Goal: Task Accomplishment & Management: Manage account settings

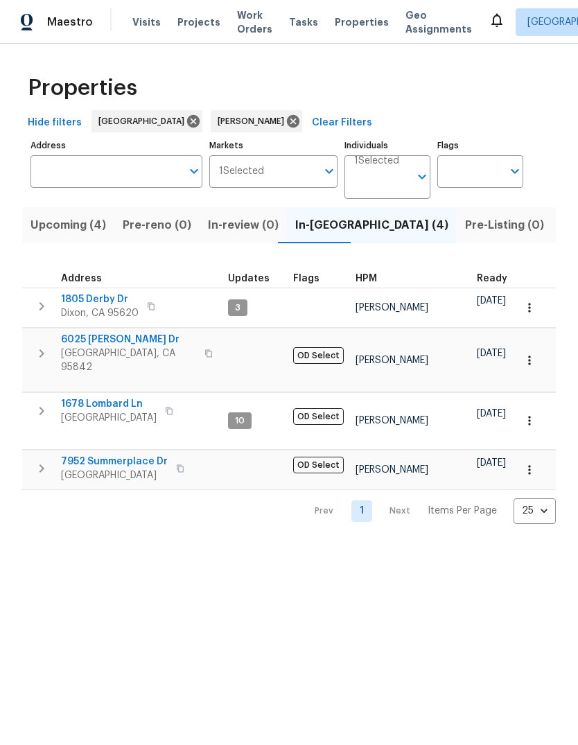
click at [91, 411] on span "[GEOGRAPHIC_DATA]" at bounding box center [109, 418] width 96 height 14
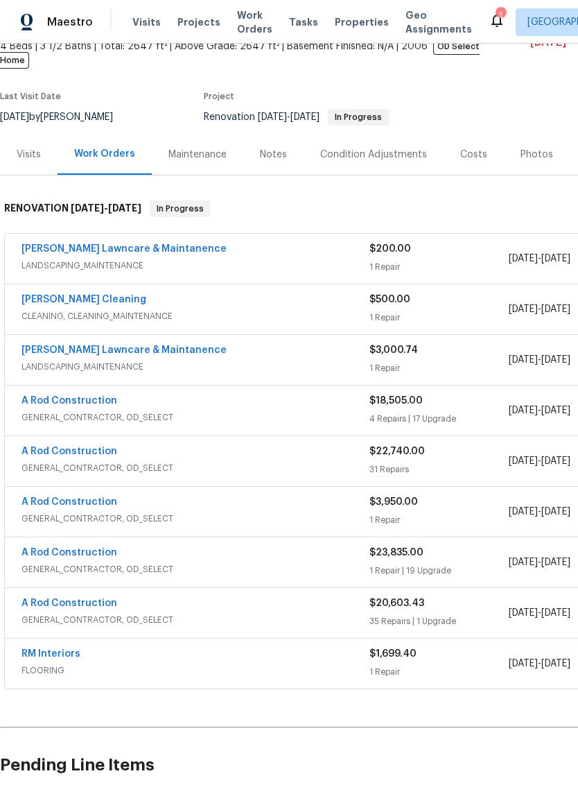
scroll to position [91, 0]
click at [53, 344] on link "Godinez Lawncare & Maintanence" at bounding box center [123, 349] width 205 height 10
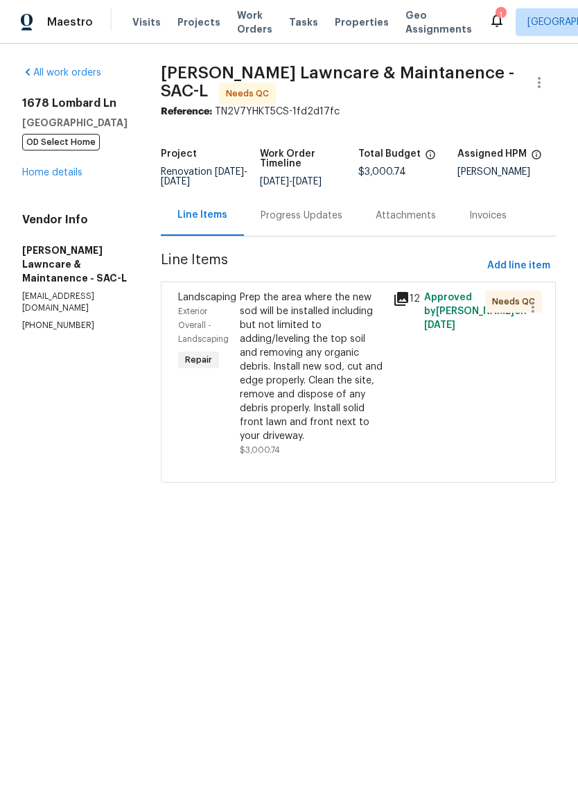
click at [311, 383] on div "Prep the area where the new sod will be installed including but not limited to …" at bounding box center [313, 366] width 146 height 152
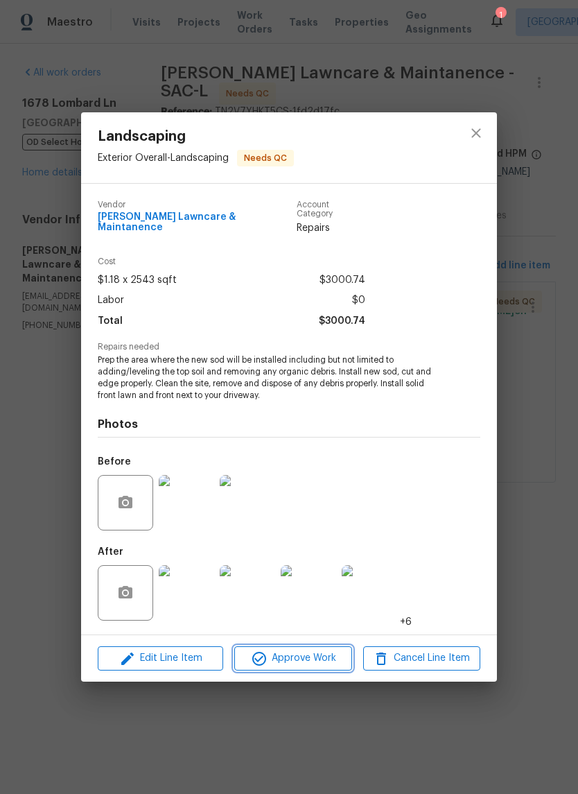
click at [285, 664] on button "Approve Work" at bounding box center [292, 658] width 117 height 24
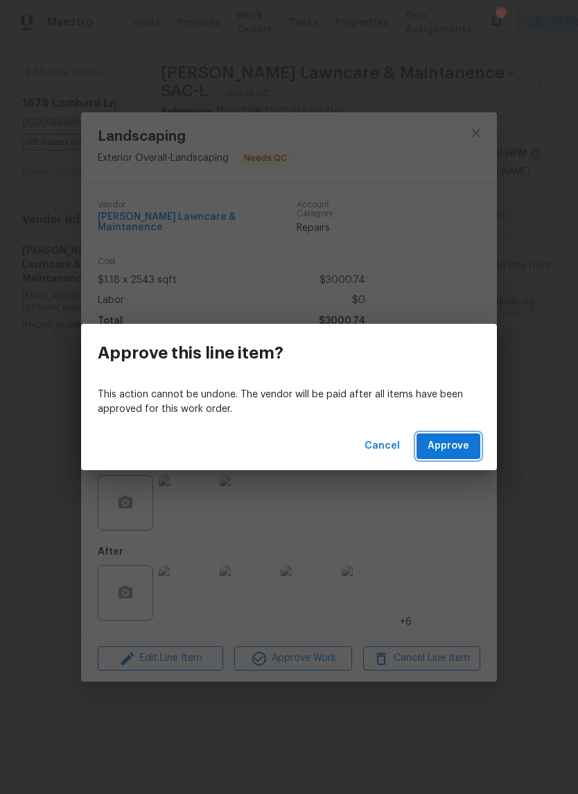
click at [460, 448] on span "Approve" at bounding box center [449, 445] width 42 height 17
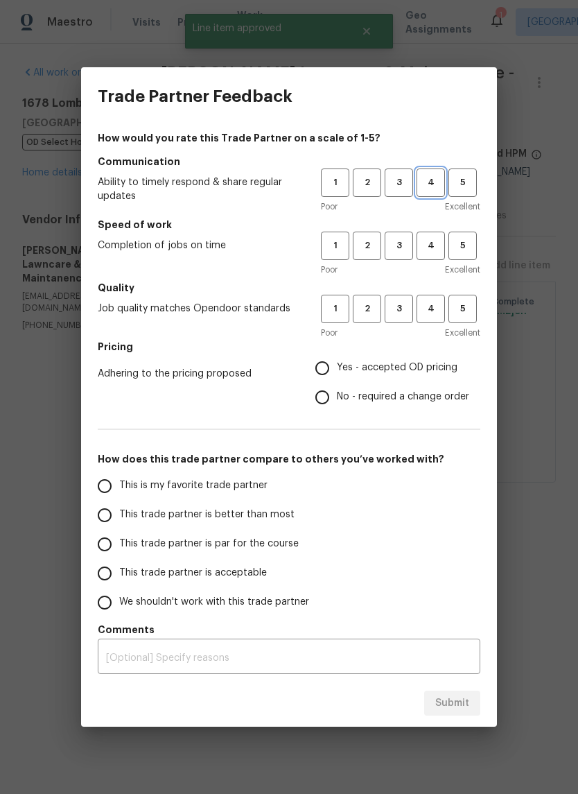
click at [421, 184] on span "4" at bounding box center [431, 183] width 26 height 16
click at [423, 247] on span "4" at bounding box center [431, 246] width 26 height 16
click at [426, 320] on button "4" at bounding box center [431, 309] width 28 height 28
click at [322, 369] on input "Yes - accepted OD pricing" at bounding box center [322, 367] width 29 height 29
radio input "true"
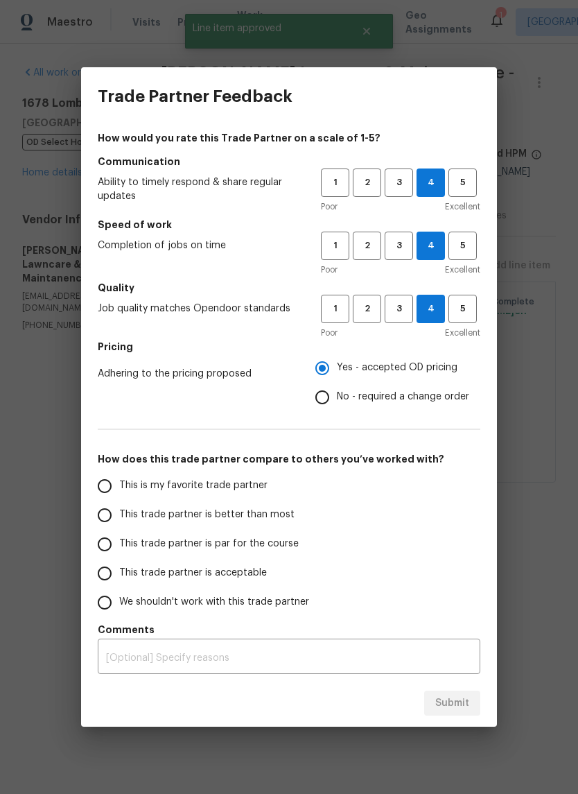
click at [103, 484] on input "This is my favorite trade partner" at bounding box center [104, 485] width 29 height 29
click at [449, 696] on span "Submit" at bounding box center [452, 702] width 34 height 17
radio input "true"
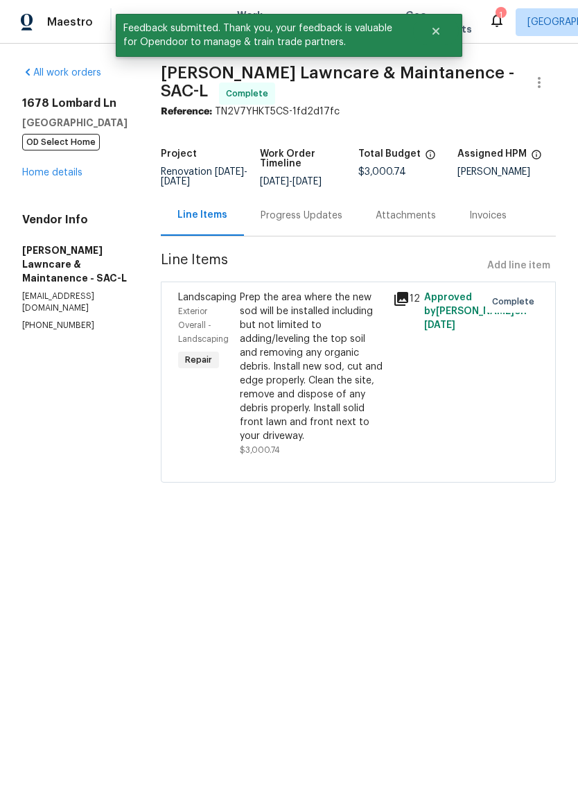
click at [72, 176] on link "Home details" at bounding box center [52, 173] width 60 height 10
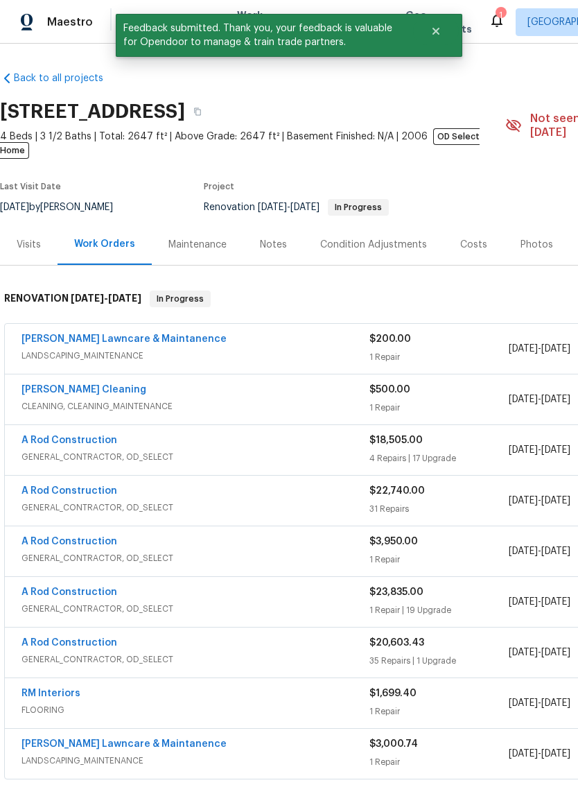
click at [49, 334] on link "Godinez Lawncare & Maintanence" at bounding box center [123, 339] width 205 height 10
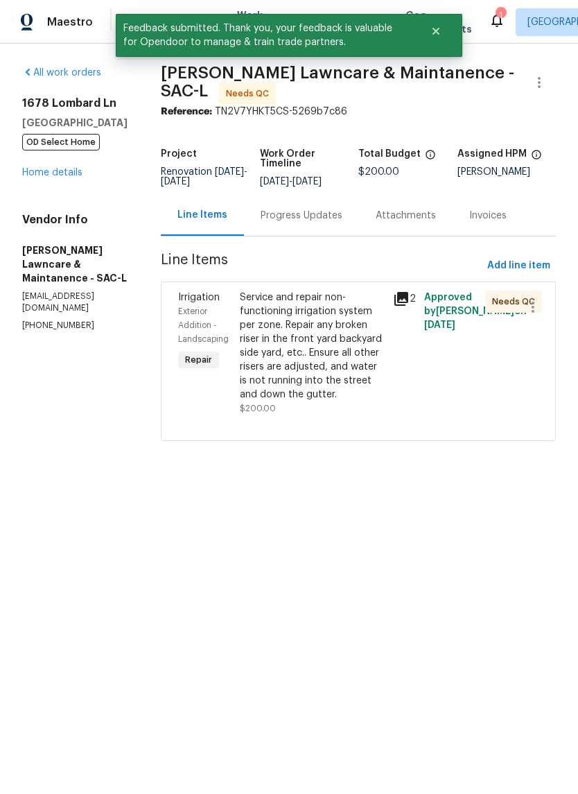
click at [356, 340] on div "Service and repair non-functioning irrigation system per zone. Repair any broke…" at bounding box center [313, 345] width 146 height 111
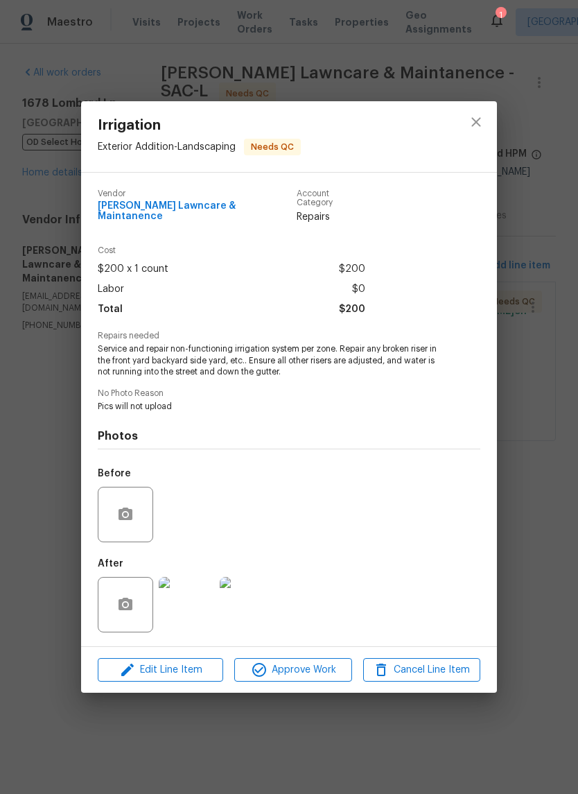
click at [170, 608] on img at bounding box center [186, 604] width 55 height 55
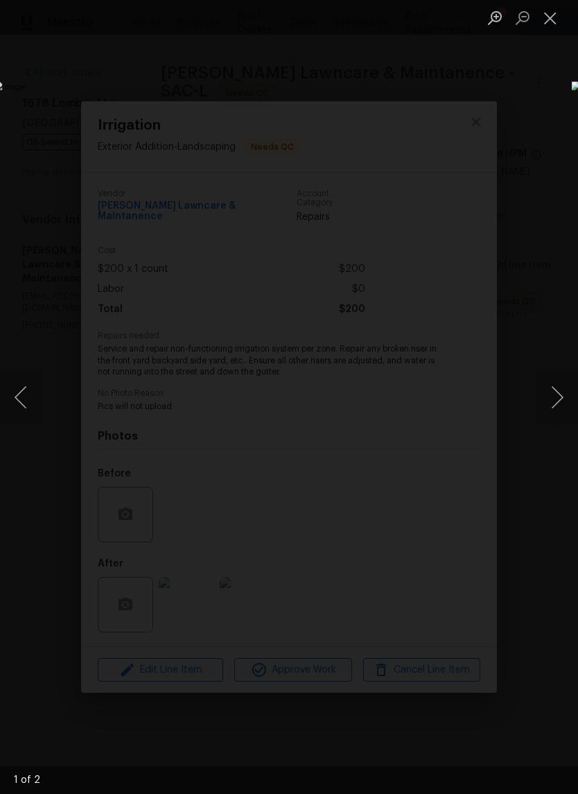
click at [566, 401] on button "Next image" at bounding box center [557, 396] width 42 height 55
click at [554, 17] on button "Close lightbox" at bounding box center [550, 18] width 28 height 24
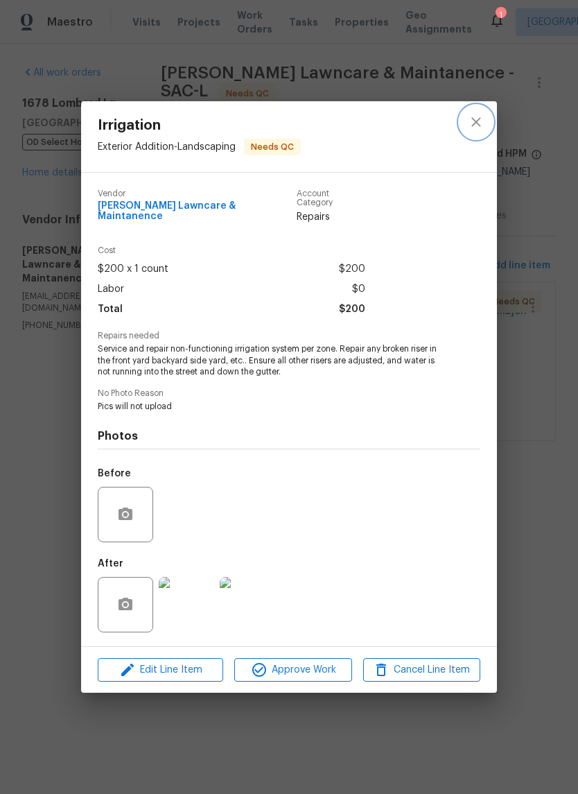
click at [470, 121] on icon "close" at bounding box center [476, 122] width 17 height 17
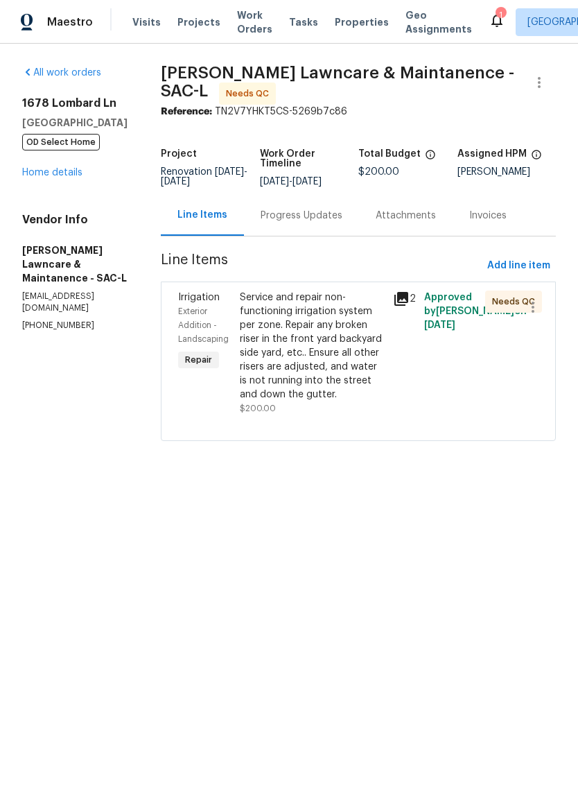
click at [343, 347] on div "Service and repair non-functioning irrigation system per zone. Repair any broke…" at bounding box center [313, 345] width 146 height 111
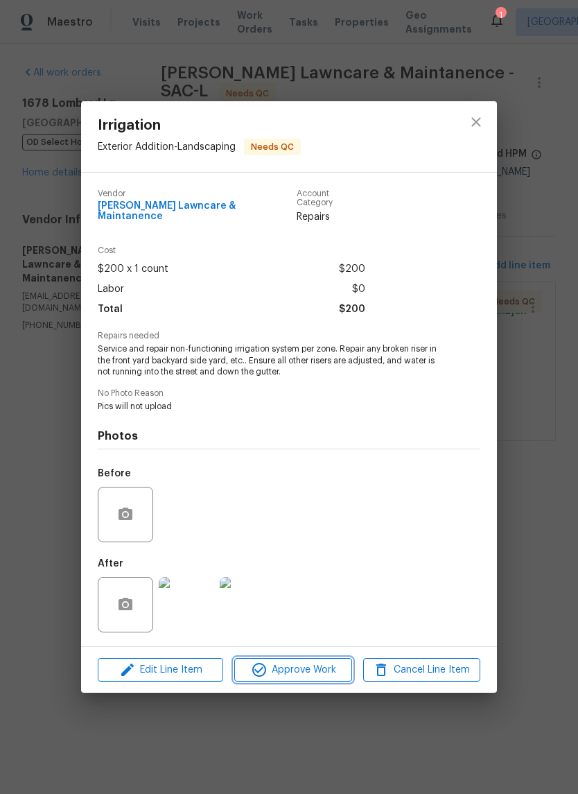
click at [313, 662] on span "Approve Work" at bounding box center [292, 669] width 109 height 17
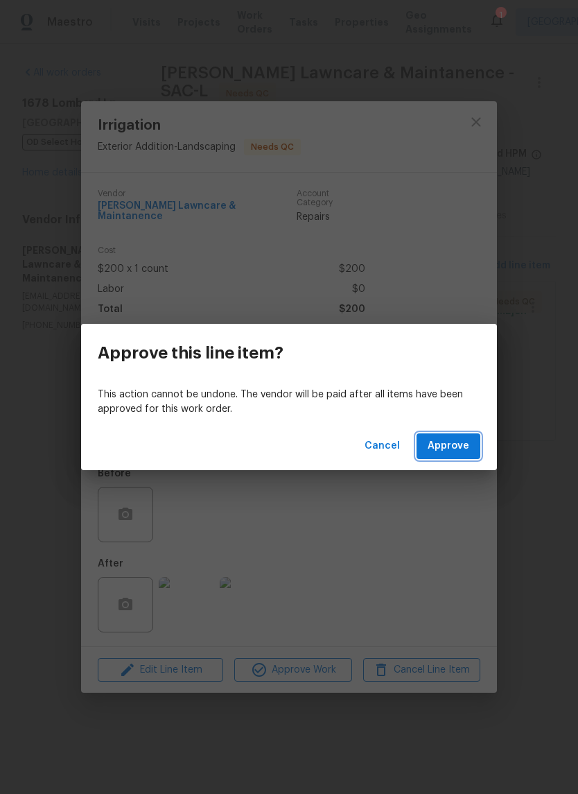
click at [457, 434] on button "Approve" at bounding box center [449, 446] width 64 height 26
click at [457, 458] on button "Loading..." at bounding box center [445, 446] width 70 height 26
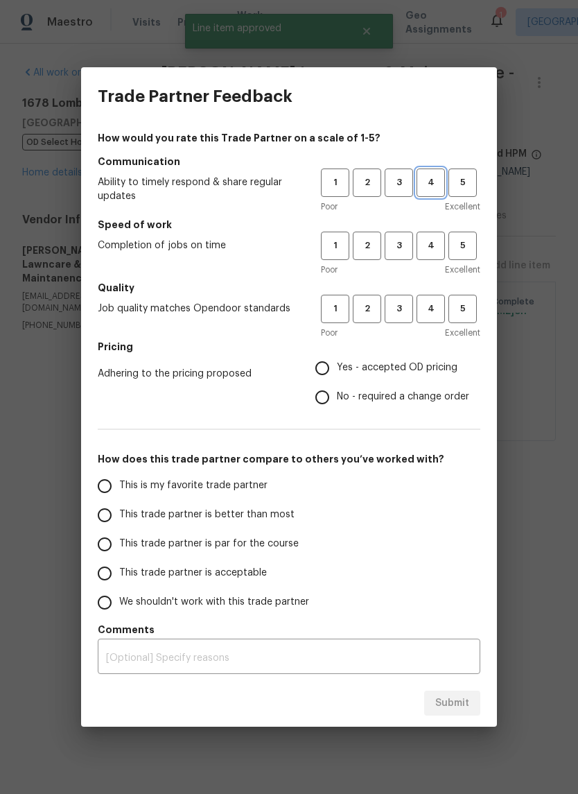
click at [430, 186] on span "4" at bounding box center [431, 183] width 26 height 16
click at [321, 392] on input "No - required a change order" at bounding box center [322, 397] width 29 height 29
radio input "true"
click at [92, 479] on input "This is my favorite trade partner" at bounding box center [104, 485] width 29 height 29
click at [453, 705] on div "Submit" at bounding box center [289, 703] width 416 height 48
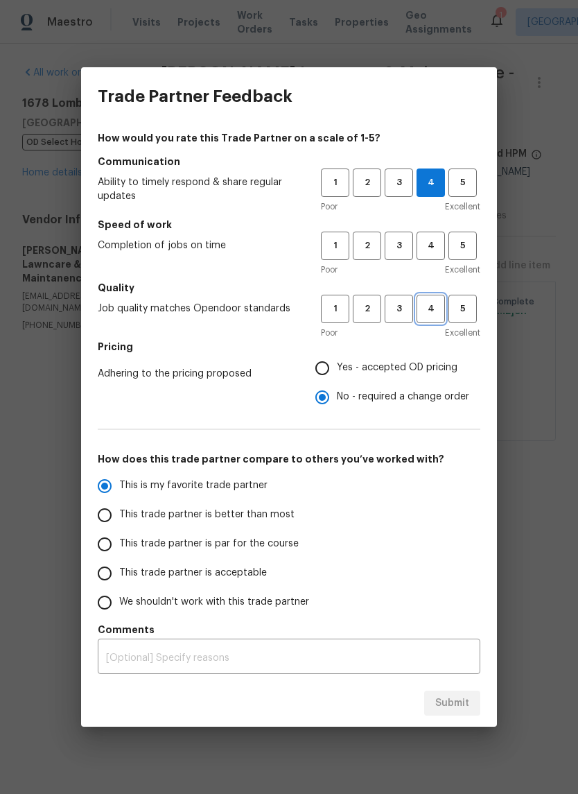
click at [436, 313] on span "4" at bounding box center [431, 309] width 26 height 16
radio input "true"
click at [439, 258] on button "4" at bounding box center [431, 245] width 28 height 28
click at [455, 714] on button "Submit" at bounding box center [452, 703] width 56 height 26
radio input "false"
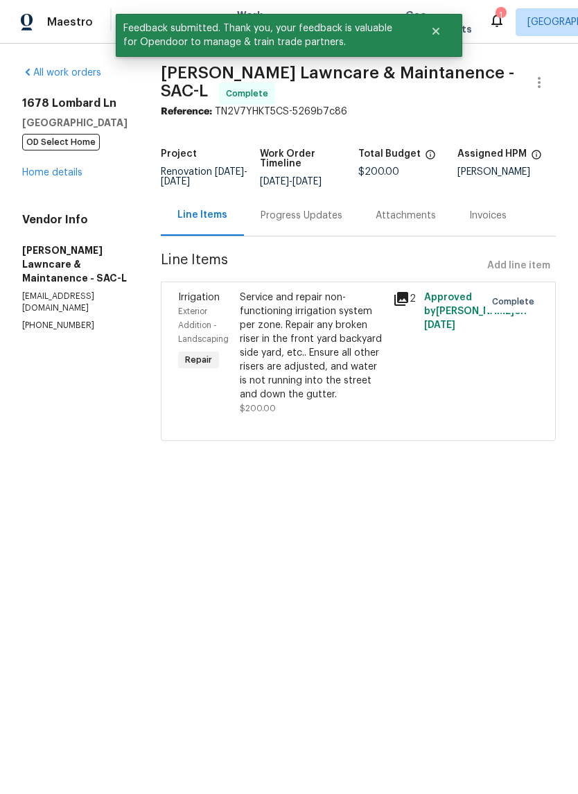
click at [75, 175] on link "Home details" at bounding box center [52, 173] width 60 height 10
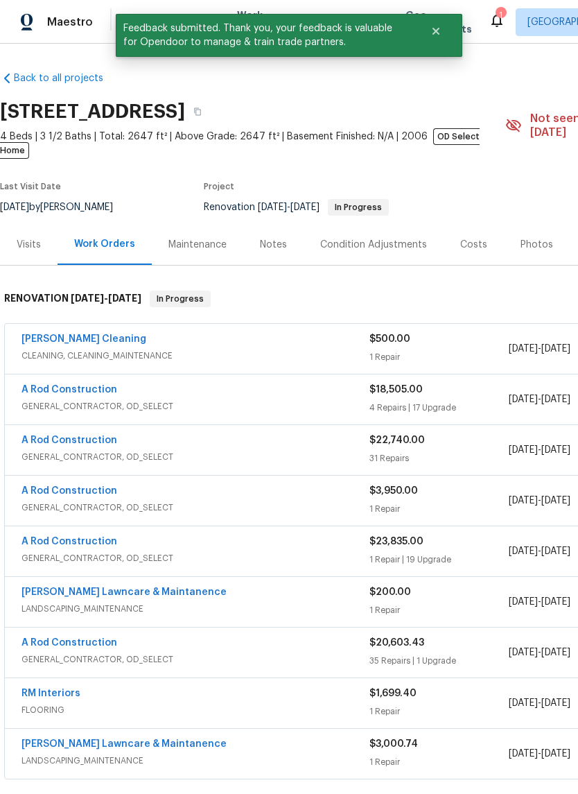
click at [53, 334] on link "Ruiz's Cleaning" at bounding box center [83, 339] width 125 height 10
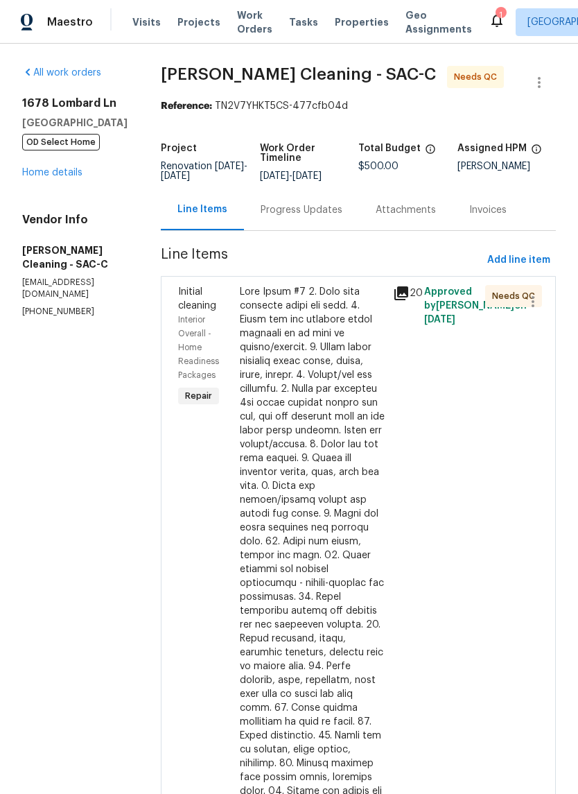
click at [317, 213] on div "Progress Updates" at bounding box center [302, 210] width 82 height 14
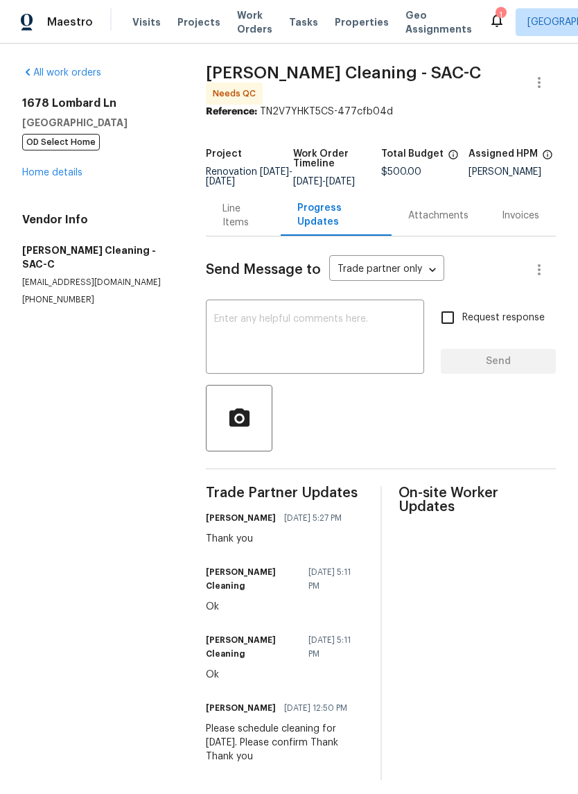
click at [80, 173] on link "Home details" at bounding box center [52, 173] width 60 height 10
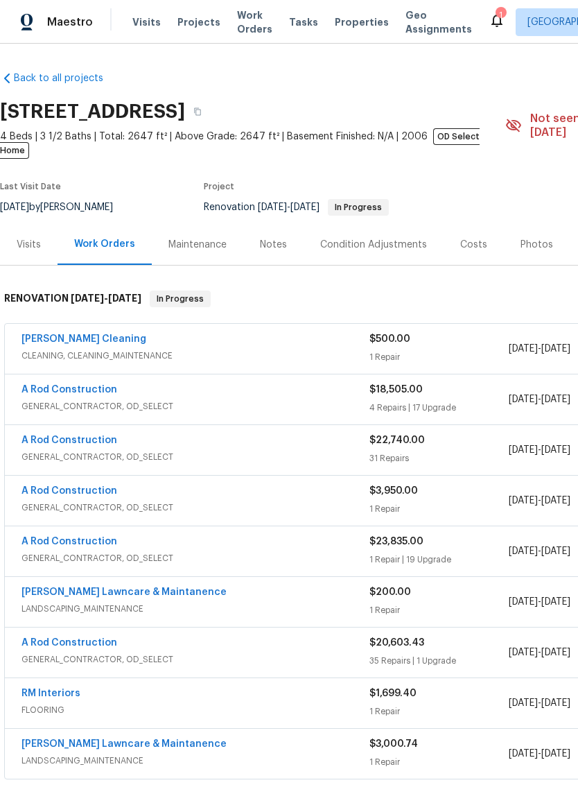
click at [62, 334] on link "Ruiz's Cleaning" at bounding box center [83, 339] width 125 height 10
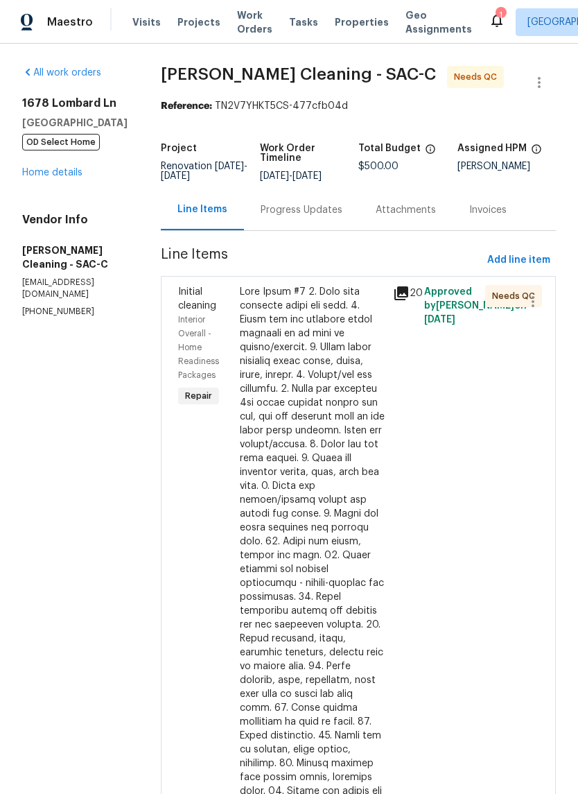
click at [334, 435] on div at bounding box center [313, 638] width 146 height 707
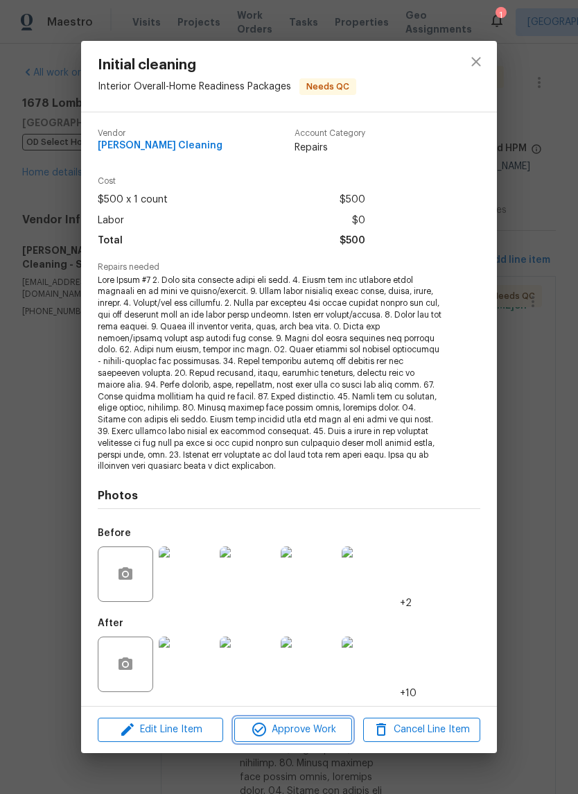
click at [310, 721] on span "Approve Work" at bounding box center [292, 729] width 109 height 17
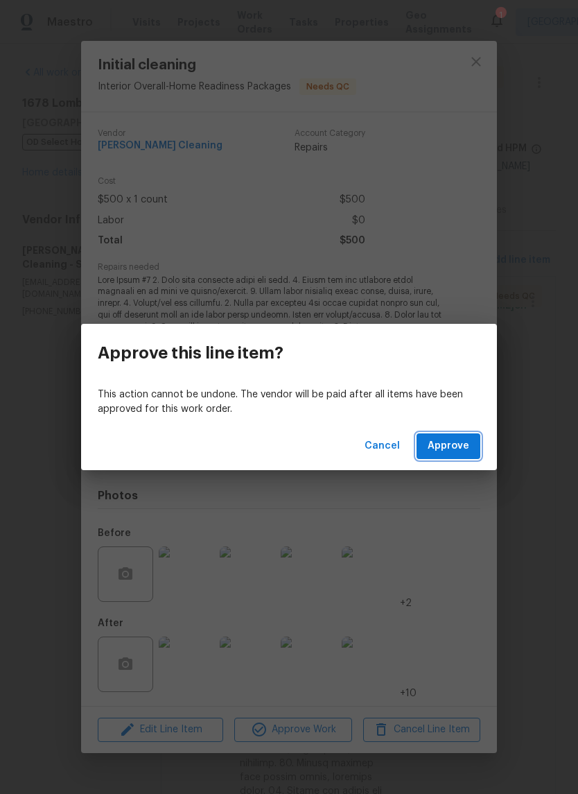
click at [459, 453] on span "Approve" at bounding box center [449, 445] width 42 height 17
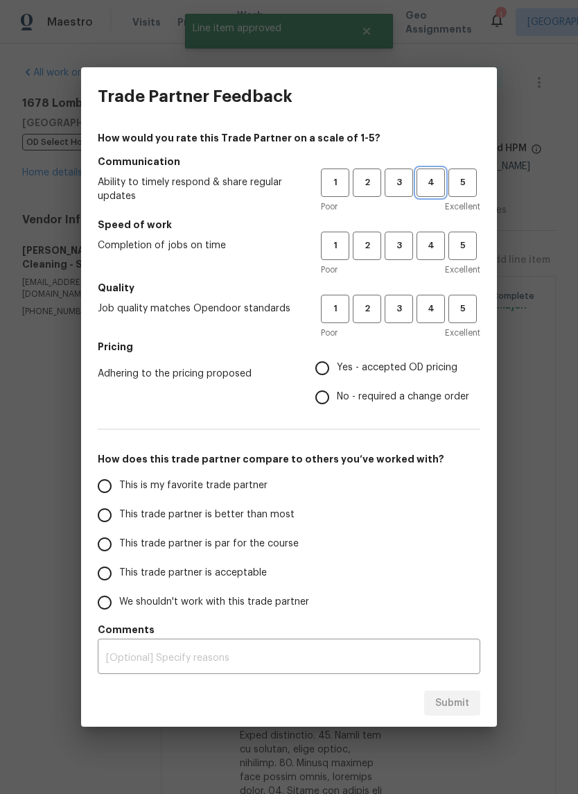
click at [423, 186] on span "4" at bounding box center [431, 183] width 26 height 16
click at [423, 236] on button "4" at bounding box center [431, 245] width 28 height 28
click at [427, 300] on button "4" at bounding box center [431, 309] width 28 height 28
click at [325, 367] on input "Yes - accepted OD pricing" at bounding box center [322, 367] width 29 height 29
radio input "true"
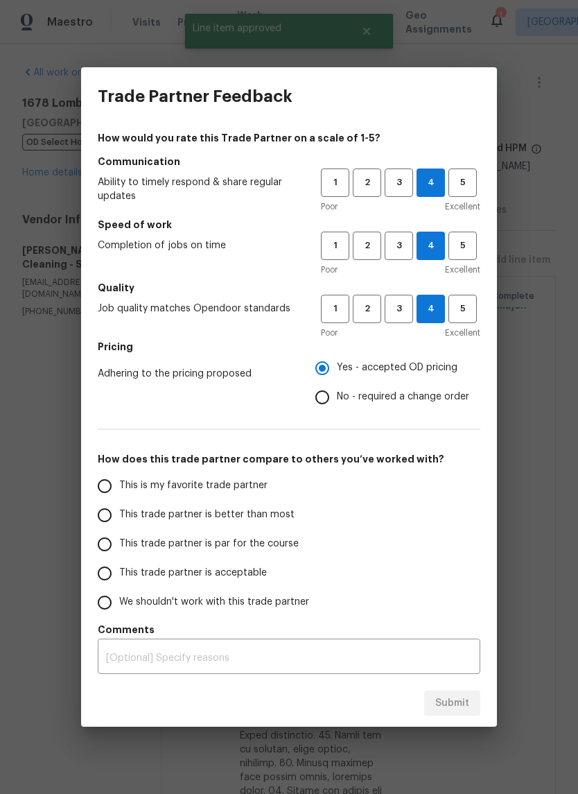
click at [107, 482] on input "This is my favorite trade partner" at bounding box center [104, 485] width 29 height 29
click at [458, 700] on span "Submit" at bounding box center [452, 702] width 34 height 17
radio input "true"
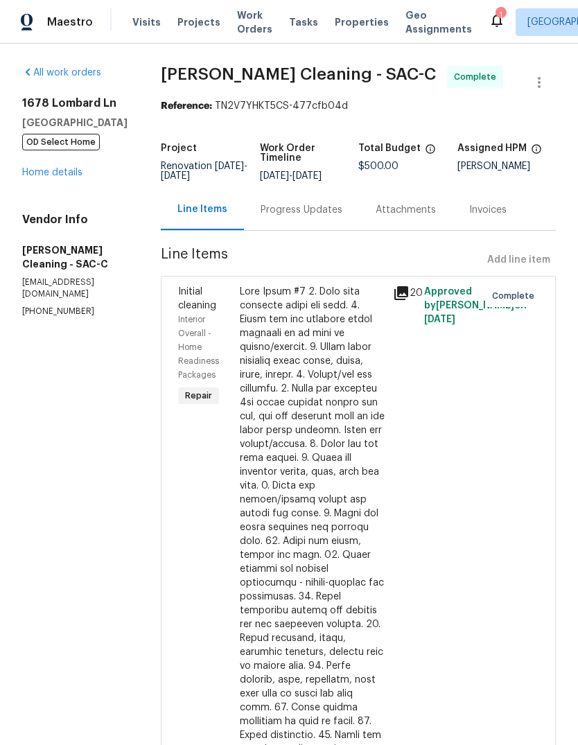
click at [496, 17] on div "1" at bounding box center [501, 15] width 10 height 14
click at [489, 13] on icon at bounding box center [497, 20] width 17 height 17
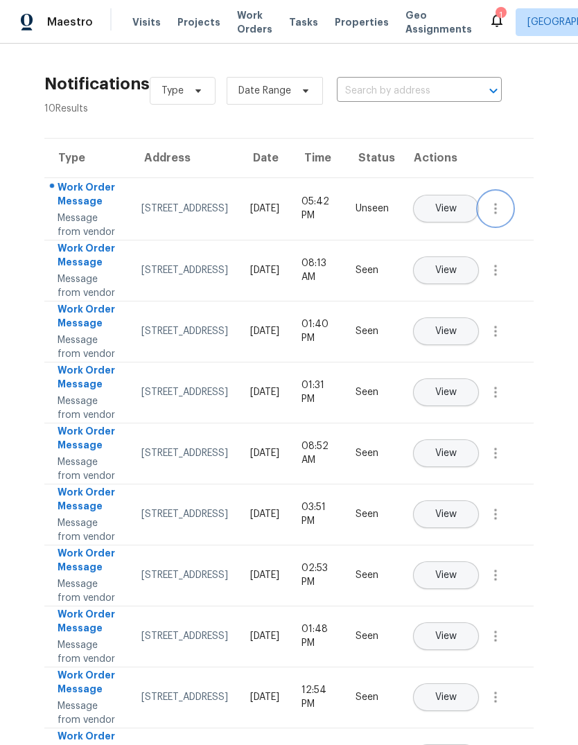
click at [501, 225] on button "button" at bounding box center [495, 208] width 33 height 33
click at [450, 239] on div "Mark Seen" at bounding box center [416, 239] width 108 height 14
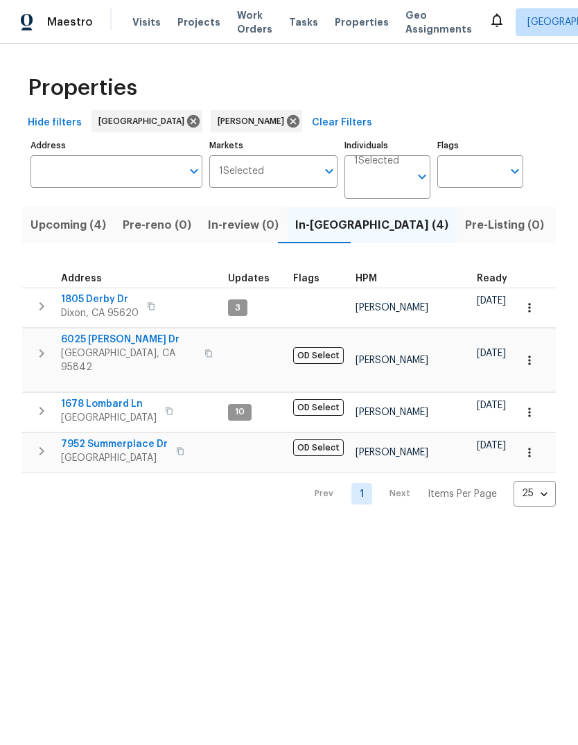
click at [91, 451] on span "Citrus Heights, CA 95621" at bounding box center [114, 458] width 107 height 14
click at [80, 397] on span "1678 Lombard Ln" at bounding box center [109, 404] width 96 height 14
click at [69, 344] on span "6025 [PERSON_NAME] Dr" at bounding box center [128, 340] width 135 height 14
click at [62, 225] on span "Upcoming (4)" at bounding box center [68, 225] width 76 height 19
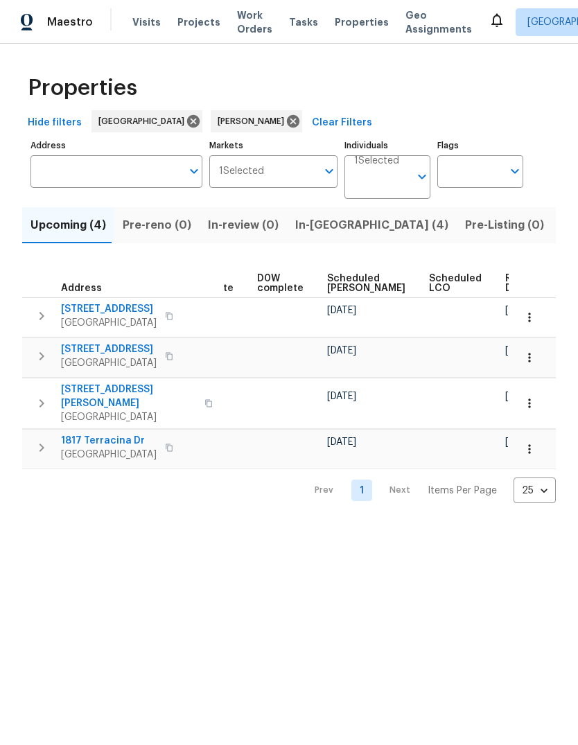
scroll to position [0, 347]
click at [425, 181] on icon "Open" at bounding box center [422, 176] width 17 height 17
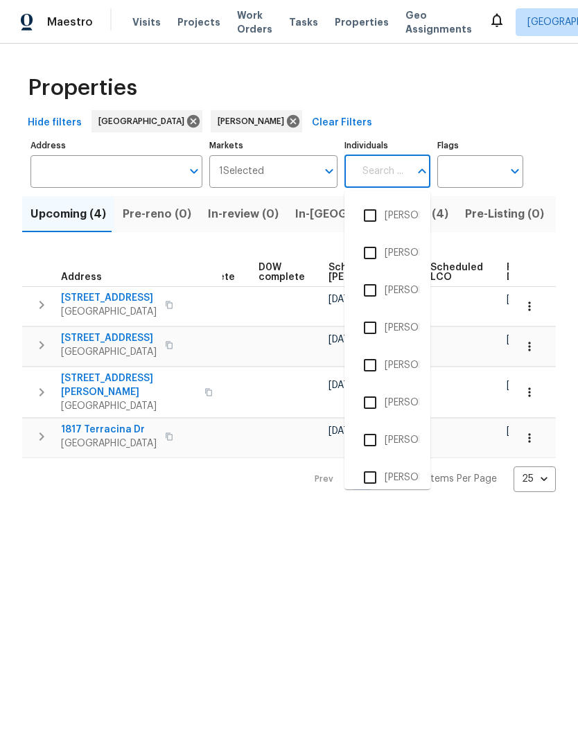
click at [430, 168] on icon "Close" at bounding box center [422, 171] width 17 height 17
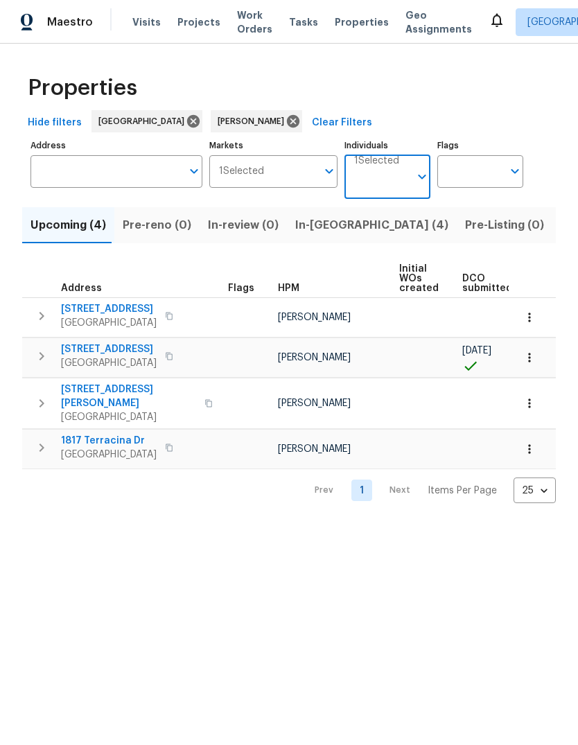
scroll to position [0, 0]
click at [297, 179] on input "Markets" at bounding box center [290, 171] width 53 height 33
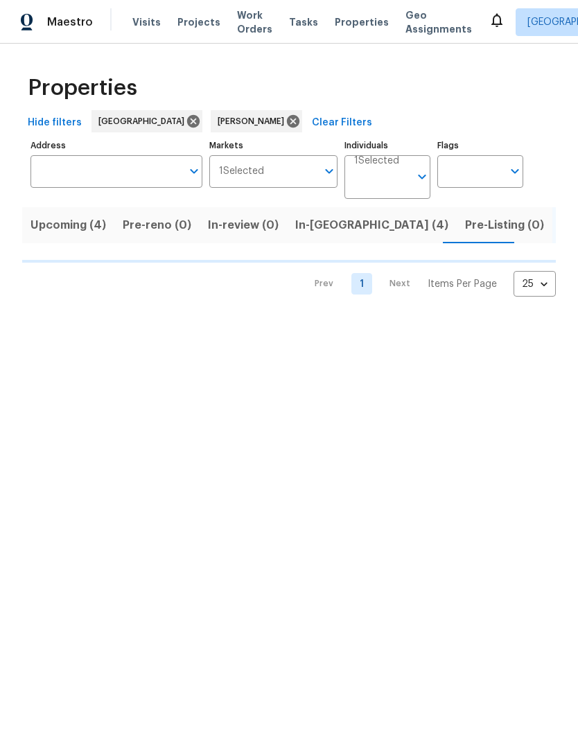
click at [521, 172] on icon "Open" at bounding box center [515, 171] width 17 height 17
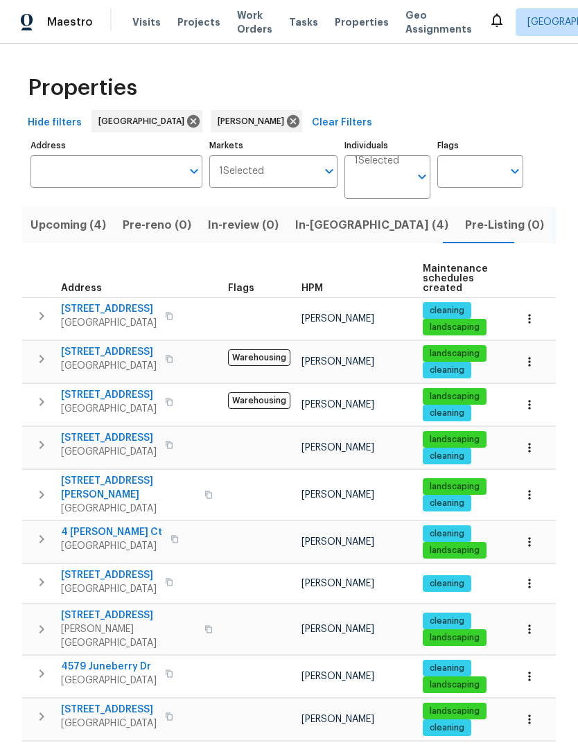
click at [501, 173] on input "Flags" at bounding box center [469, 171] width 65 height 33
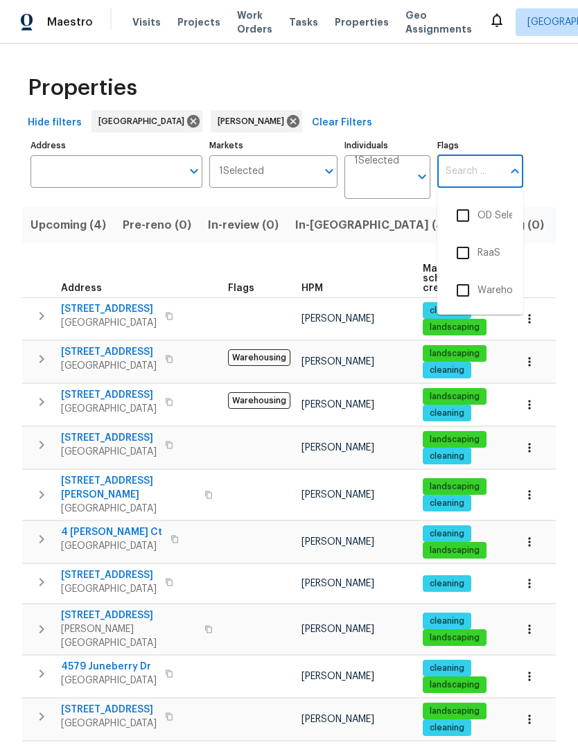
click at [464, 218] on input "checkbox" at bounding box center [462, 215] width 29 height 29
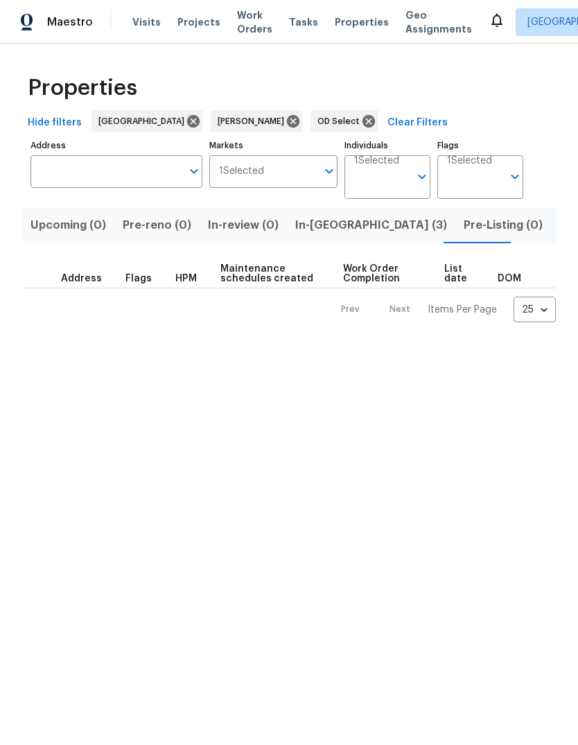
click at [514, 177] on icon "Open" at bounding box center [515, 177] width 8 height 5
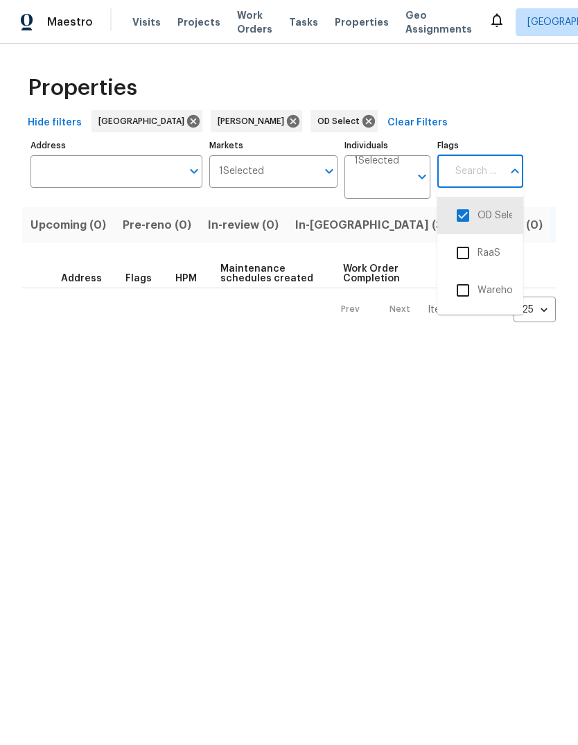
click at [463, 216] on input "checkbox" at bounding box center [462, 215] width 29 height 29
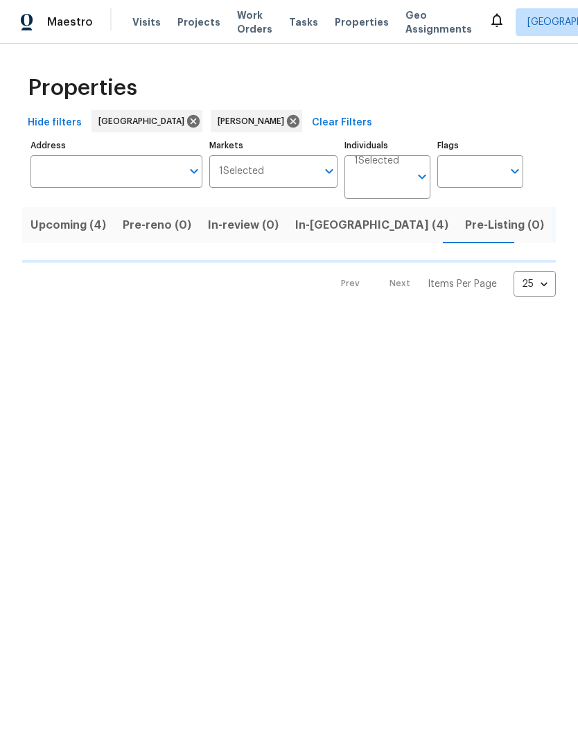
click at [426, 181] on icon "Open" at bounding box center [422, 176] width 17 height 17
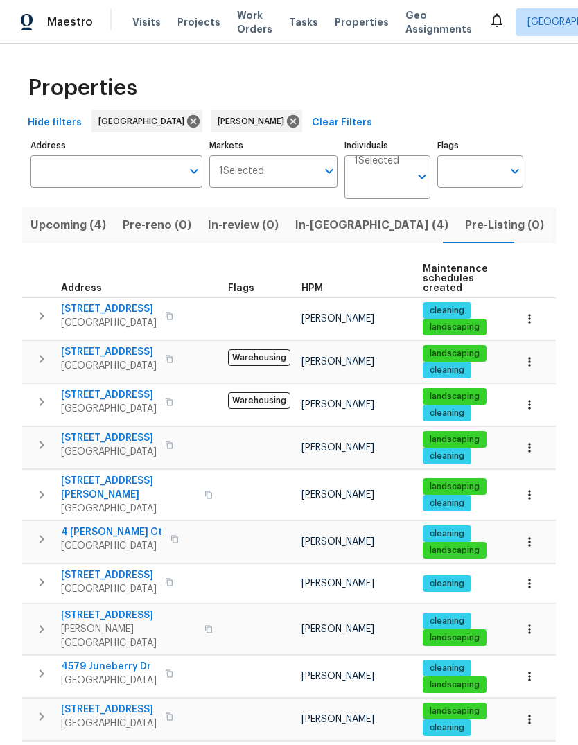
click at [419, 180] on icon "Open" at bounding box center [422, 176] width 17 height 17
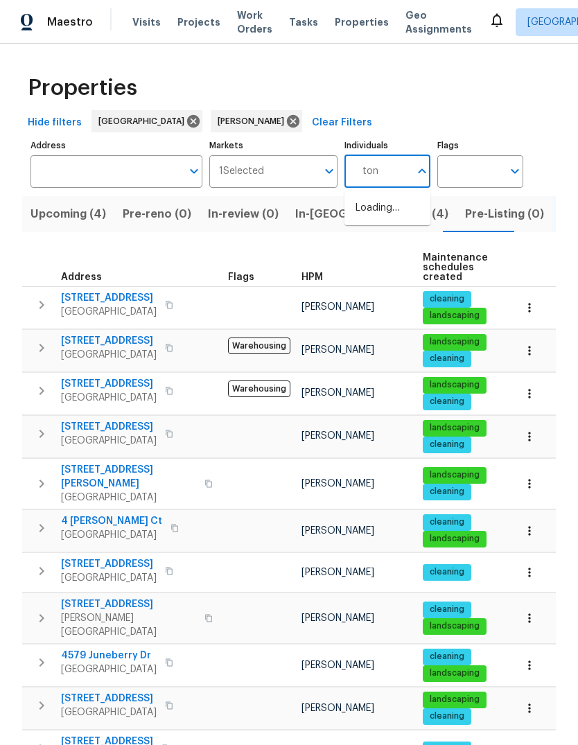
type input "toni"
click at [374, 219] on input "checkbox" at bounding box center [370, 215] width 29 height 29
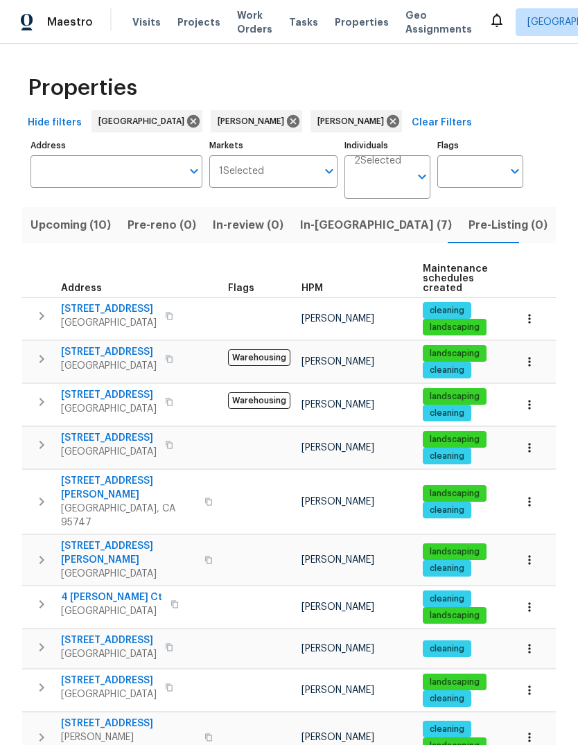
click at [43, 243] on button "Upcoming (10)" at bounding box center [70, 225] width 97 height 36
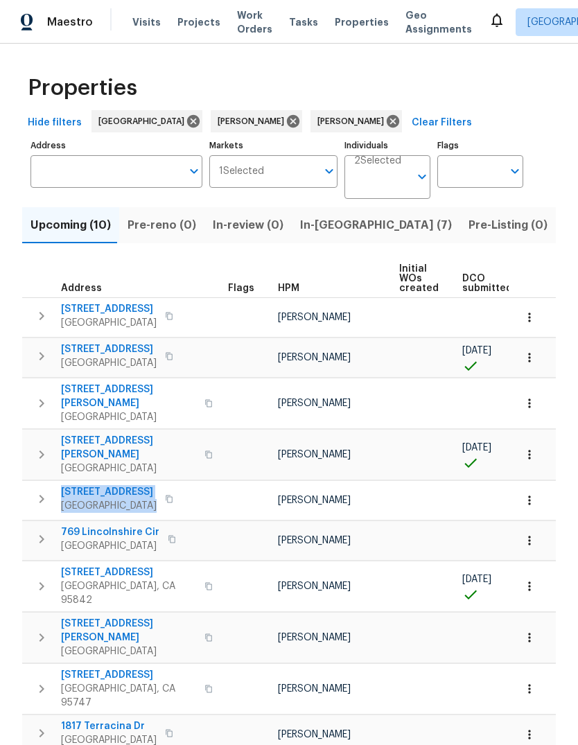
click at [417, 177] on icon "Open" at bounding box center [422, 176] width 17 height 17
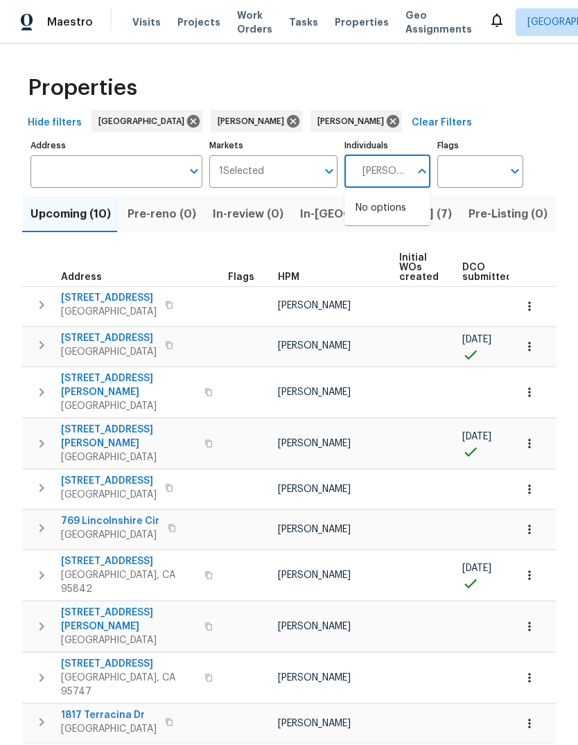
type input "Marcos"
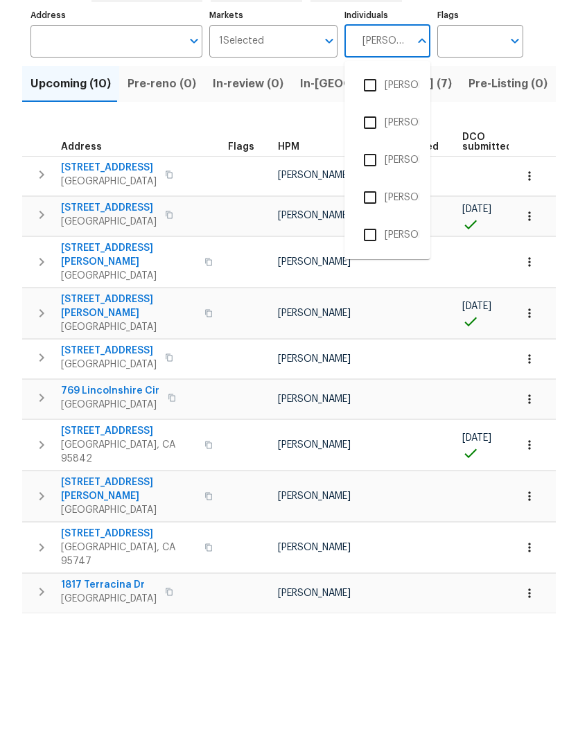
click at [371, 351] on input "checkbox" at bounding box center [370, 365] width 29 height 29
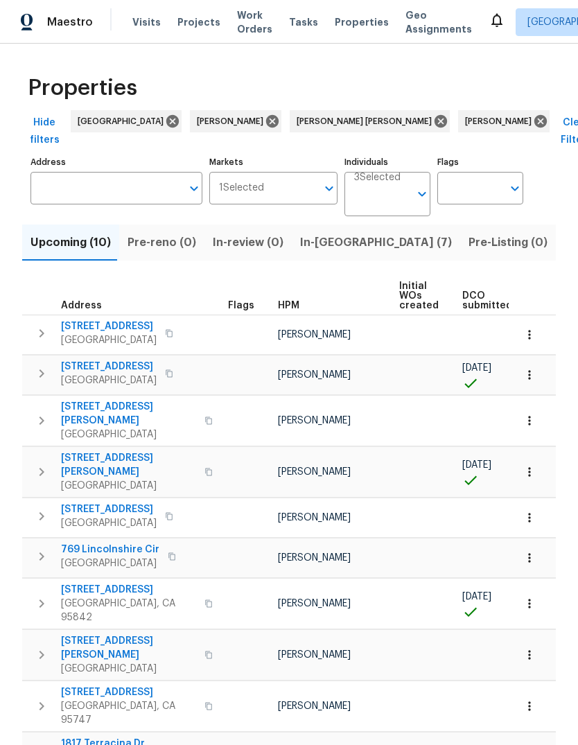
scroll to position [11, 0]
click at [423, 186] on icon "Open" at bounding box center [422, 194] width 17 height 17
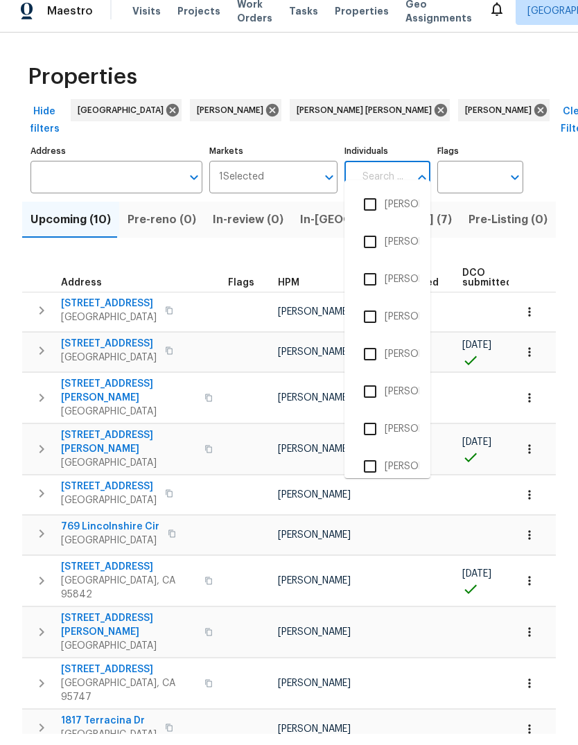
click at [385, 172] on input "Individuals" at bounding box center [381, 188] width 55 height 33
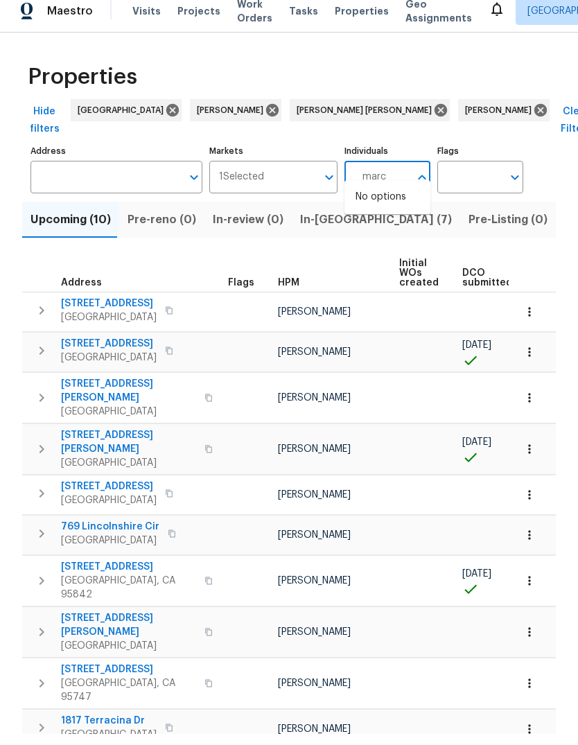
type input "marco"
click at [375, 241] on input "checkbox" at bounding box center [370, 252] width 29 height 29
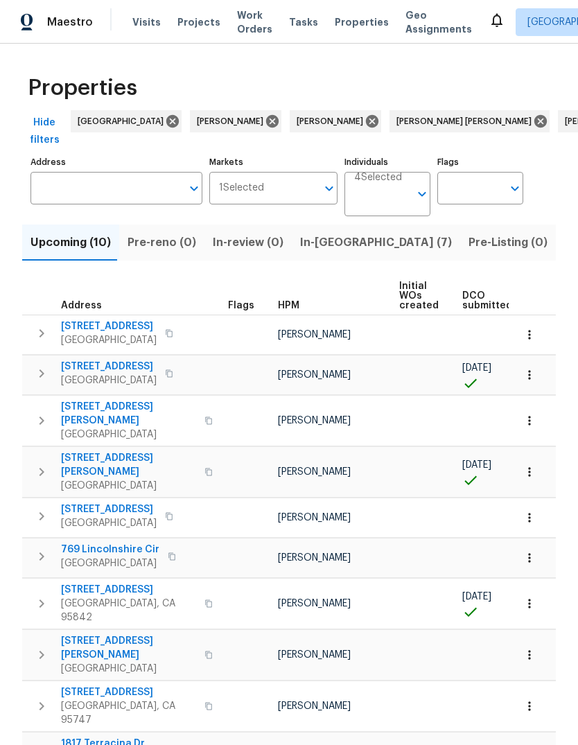
scroll to position [28, 0]
click at [422, 186] on icon "Open" at bounding box center [422, 194] width 17 height 17
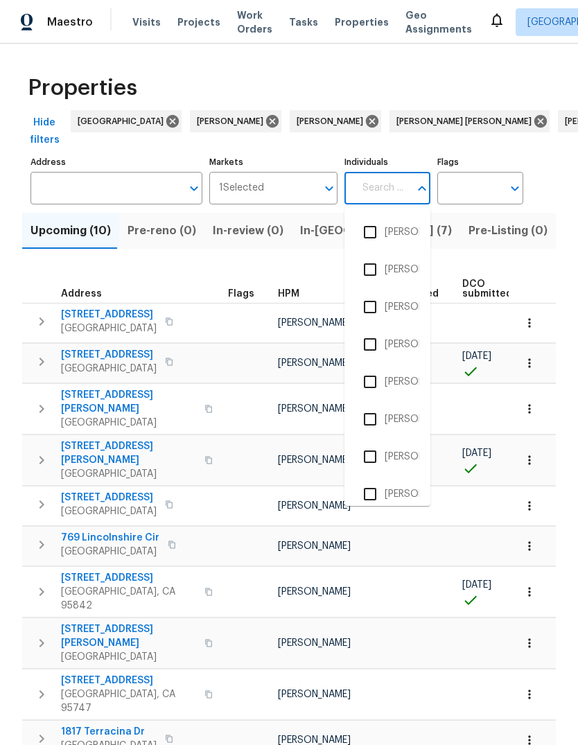
click at [423, 180] on icon "Close" at bounding box center [422, 188] width 17 height 17
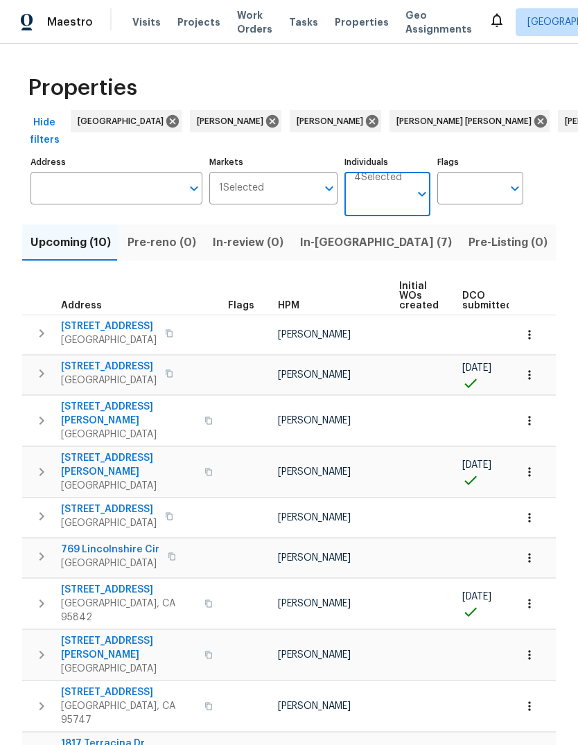
click at [423, 186] on icon "Open" at bounding box center [422, 194] width 17 height 17
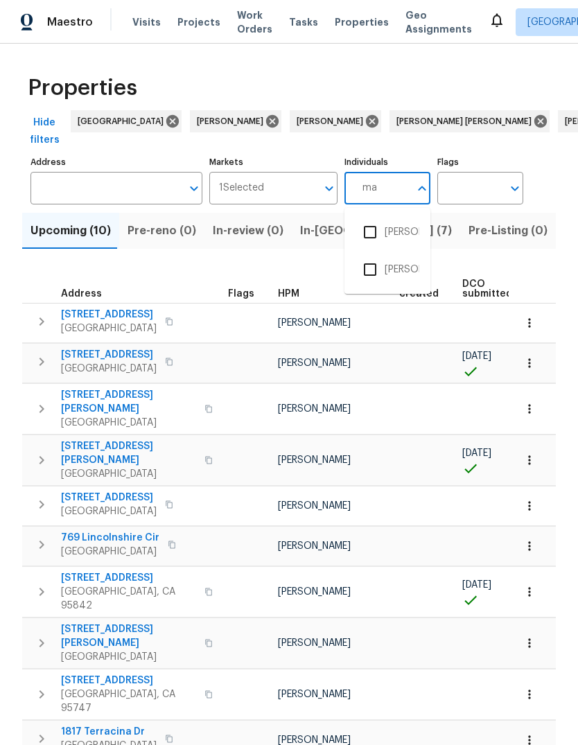
type input "m"
type input "marco"
click at [374, 218] on input "checkbox" at bounding box center [370, 232] width 29 height 29
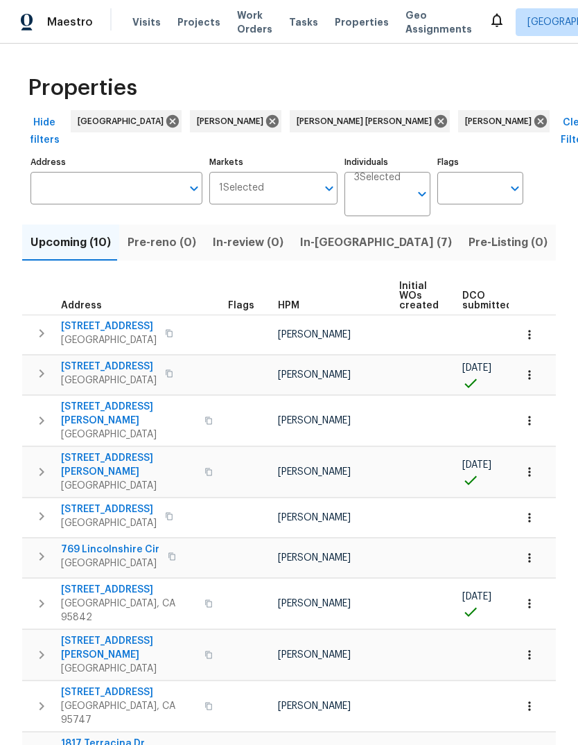
click at [421, 186] on icon "Open" at bounding box center [422, 194] width 17 height 17
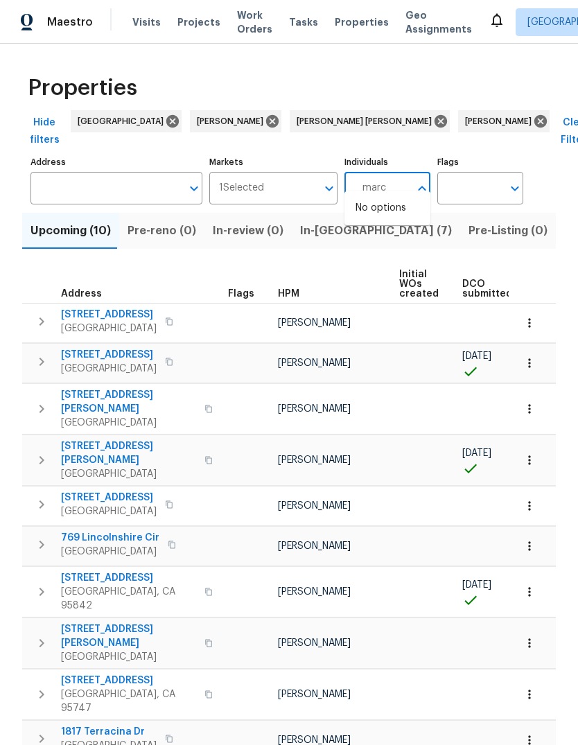
type input "marco"
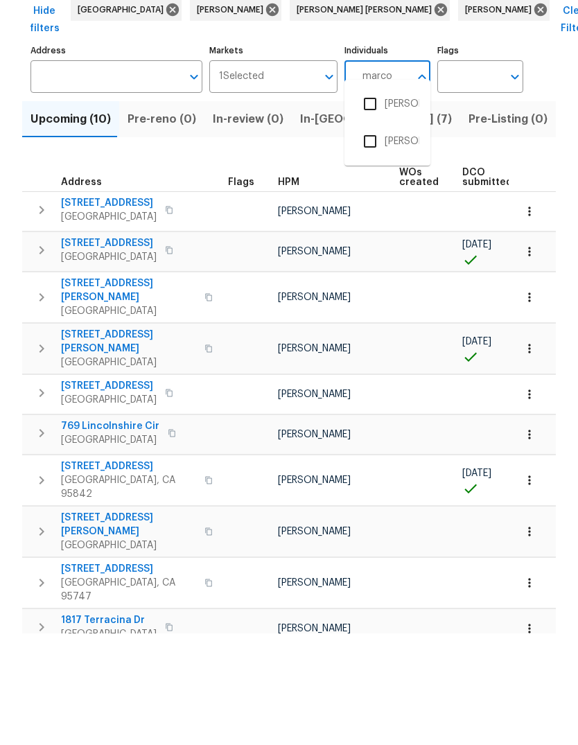
click at [372, 238] on input "checkbox" at bounding box center [370, 252] width 29 height 29
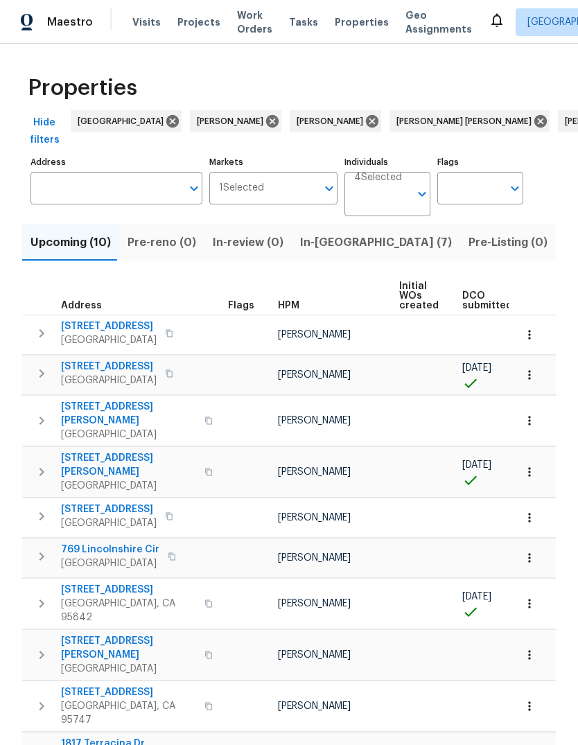
click at [426, 193] on icon "Open" at bounding box center [422, 194] width 17 height 17
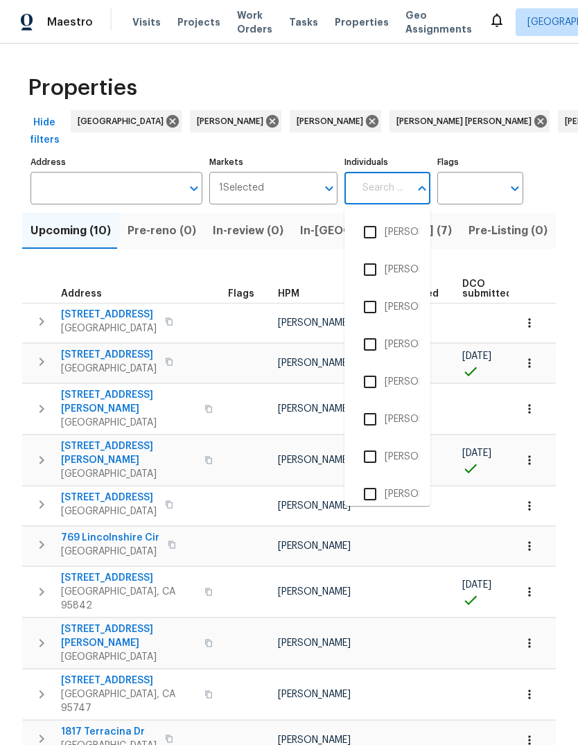
click at [401, 200] on input "Individuals" at bounding box center [381, 188] width 55 height 33
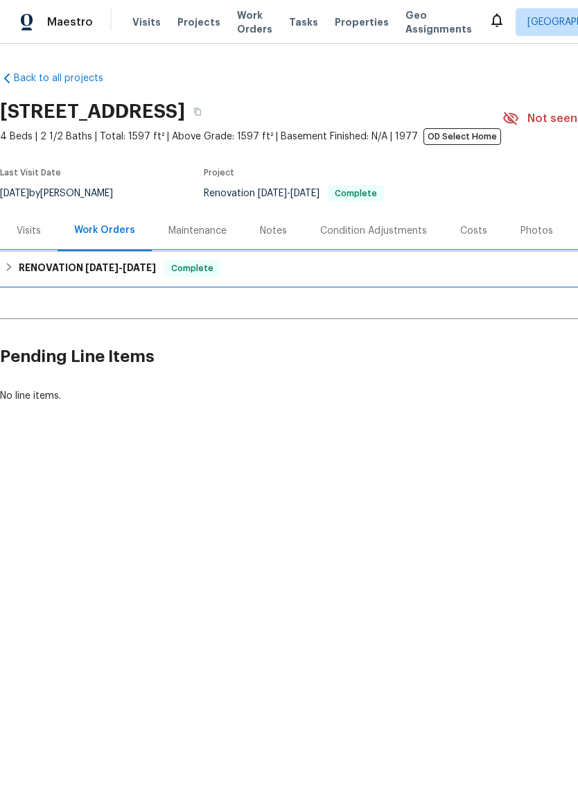
click at [47, 274] on h6 "RENOVATION 8/25/25 - 8/25/25" at bounding box center [87, 268] width 137 height 17
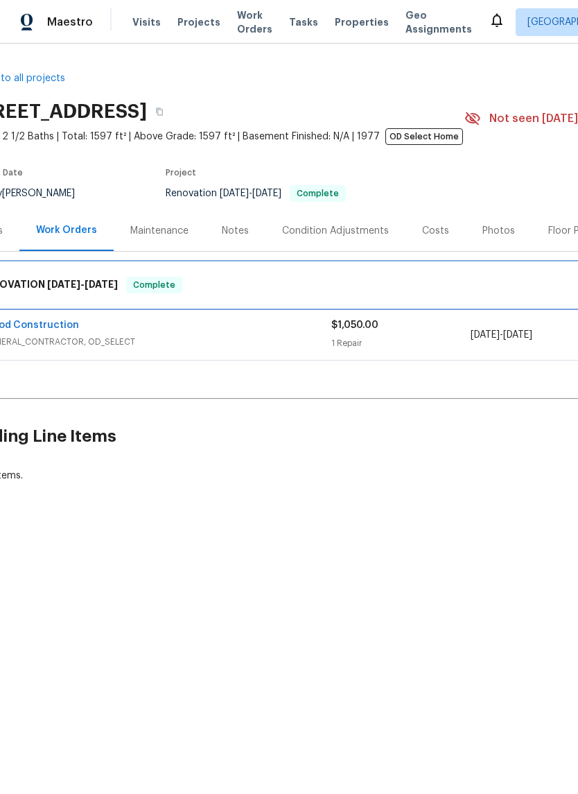
scroll to position [0, 38]
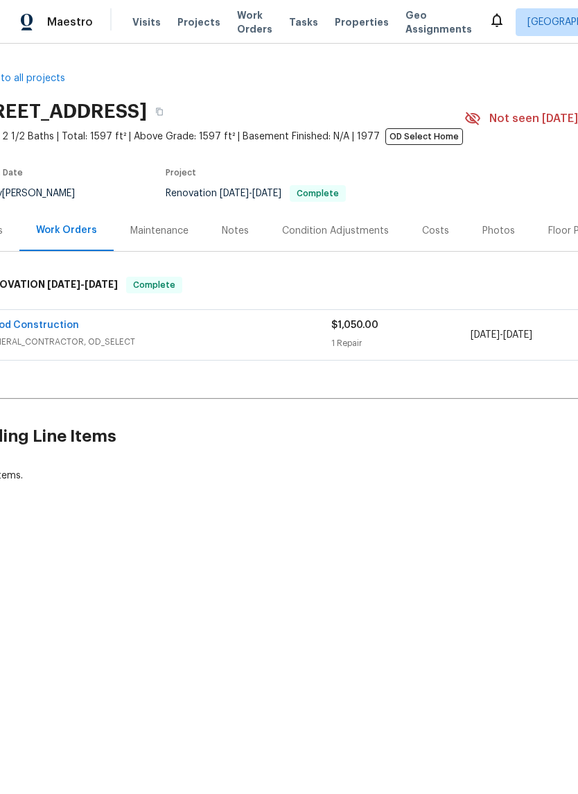
click at [234, 228] on div "Notes" at bounding box center [235, 231] width 27 height 14
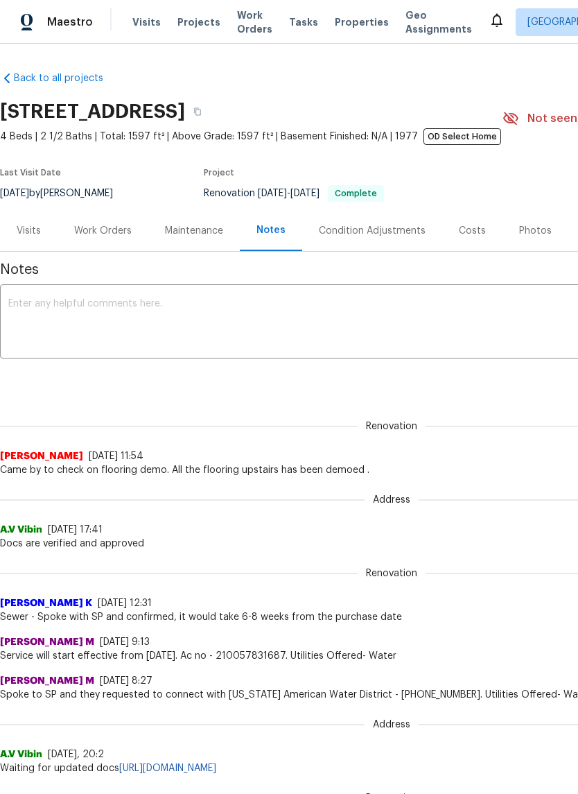
click at [23, 313] on textarea at bounding box center [391, 323] width 766 height 49
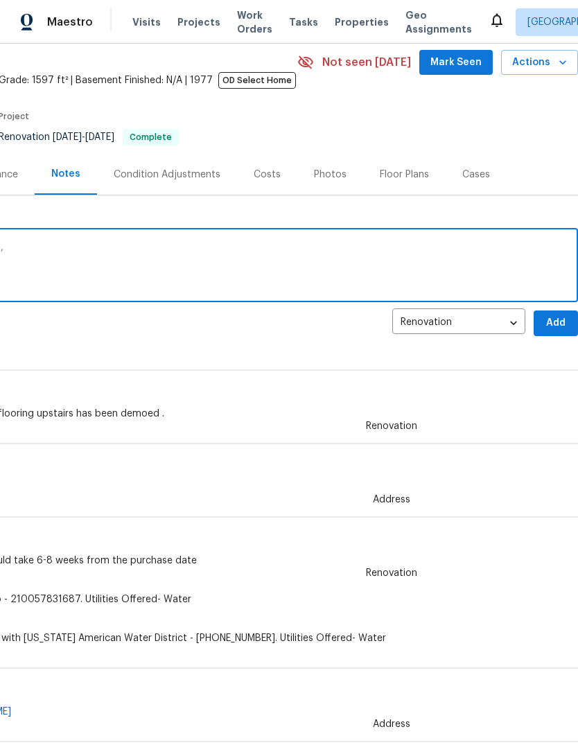
scroll to position [56, 205]
type textarea "Still waiting on OG select to send out bids.,"
click at [554, 317] on span "Add" at bounding box center [556, 323] width 22 height 17
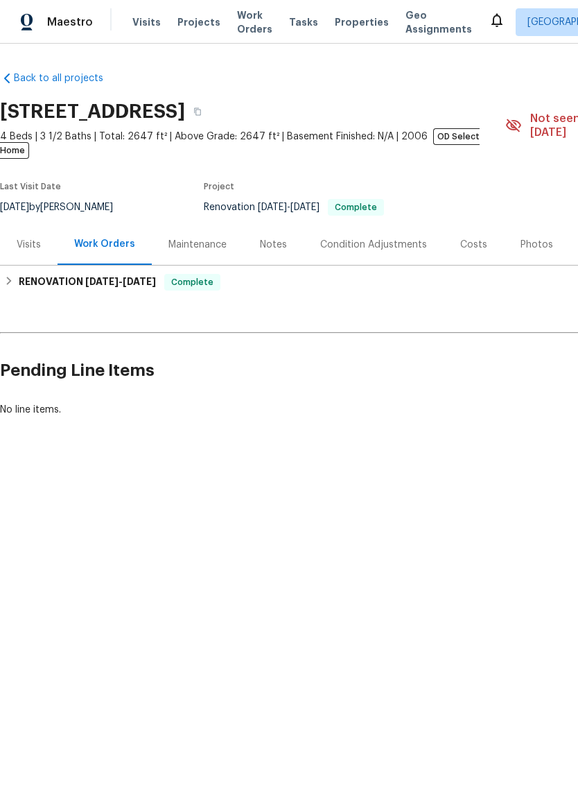
click at [272, 238] on div "Notes" at bounding box center [273, 245] width 27 height 14
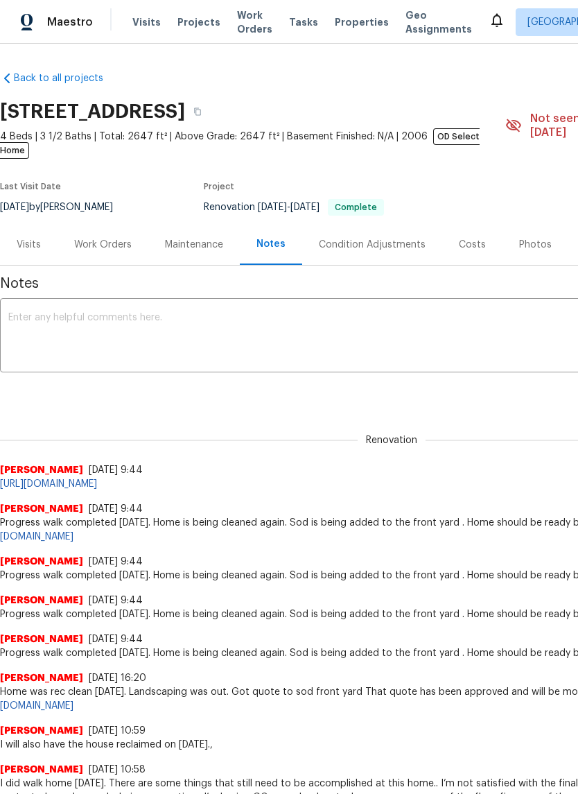
click at [31, 322] on textarea at bounding box center [391, 337] width 766 height 49
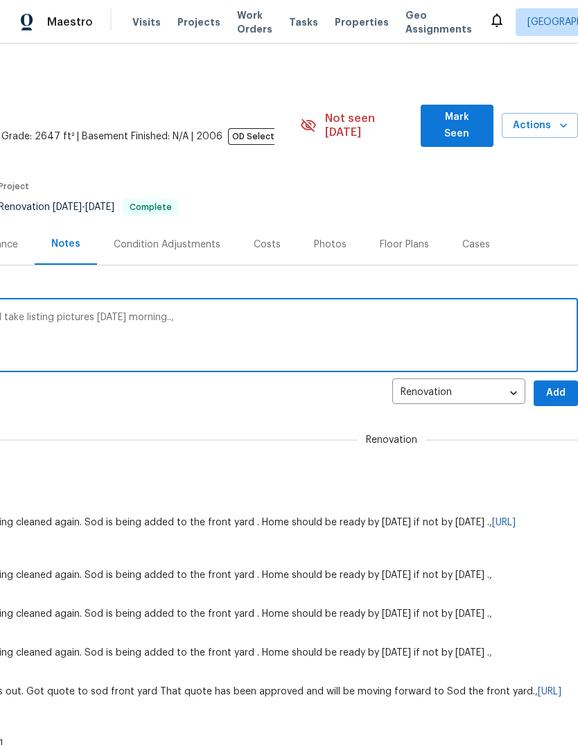
scroll to position [0, 205]
type textarea "This home is completed. Will do set up and take listing pictures Monday morning…"
click at [555, 385] on span "Add" at bounding box center [556, 393] width 22 height 17
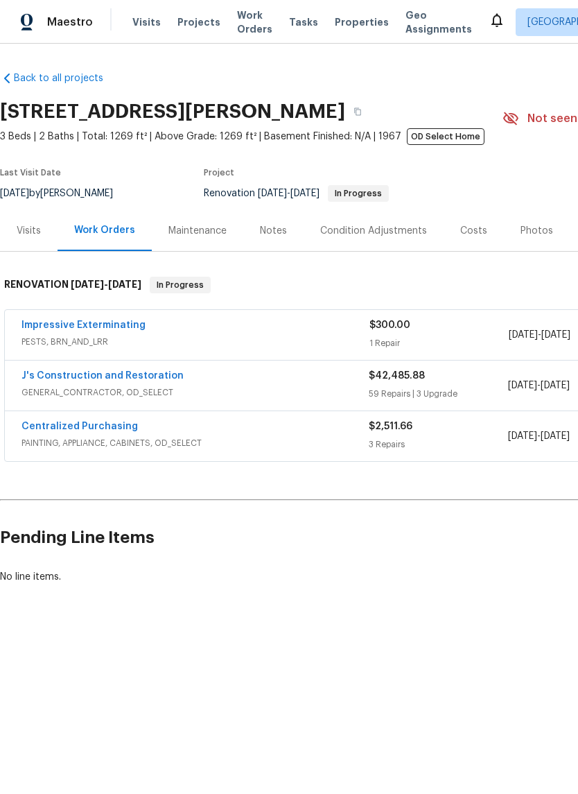
click at [278, 218] on div "Notes" at bounding box center [273, 230] width 60 height 41
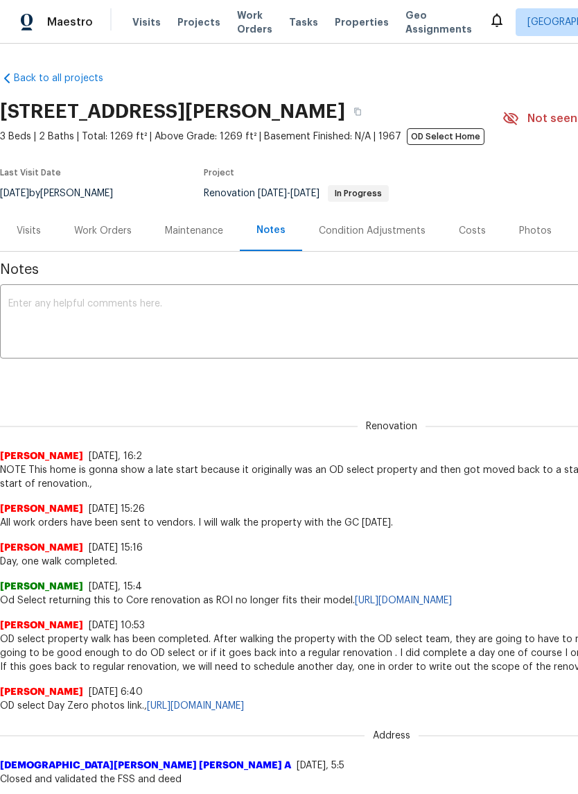
click at [24, 308] on textarea at bounding box center [391, 323] width 766 height 49
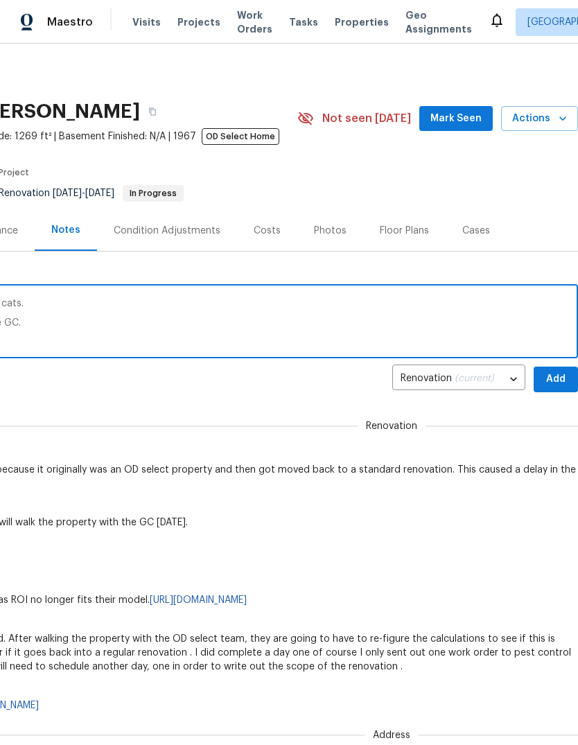
scroll to position [0, 205]
type textarea "Pest control has started on removing feral cats. Work order sent to GC and othe…"
click at [551, 379] on span "Add" at bounding box center [556, 379] width 22 height 17
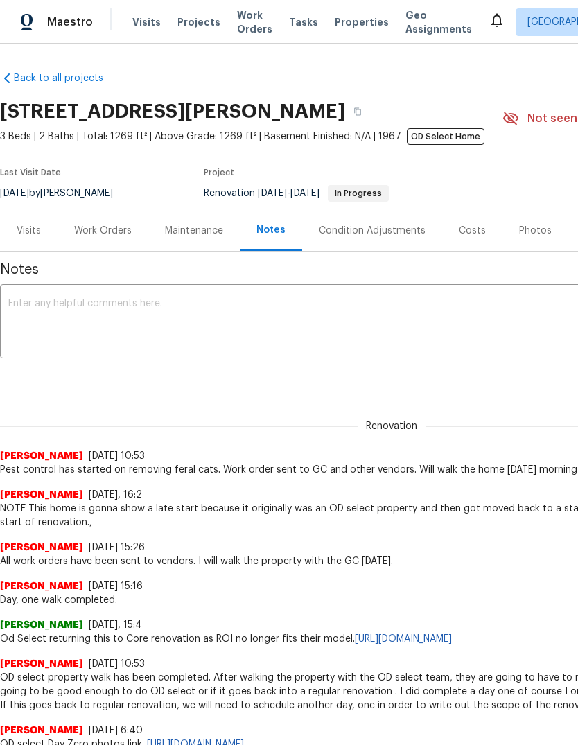
scroll to position [0, 0]
click at [196, 236] on div "Maintenance" at bounding box center [194, 231] width 58 height 14
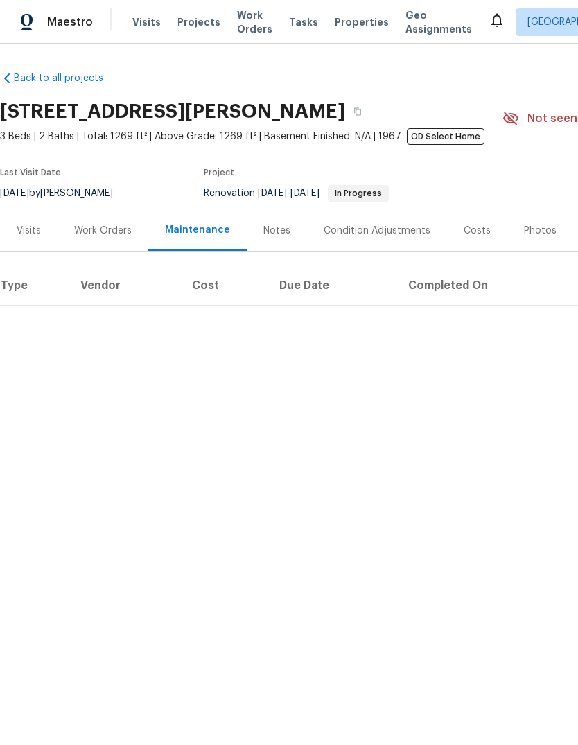
click at [106, 236] on div "Work Orders" at bounding box center [103, 231] width 58 height 14
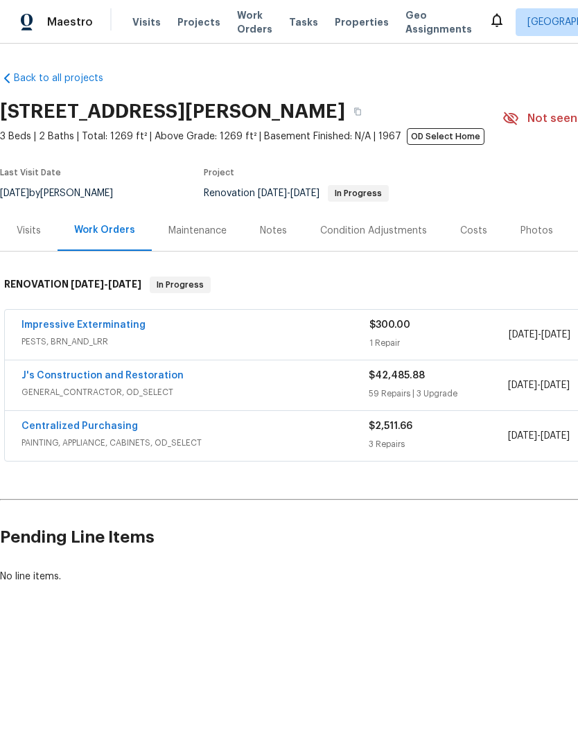
click at [23, 322] on link "Impressive Exterminating" at bounding box center [83, 325] width 124 height 10
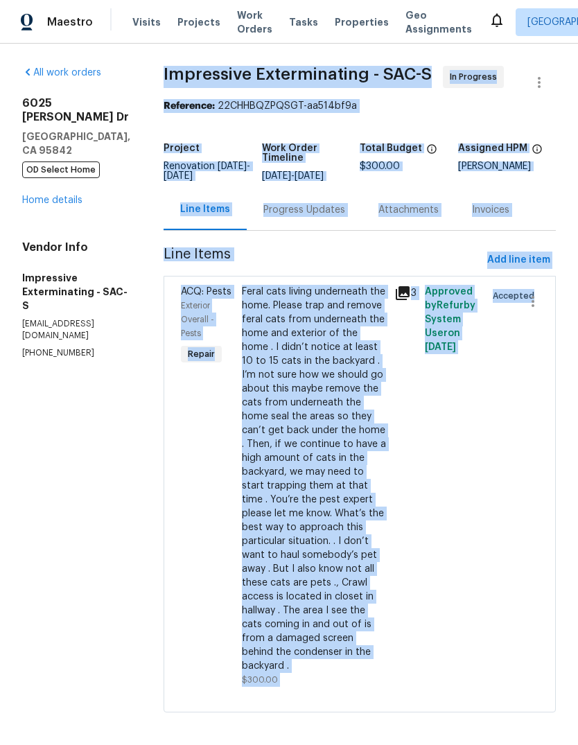
click at [81, 195] on link "Home details" at bounding box center [52, 200] width 60 height 10
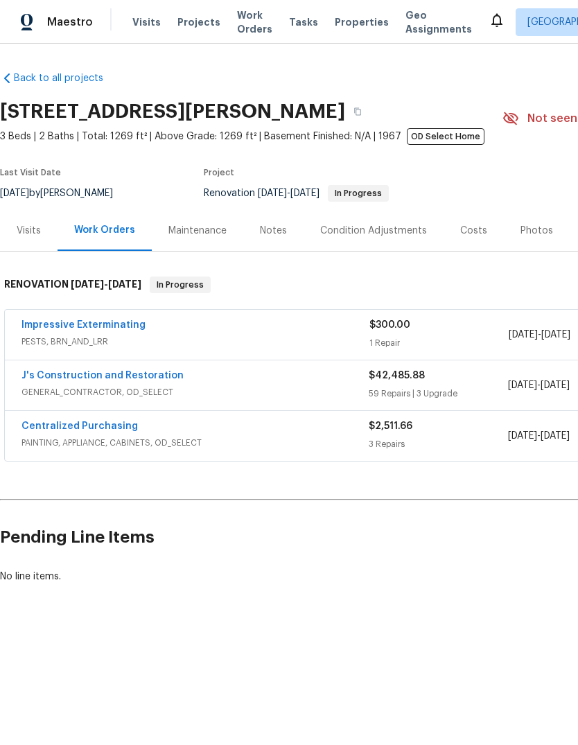
click at [277, 233] on div "Notes" at bounding box center [273, 231] width 27 height 14
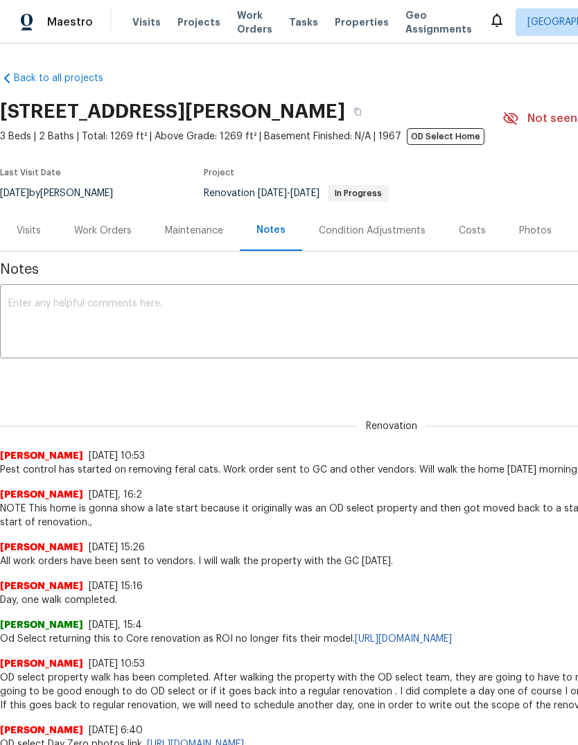
click at [109, 315] on textarea at bounding box center [391, 323] width 766 height 49
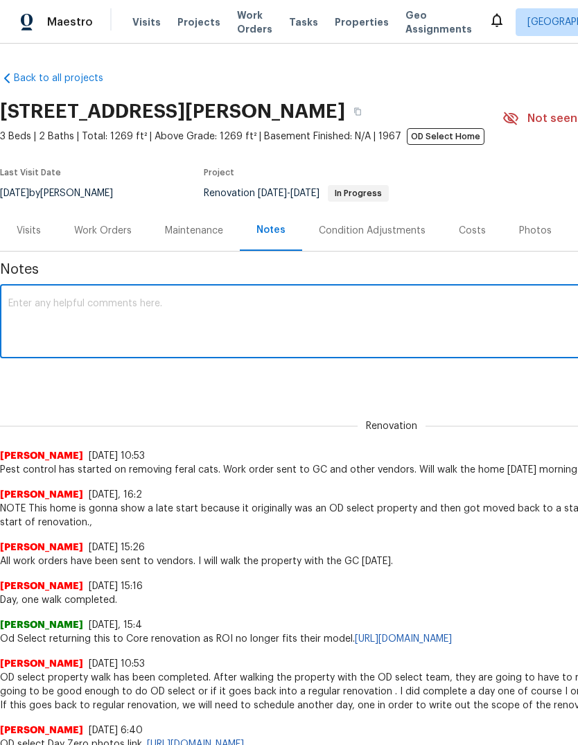
click at [102, 306] on textarea at bounding box center [391, 323] width 766 height 49
paste textarea "Impressive Exterminating - SAC-S In Progress Reference: 22CHHBQZPQSGT-aa514bf9a…"
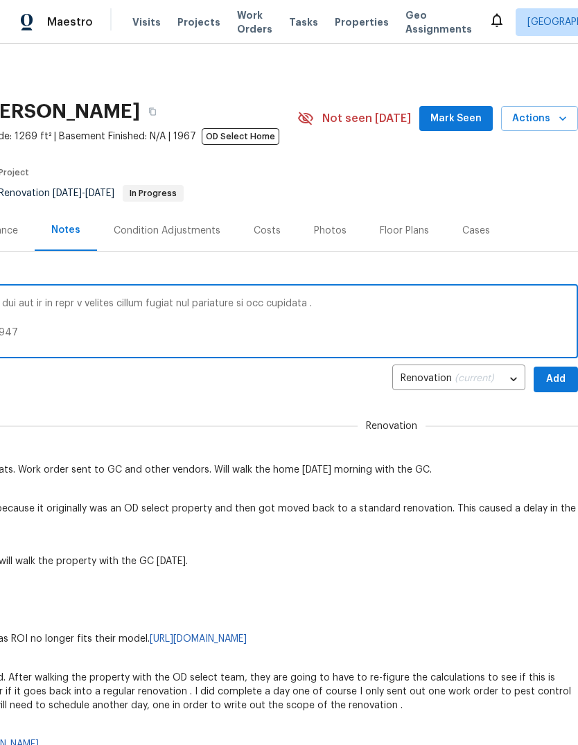
scroll to position [0, 205]
type textarea "Impressive Exterminating - SAC-S In Progress Reference: 22CHHBQZPQSGT-aa514bf9a…"
click at [553, 383] on span "Add" at bounding box center [556, 379] width 22 height 17
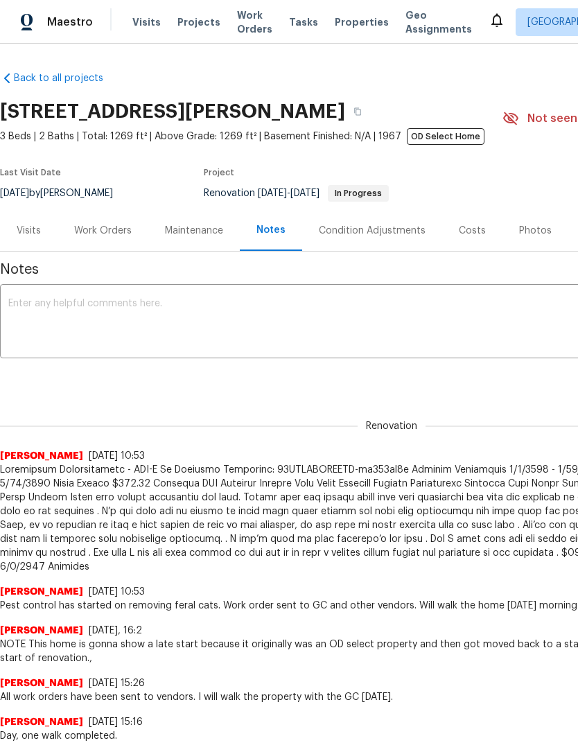
scroll to position [0, 0]
click at [106, 229] on div "Work Orders" at bounding box center [103, 231] width 58 height 14
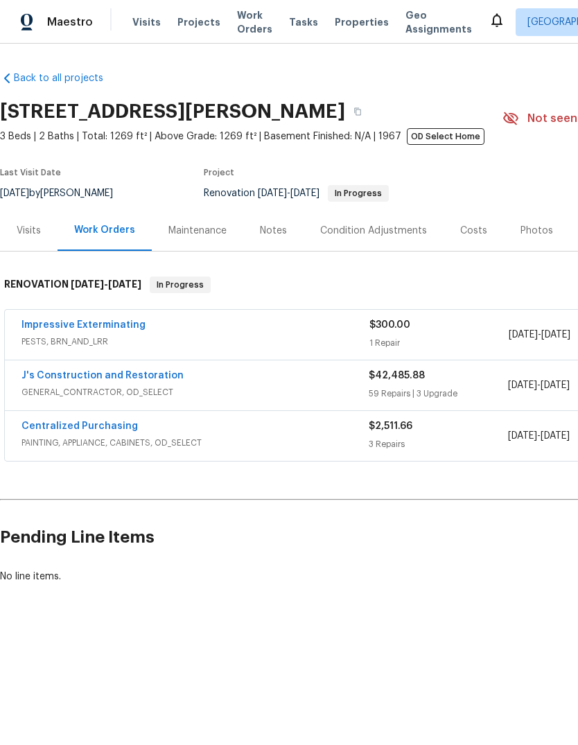
click at [35, 379] on link "J's Construction and Restoration" at bounding box center [102, 376] width 162 height 10
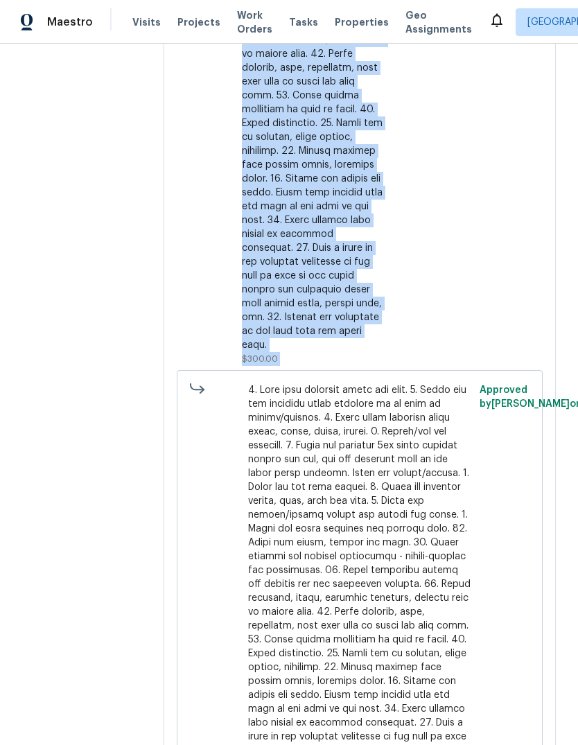
scroll to position [2272, 0]
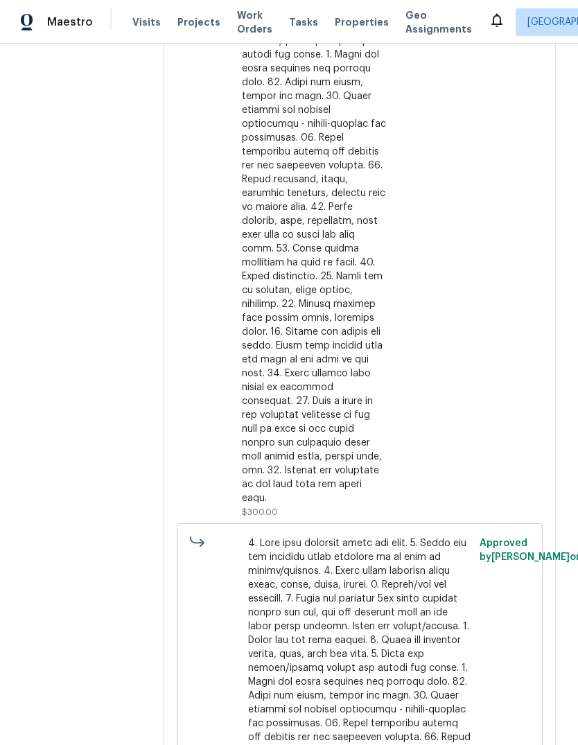
scroll to position [2261, 0]
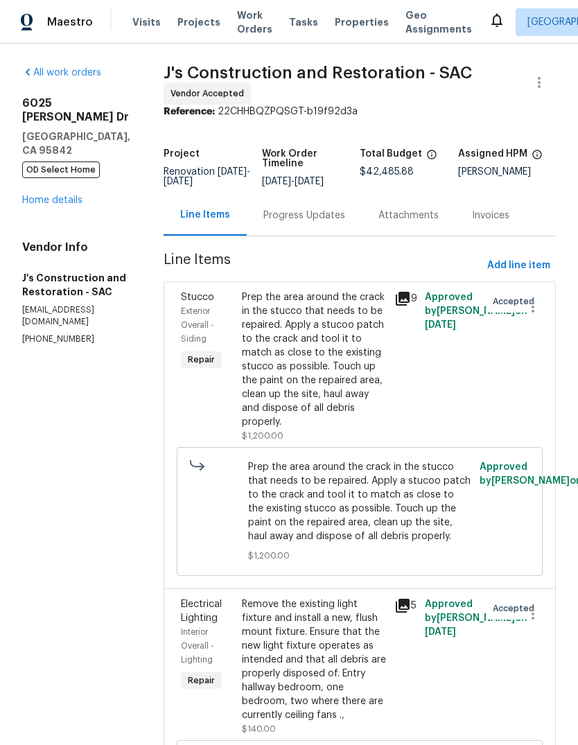
scroll to position [0, 0]
click at [202, 82] on div "Vendor Accepted" at bounding box center [207, 93] width 87 height 22
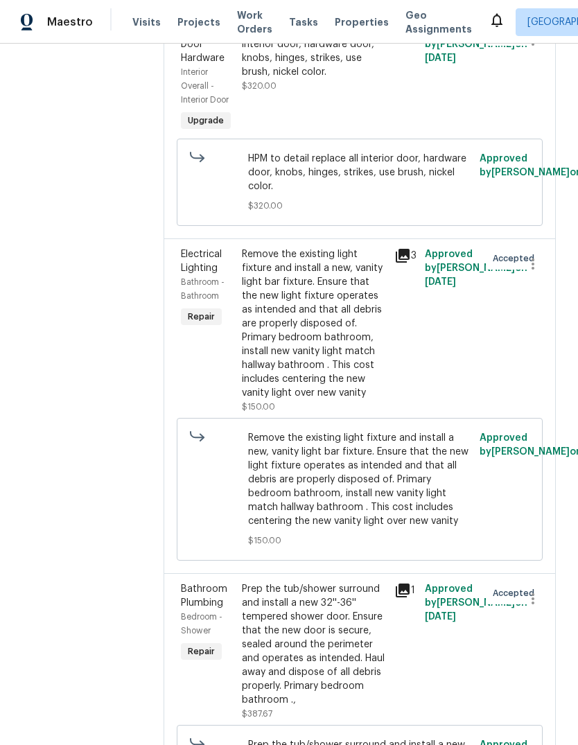
scroll to position [9005, 0]
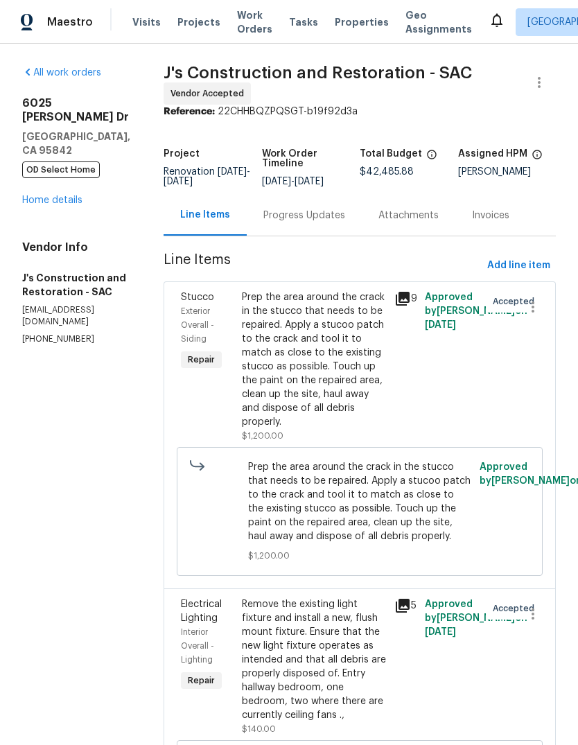
scroll to position [0, 0]
click at [535, 74] on icon "button" at bounding box center [539, 82] width 17 height 17
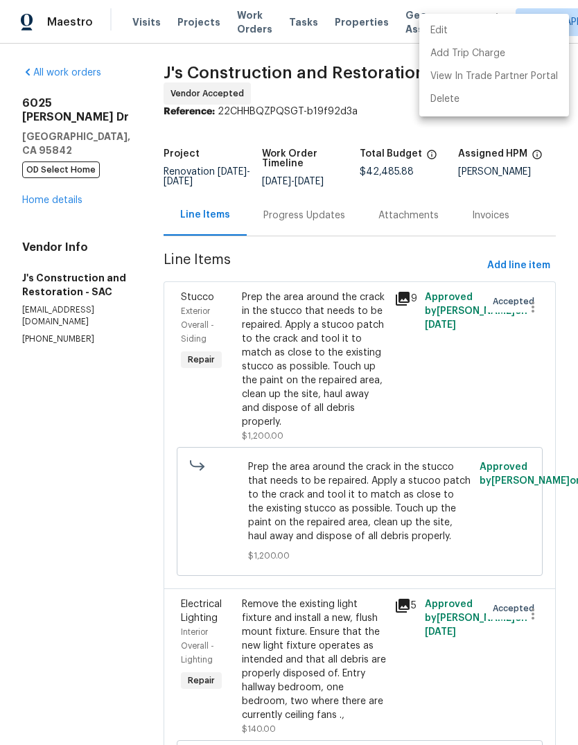
click at [110, 332] on div at bounding box center [289, 372] width 578 height 745
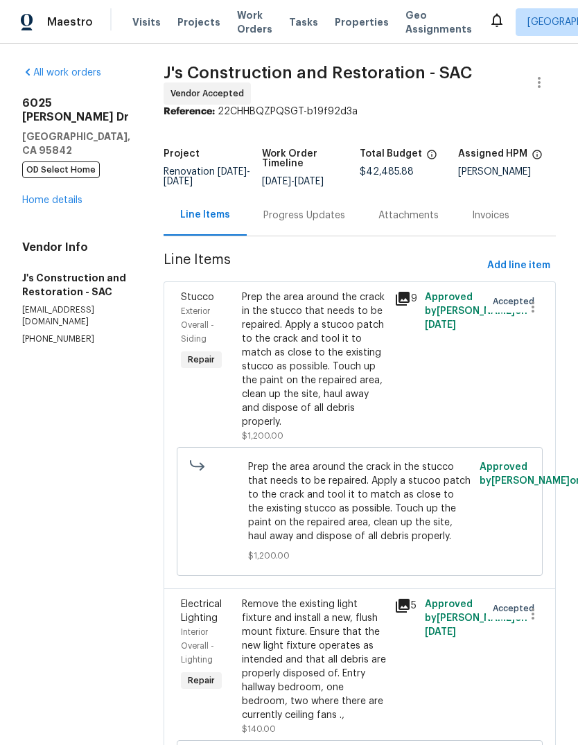
click at [200, 66] on span "J's Construction and Restoration - SAC Vendor Accepted" at bounding box center [343, 85] width 359 height 39
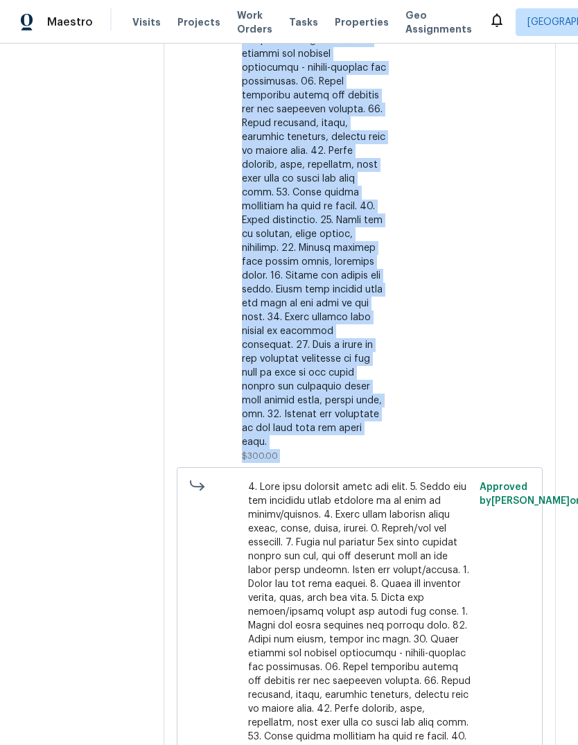
scroll to position [2332, 0]
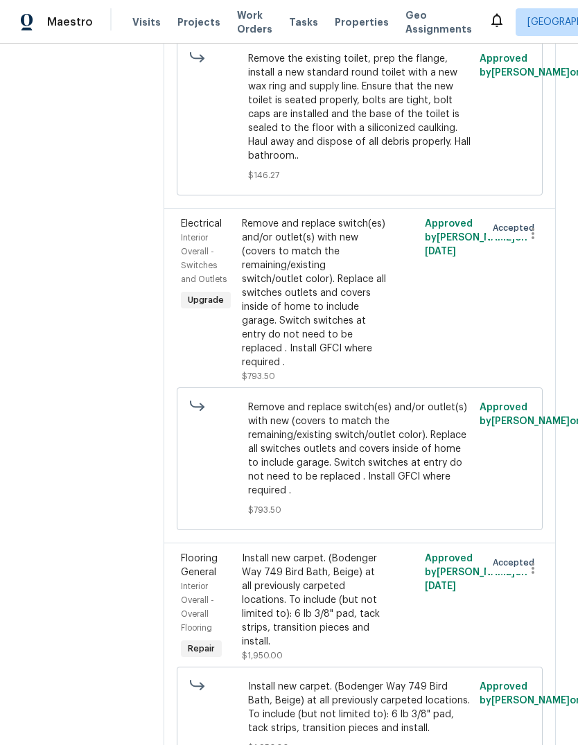
scroll to position [3413, 0]
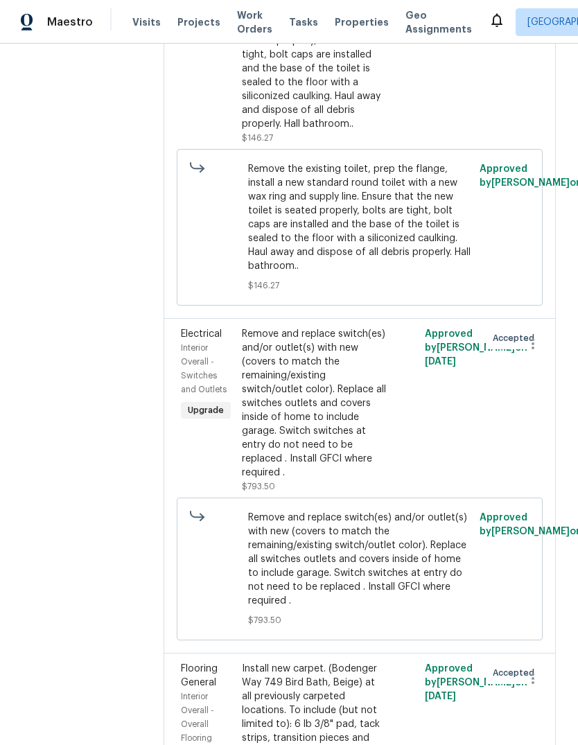
scroll to position [3295, 0]
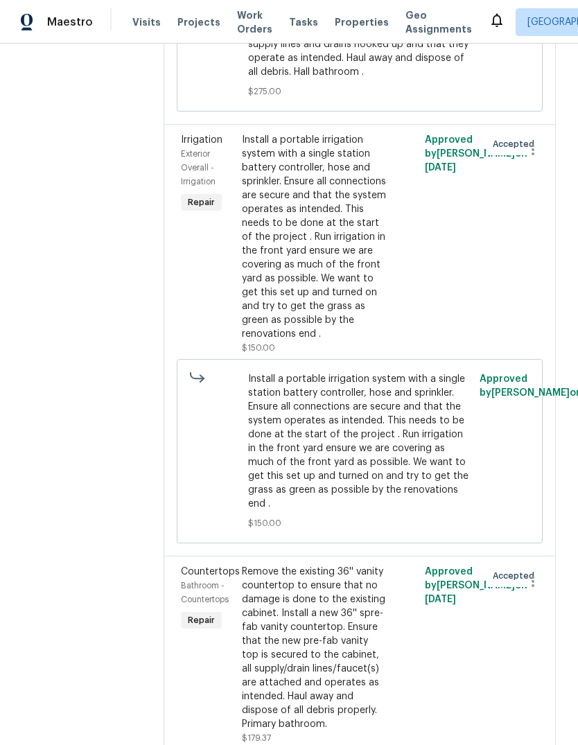
scroll to position [5801, 0]
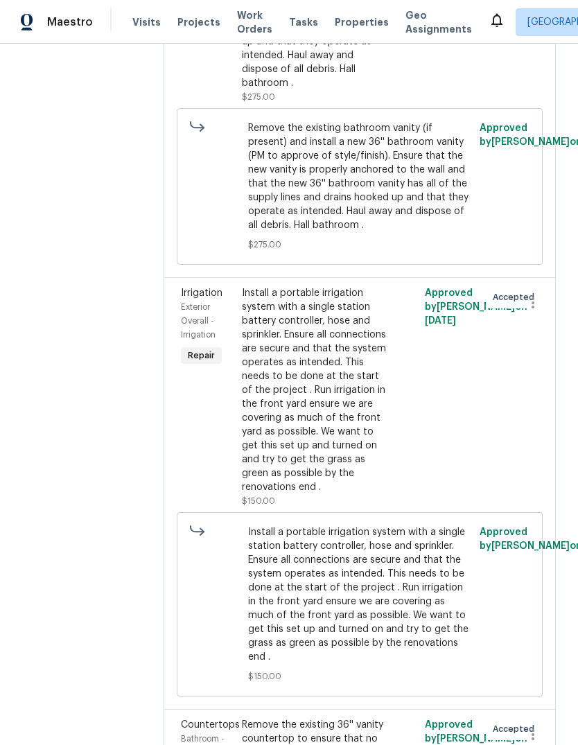
scroll to position [5644, 0]
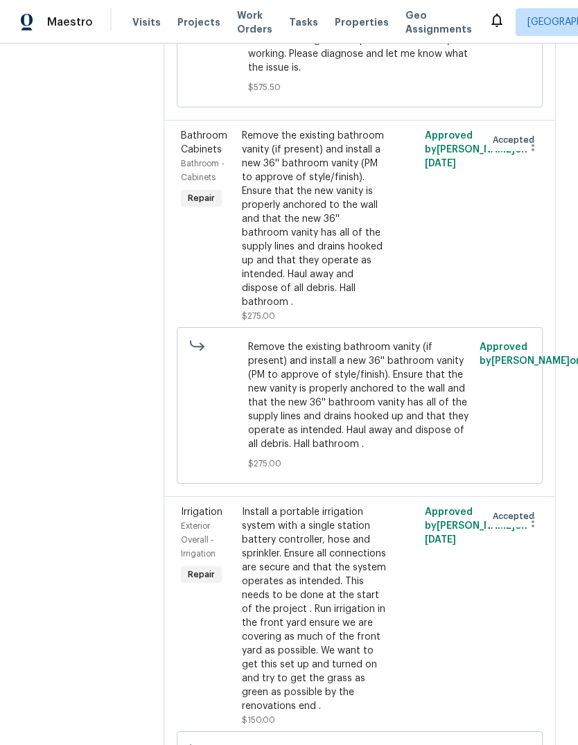
scroll to position [5499, 0]
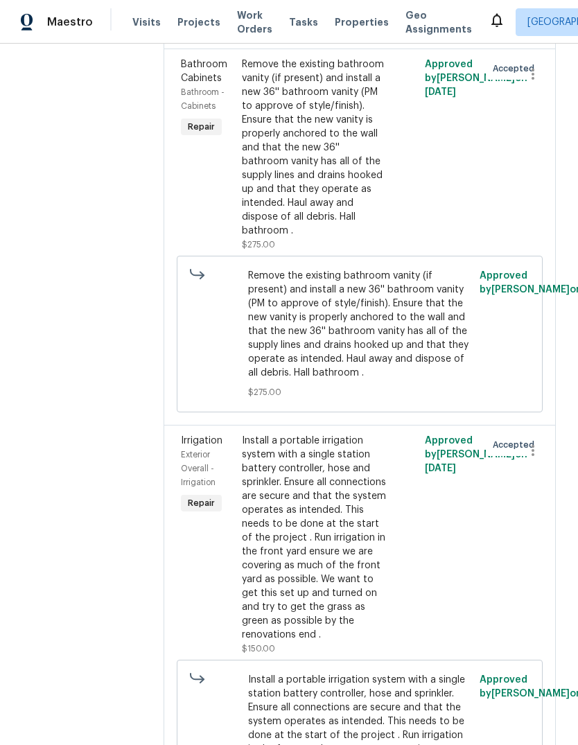
click at [482, 256] on div "Approved by Douglass Noblett on 9/5/2025" at bounding box center [451, 154] width 61 height 202
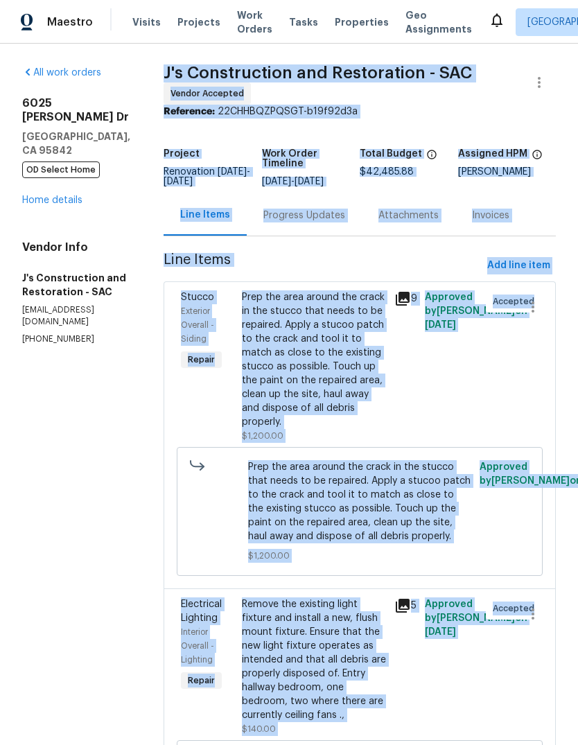
scroll to position [10, 0]
copy section "J's Construction and Restoration - SAC Vendor Accepted Reference: 22CHHBQZPQSGT…"
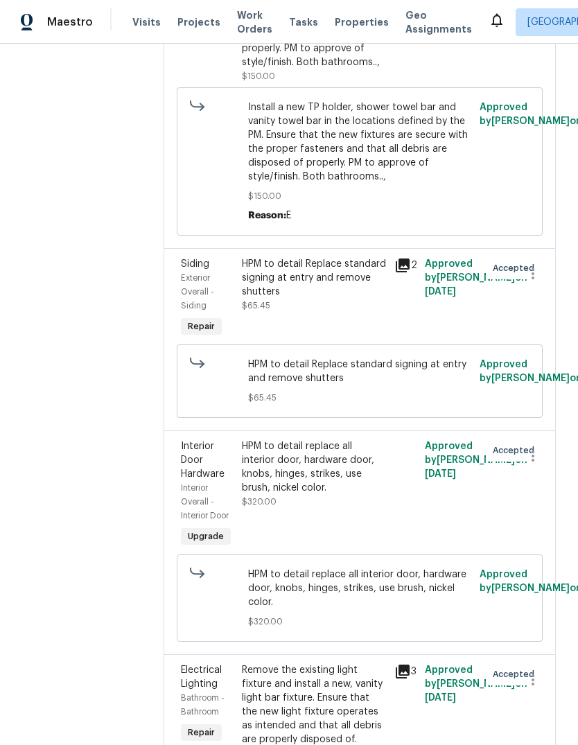
scroll to position [8800, 0]
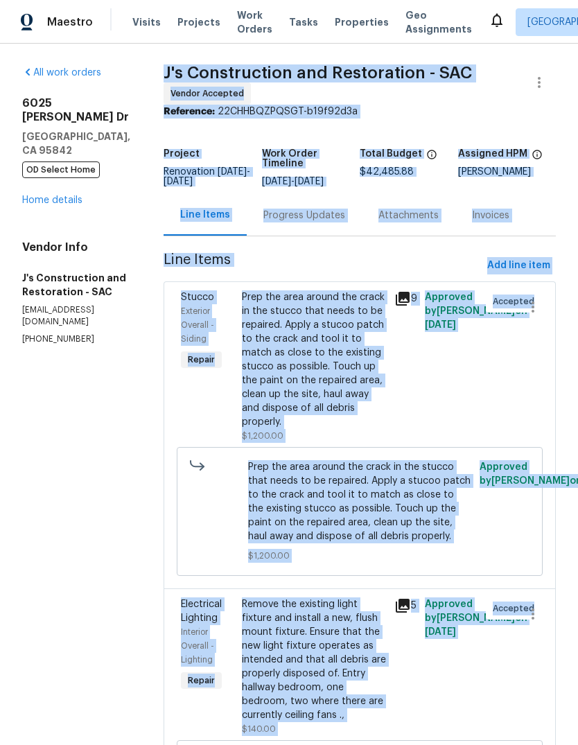
scroll to position [0, 0]
copy div "Projects Work Orders Tasks Properties Geo Assignments Sacramento Douglass Noble…"
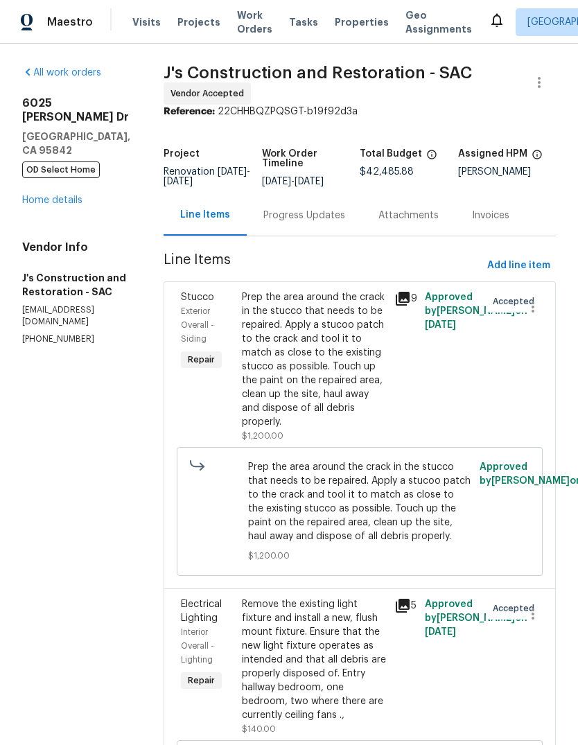
click at [80, 195] on link "Home details" at bounding box center [52, 200] width 60 height 10
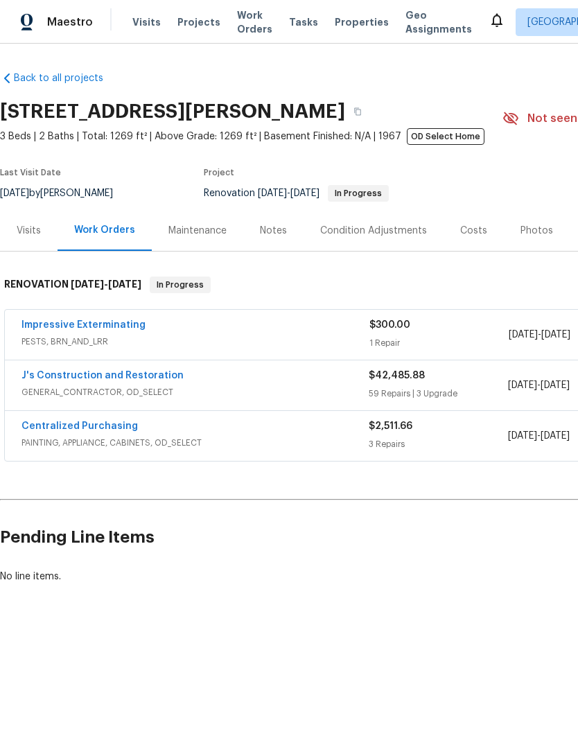
click at [288, 227] on div "Notes" at bounding box center [273, 230] width 60 height 41
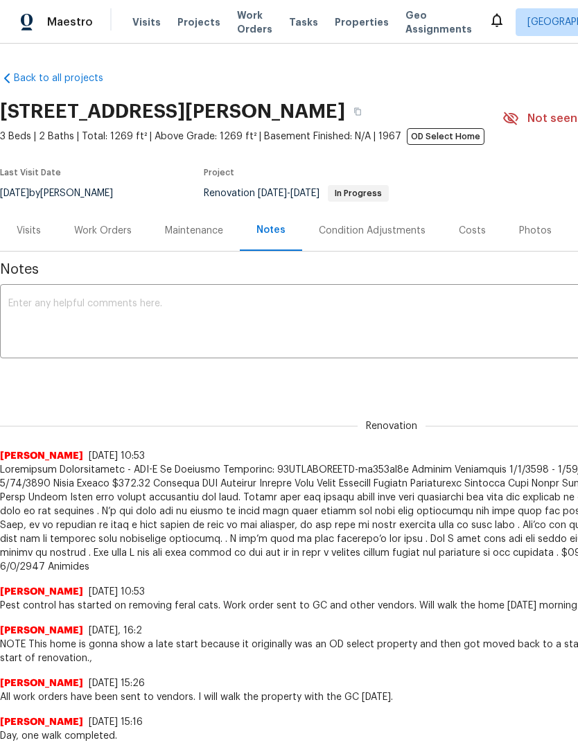
click at [80, 317] on textarea at bounding box center [391, 323] width 766 height 49
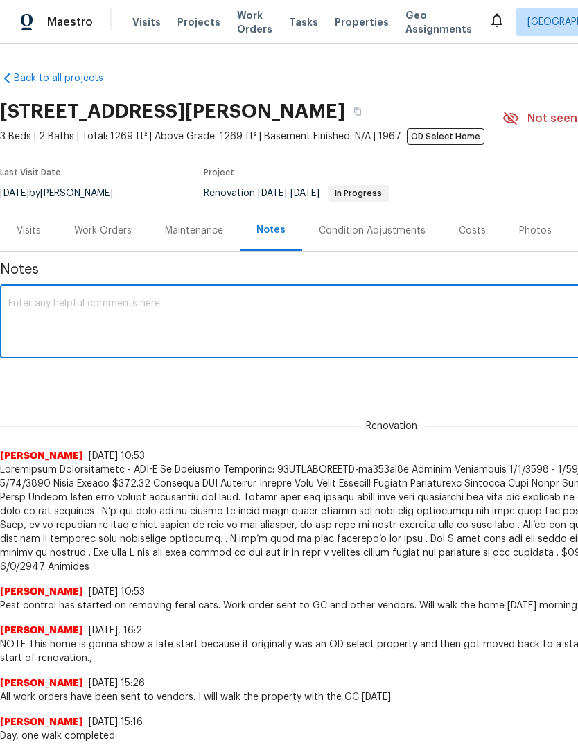
click at [84, 315] on textarea at bounding box center [391, 323] width 766 height 49
paste textarea "Projects Work Orders Tasks Properties Geo Assignments Sacramento Douglass Noble…"
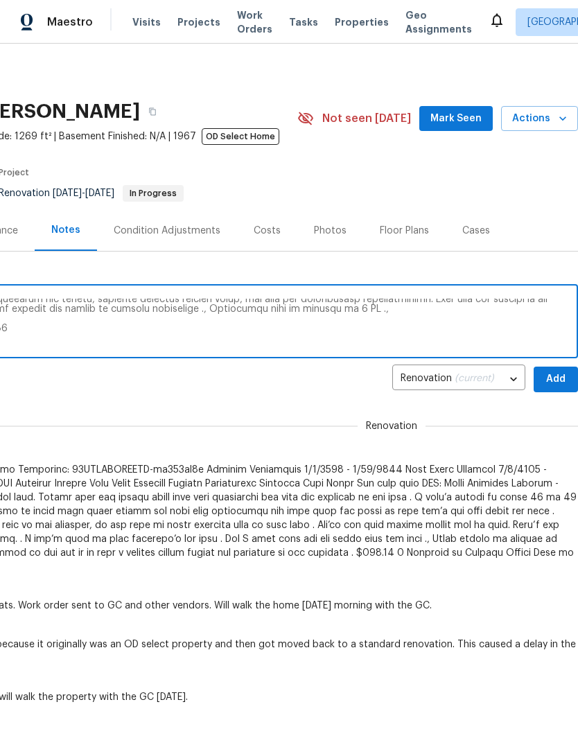
type textarea "Projects Work Orders Tasks Properties Geo Assignments Sacramento Douglass Noble…"
click at [556, 379] on span "Add" at bounding box center [556, 379] width 22 height 17
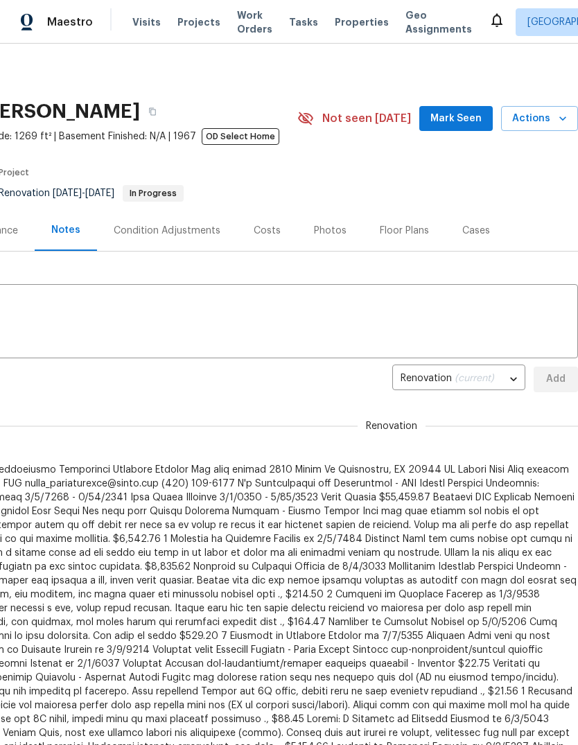
scroll to position [0, 205]
click at [269, 219] on div "Costs" at bounding box center [267, 230] width 60 height 41
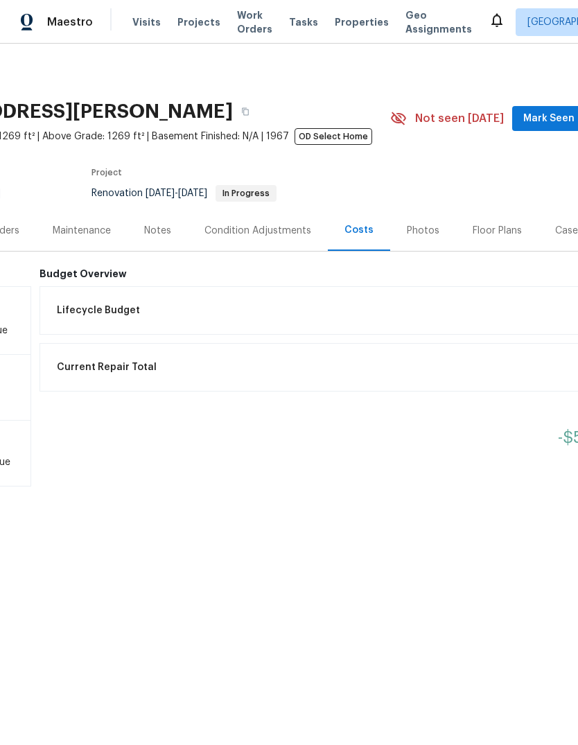
scroll to position [0, 116]
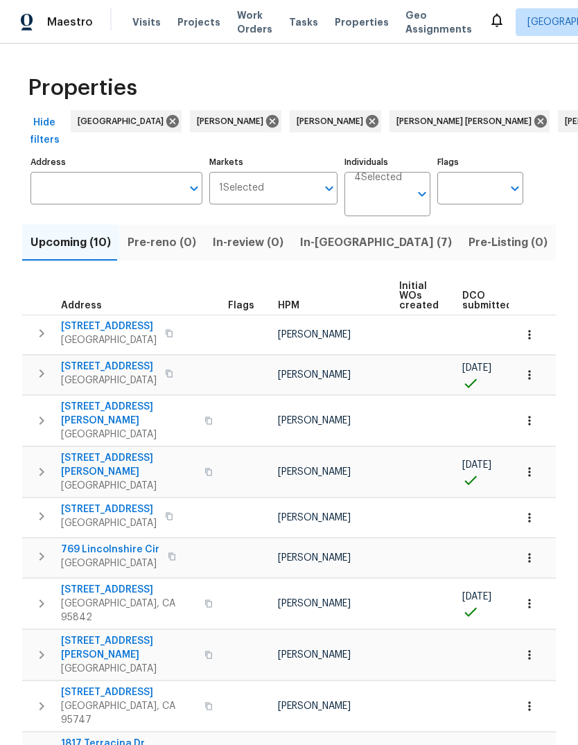
scroll to position [28, 0]
click at [429, 186] on icon "Open" at bounding box center [422, 194] width 17 height 17
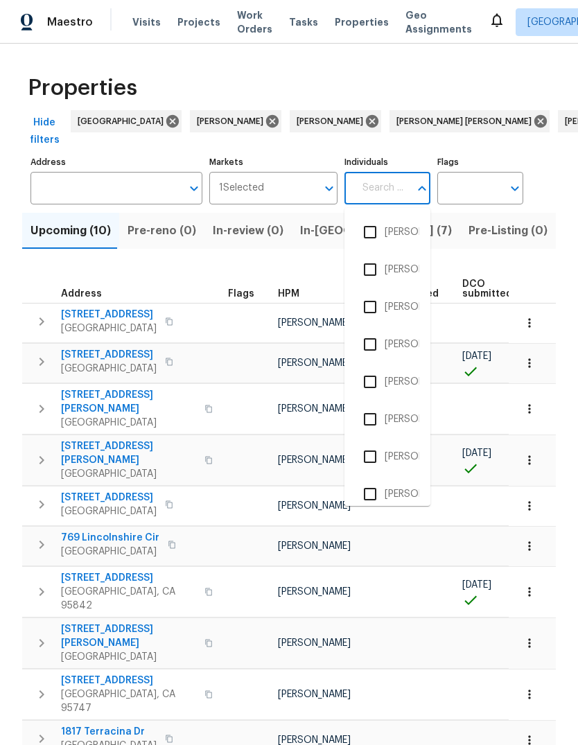
scroll to position [17, 0]
click at [385, 177] on input "Individuals" at bounding box center [381, 188] width 55 height 33
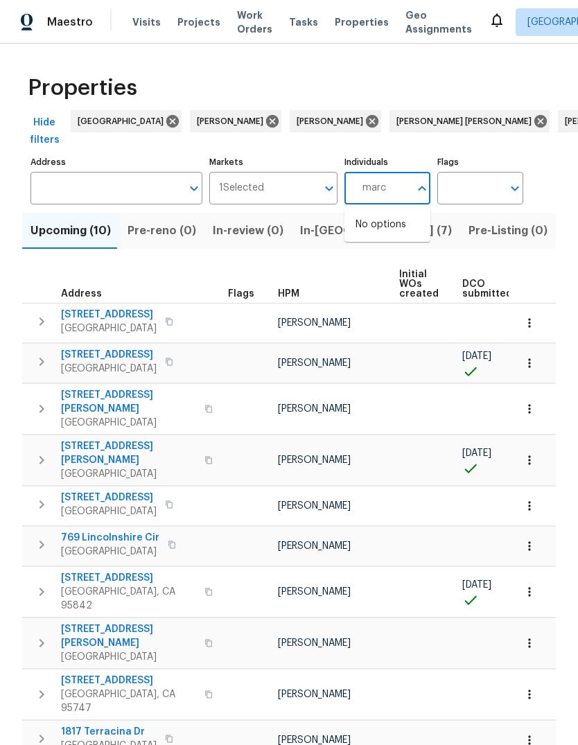
type input "marco"
click at [374, 218] on input "checkbox" at bounding box center [370, 232] width 29 height 29
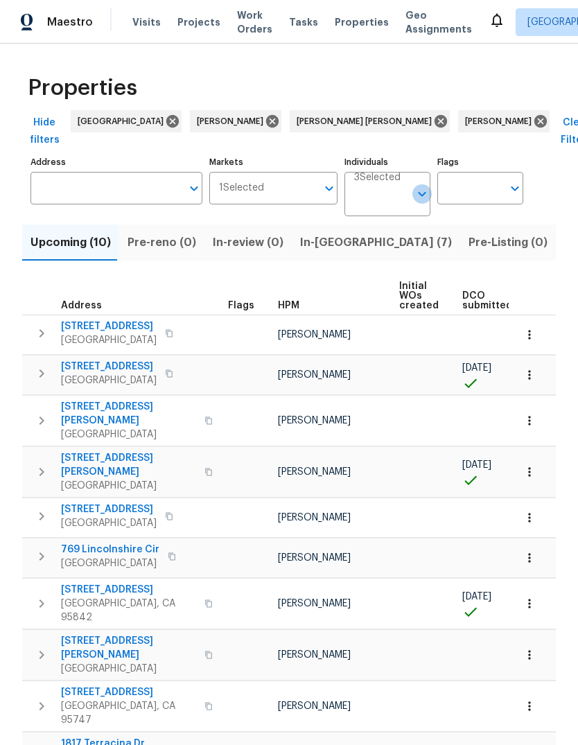
click at [423, 186] on icon "Open" at bounding box center [422, 194] width 17 height 17
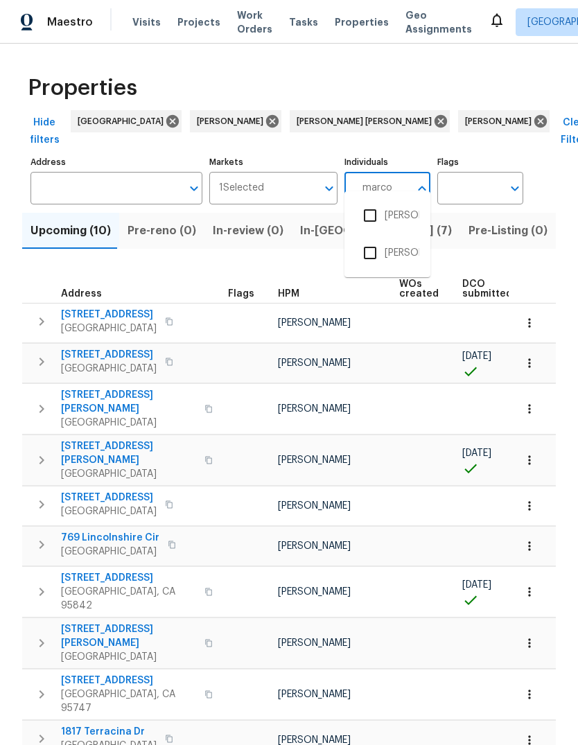
type input "marcos"
click at [375, 213] on input "checkbox" at bounding box center [370, 215] width 29 height 29
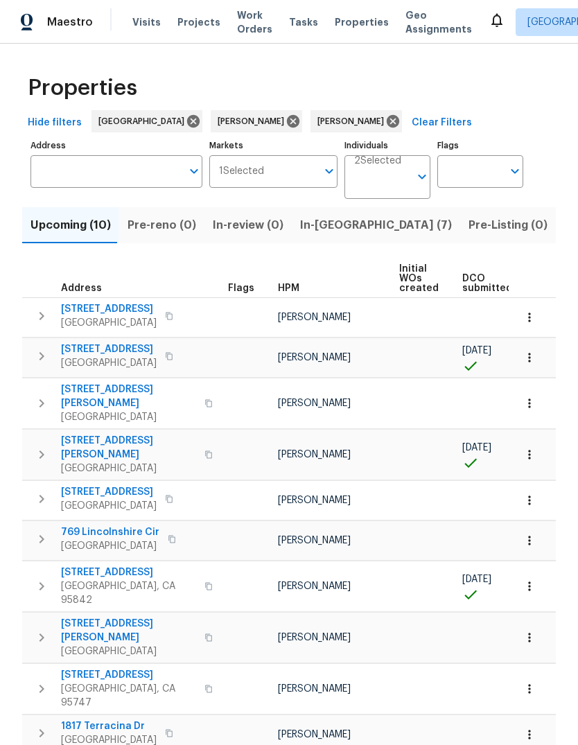
click at [380, 186] on input "Individuals" at bounding box center [381, 182] width 55 height 33
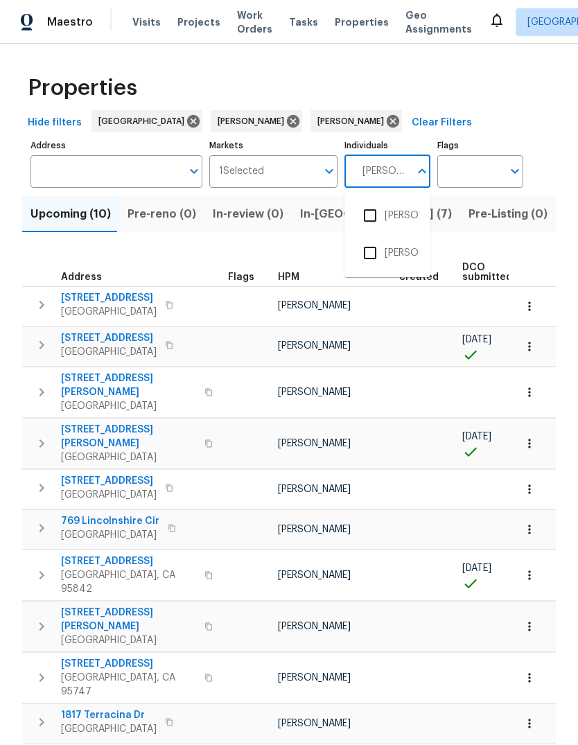
type input "Marcos"
click at [376, 326] on input "checkbox" at bounding box center [370, 327] width 29 height 29
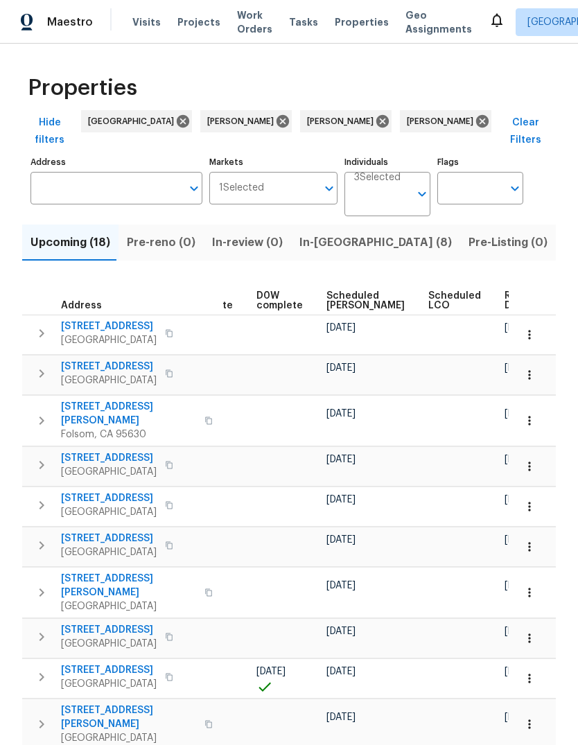
scroll to position [0, 349]
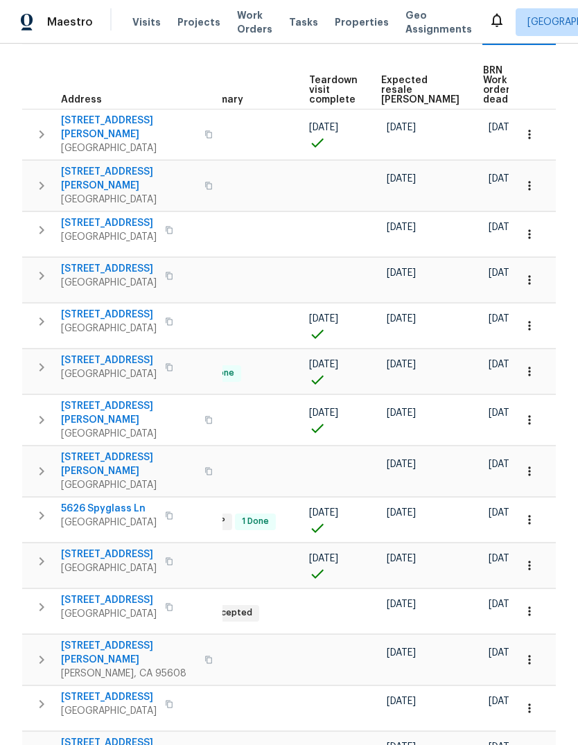
scroll to position [216, 0]
click at [142, 19] on span "Visits" at bounding box center [146, 22] width 28 height 14
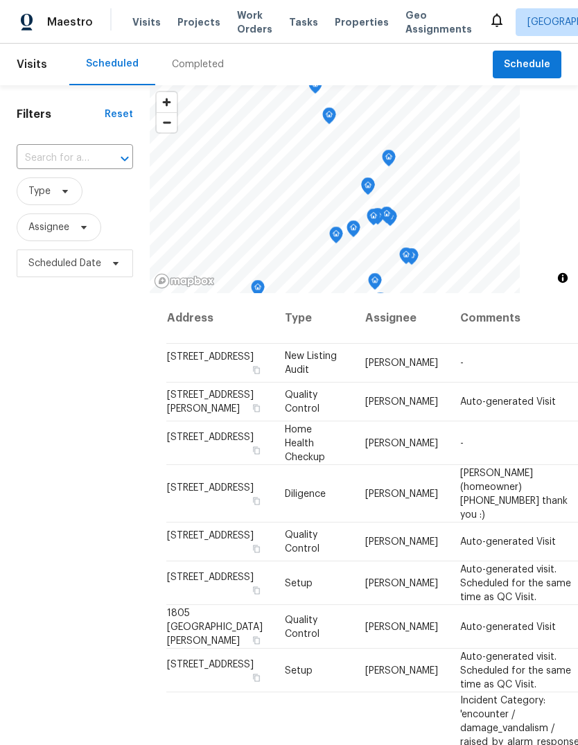
click at [77, 157] on input "text" at bounding box center [56, 158] width 78 height 21
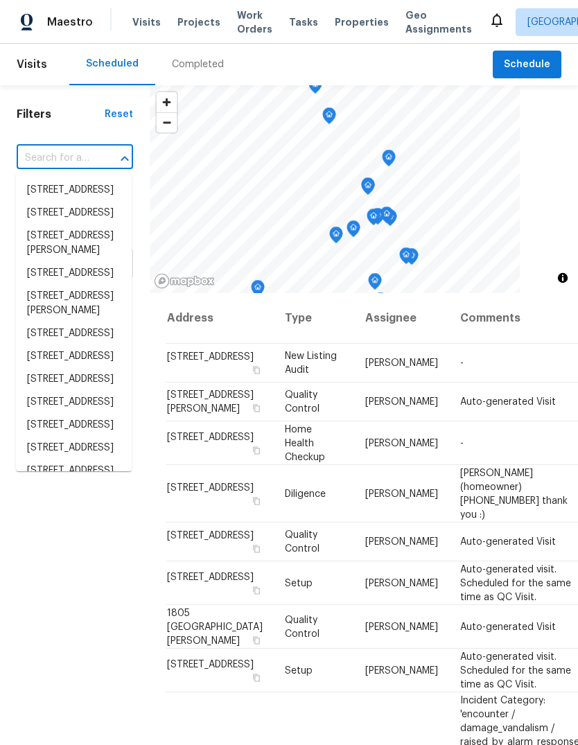
click at [81, 161] on input "text" at bounding box center [56, 158] width 78 height 21
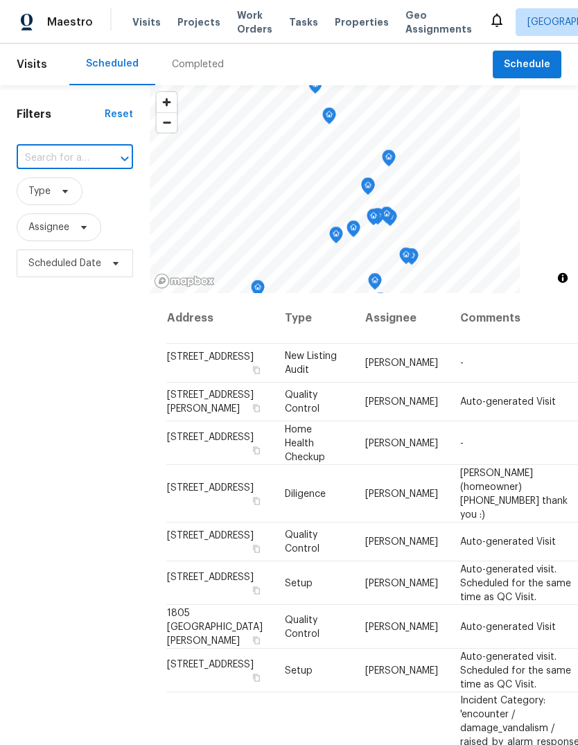
paste input "858 Wristen Way, Galt, CA 95632"
type input "858 Wristen Way, Galt, CA 95632"
click at [54, 198] on li "858 Wristen Way, Galt, CA 95632" at bounding box center [74, 197] width 116 height 37
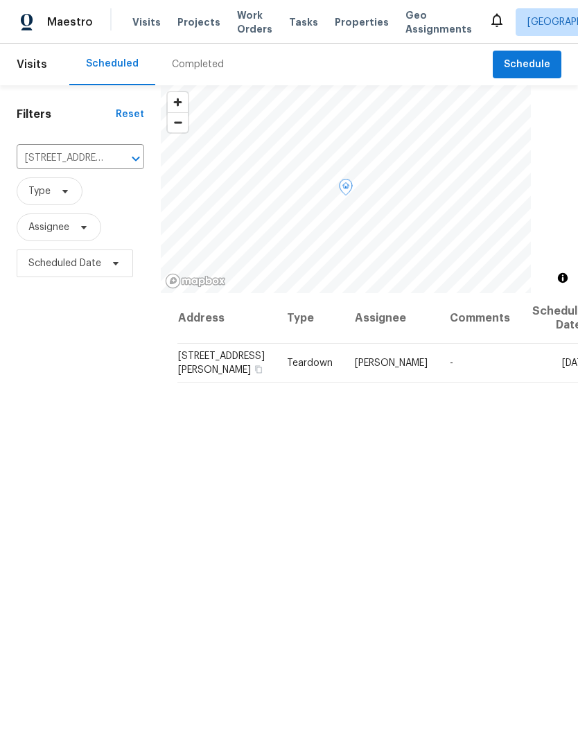
click at [0, 0] on icon at bounding box center [0, 0] width 0 height 0
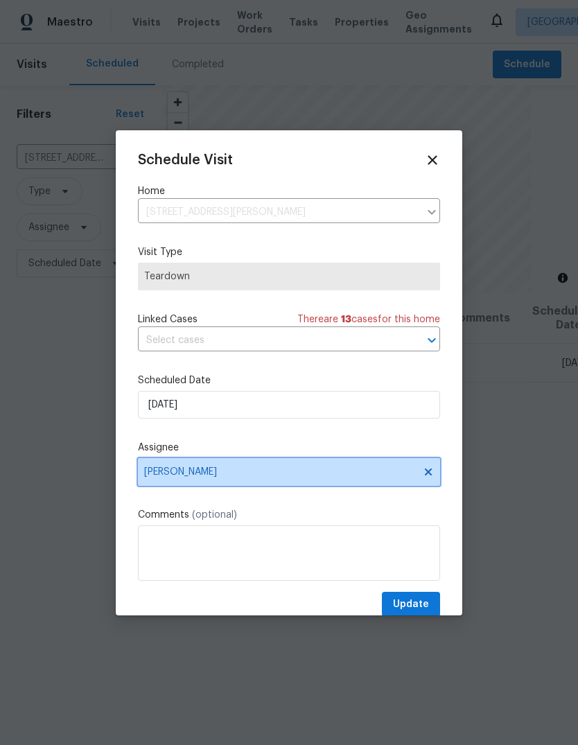
click at [432, 472] on icon at bounding box center [428, 471] width 11 height 11
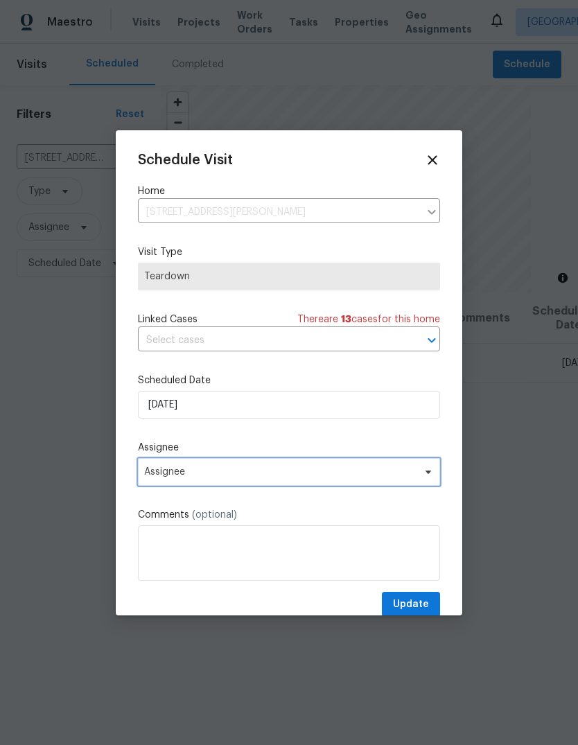
click at [192, 474] on span "Assignee" at bounding box center [280, 471] width 272 height 11
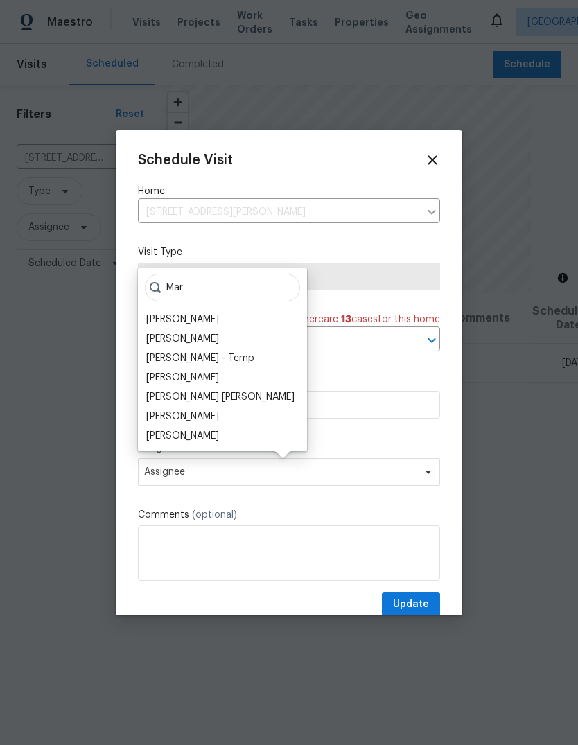
type input "Mar"
click at [208, 434] on div "[PERSON_NAME]" at bounding box center [182, 436] width 73 height 14
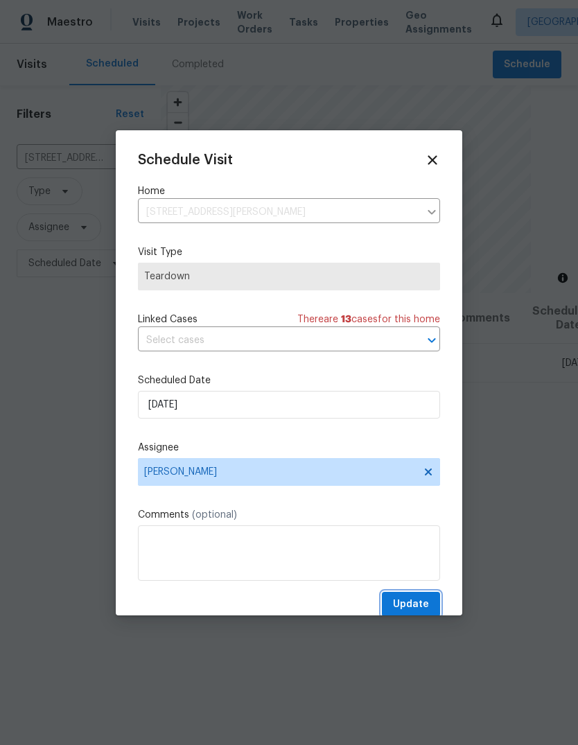
click at [425, 603] on span "Update" at bounding box center [411, 604] width 36 height 17
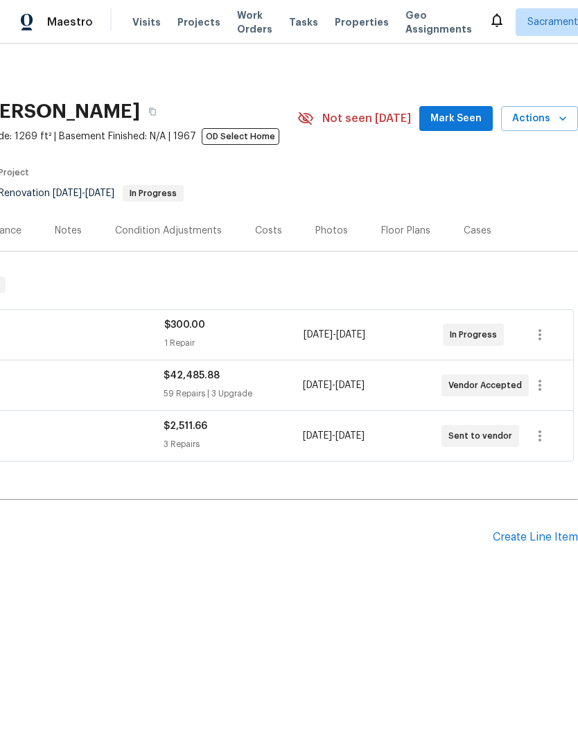
scroll to position [0, 205]
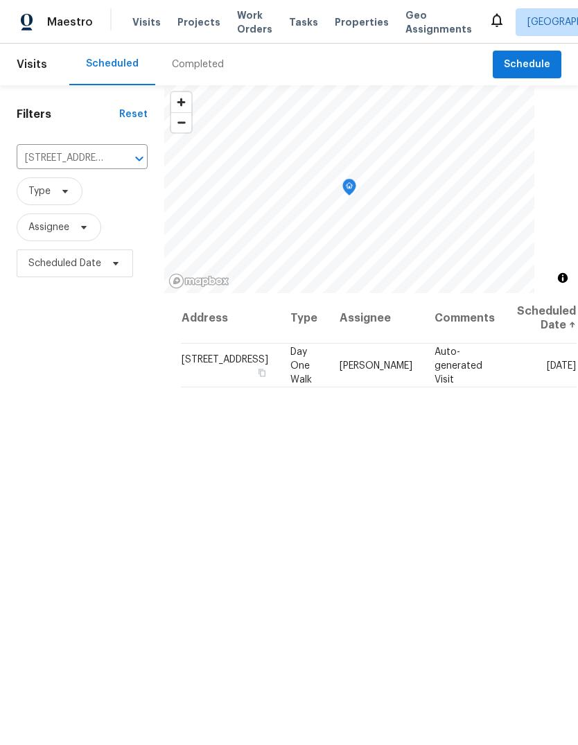
click at [114, 157] on icon "Clear" at bounding box center [121, 159] width 14 height 14
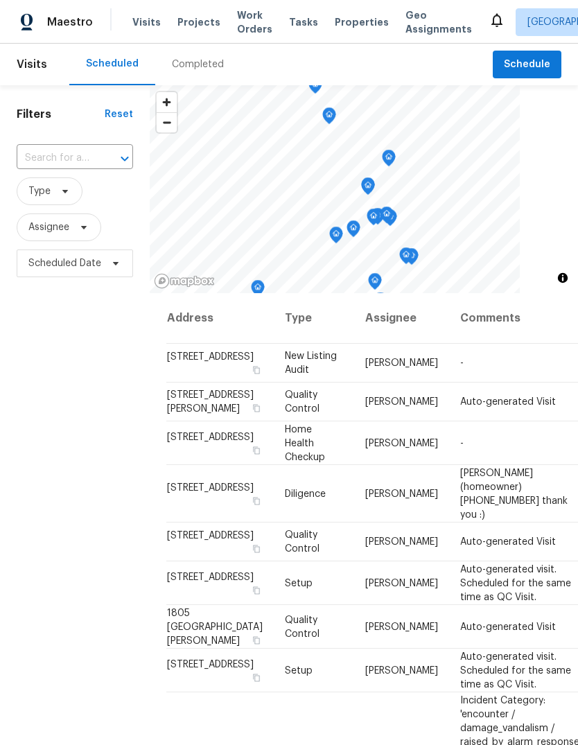
click at [70, 160] on input "text" at bounding box center [56, 158] width 78 height 21
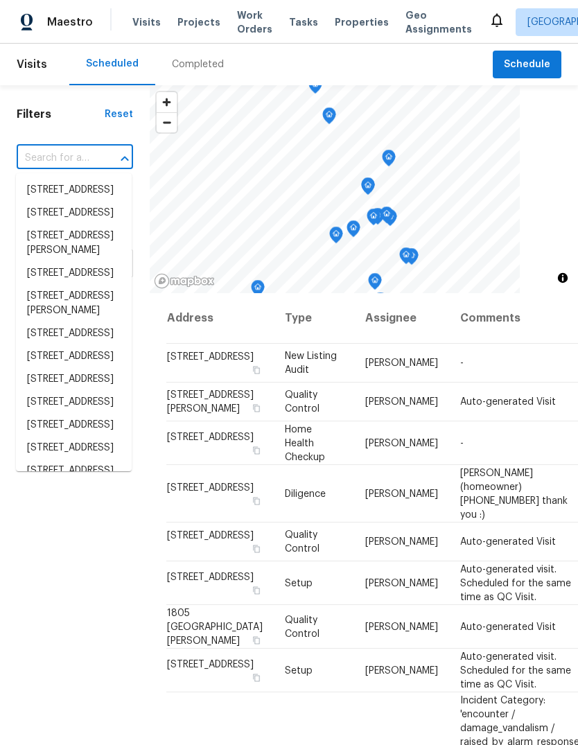
click at [68, 155] on input "text" at bounding box center [56, 158] width 78 height 21
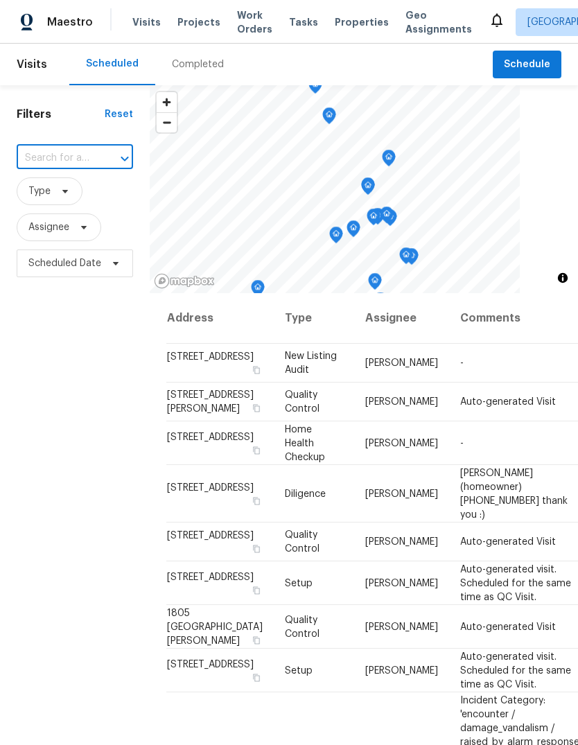
paste input "[STREET_ADDRESS]"
type input "[STREET_ADDRESS]"
click at [33, 200] on li "[STREET_ADDRESS]" at bounding box center [74, 190] width 116 height 23
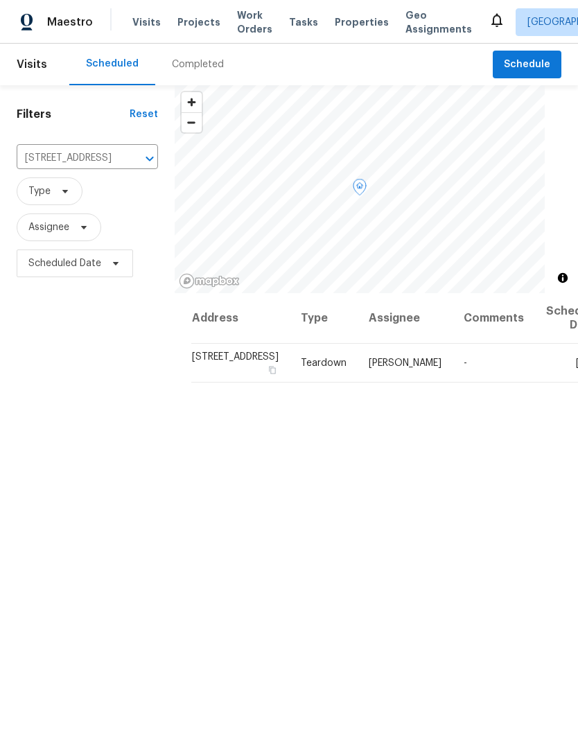
click at [0, 0] on icon at bounding box center [0, 0] width 0 height 0
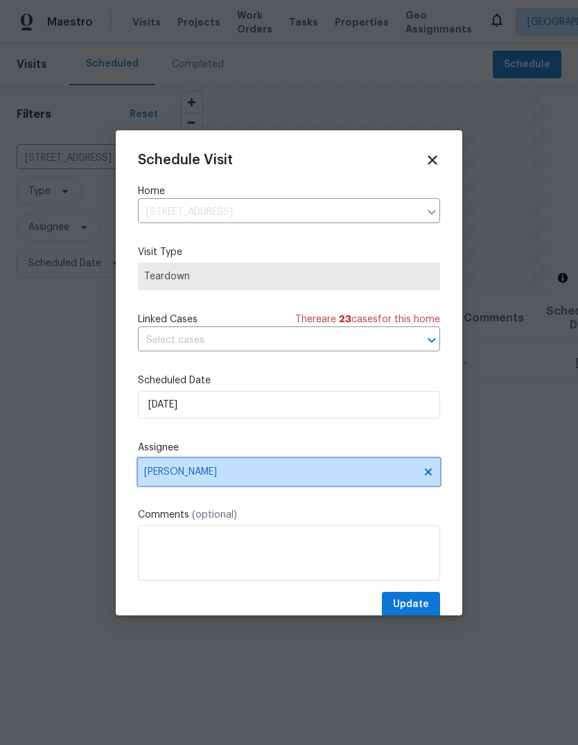
click at [363, 482] on span "[PERSON_NAME]" at bounding box center [289, 472] width 302 height 28
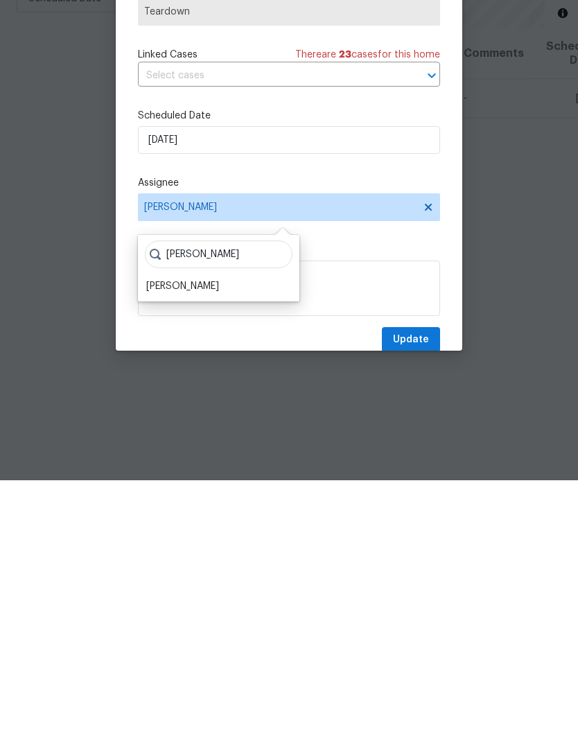
type input "[PERSON_NAME]"
click at [184, 544] on div "[PERSON_NAME]" at bounding box center [182, 551] width 73 height 14
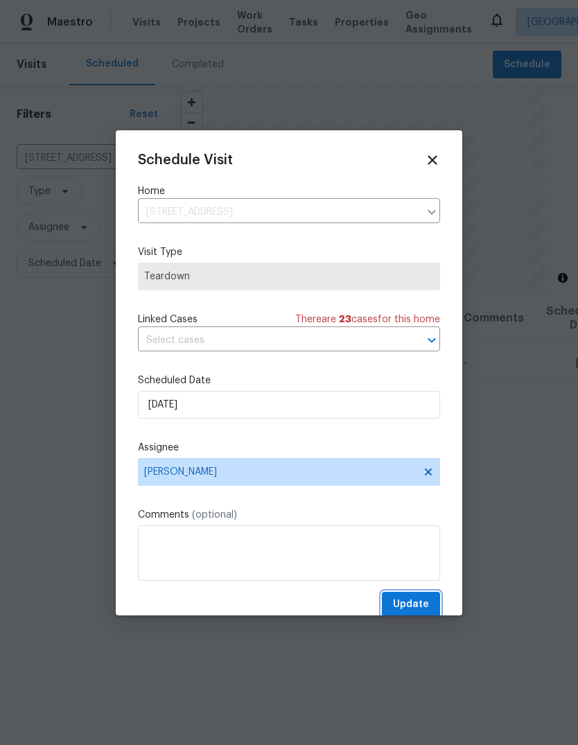
click at [422, 607] on span "Update" at bounding box center [411, 604] width 36 height 17
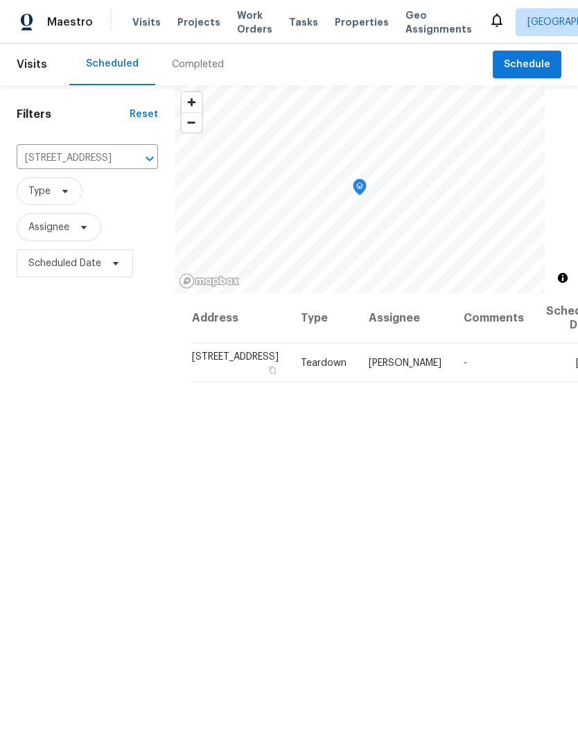
scroll to position [0, 0]
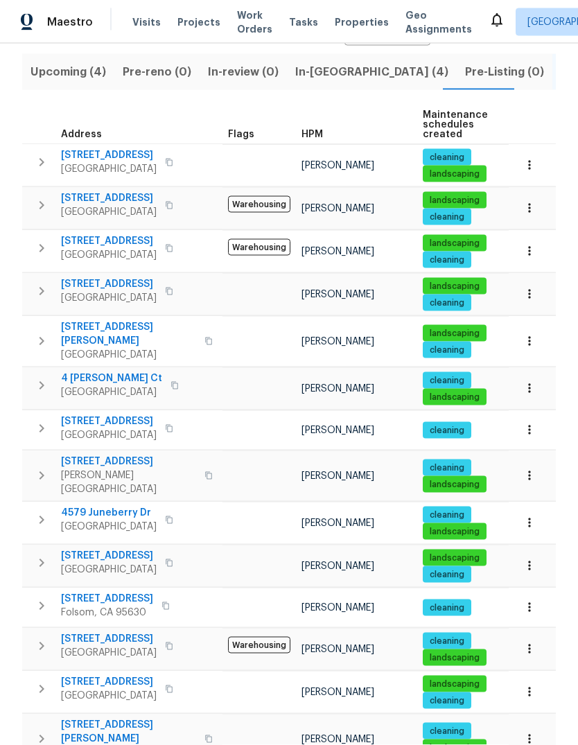
scroll to position [52, 0]
click at [42, 283] on icon "button" at bounding box center [41, 291] width 17 height 17
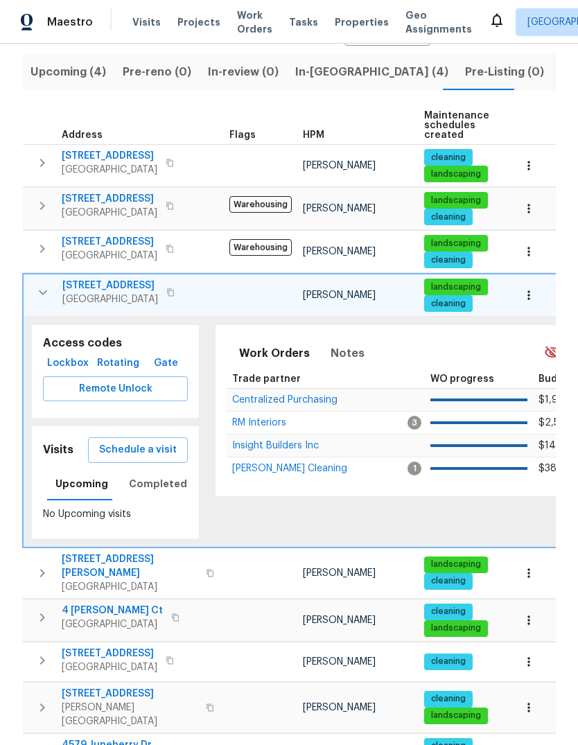
click at [167, 441] on span "Schedule a visit" at bounding box center [138, 449] width 78 height 17
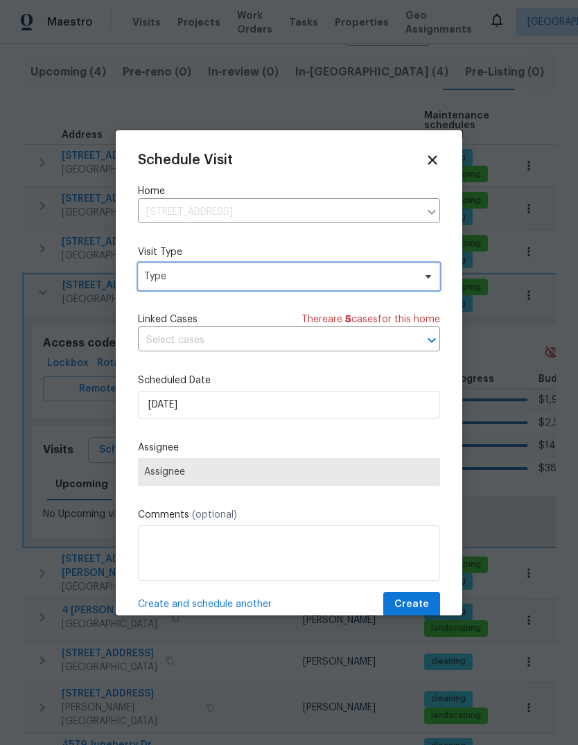
click at [369, 289] on span "Type" at bounding box center [289, 277] width 302 height 28
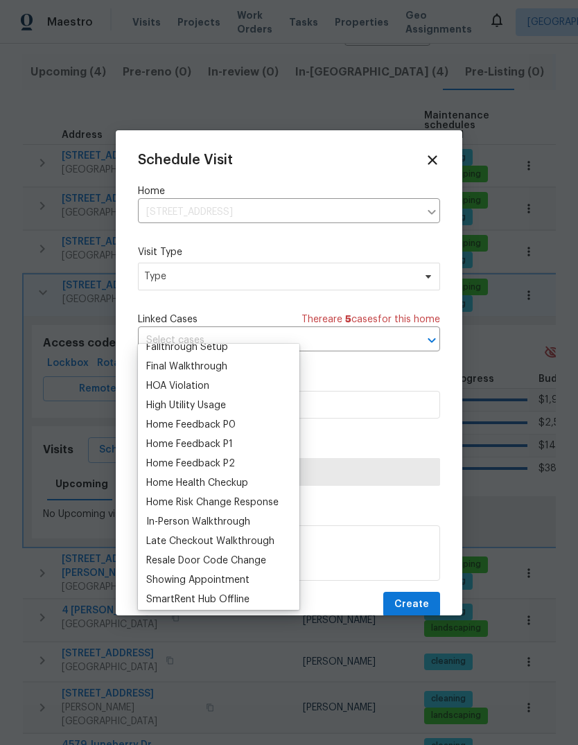
scroll to position [73, 0]
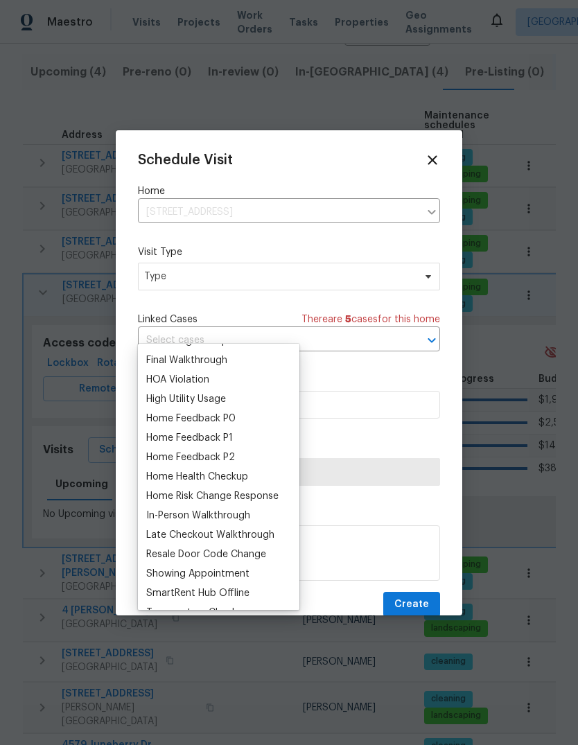
type input "H"
click at [248, 470] on div "Home Health Checkup" at bounding box center [197, 477] width 102 height 14
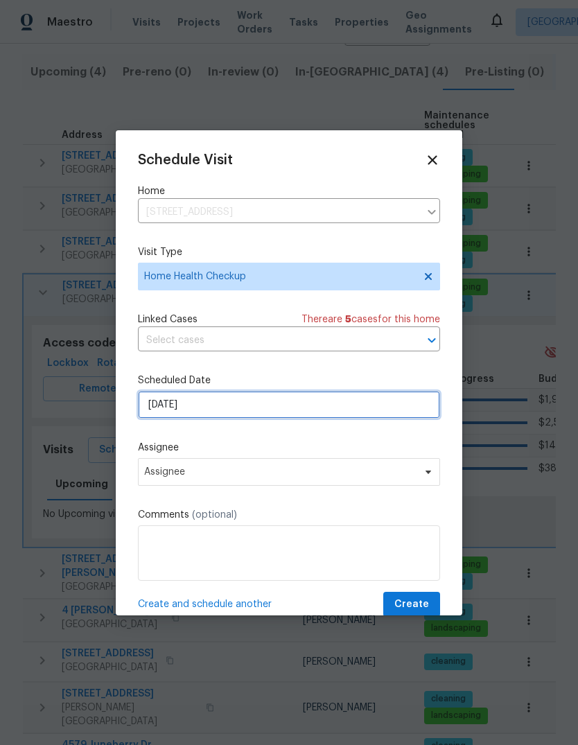
click at [386, 414] on input "[DATE]" at bounding box center [289, 405] width 302 height 28
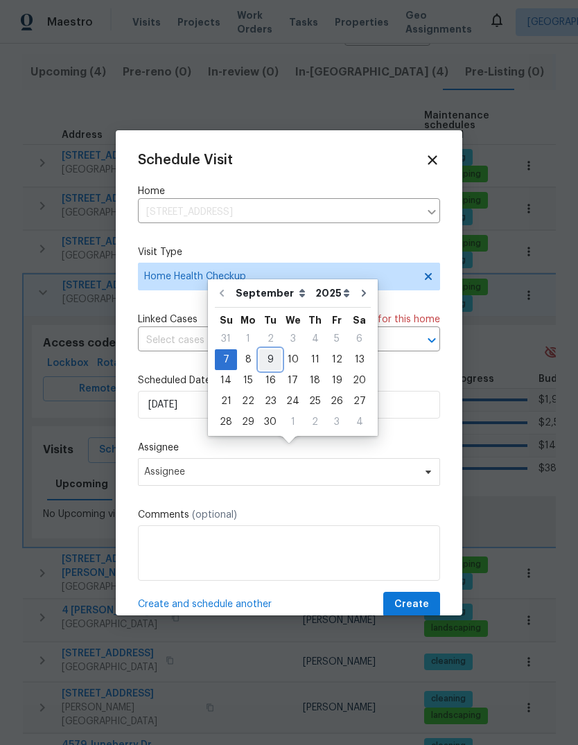
click at [268, 350] on div "9" at bounding box center [270, 359] width 22 height 19
type input "[DATE]"
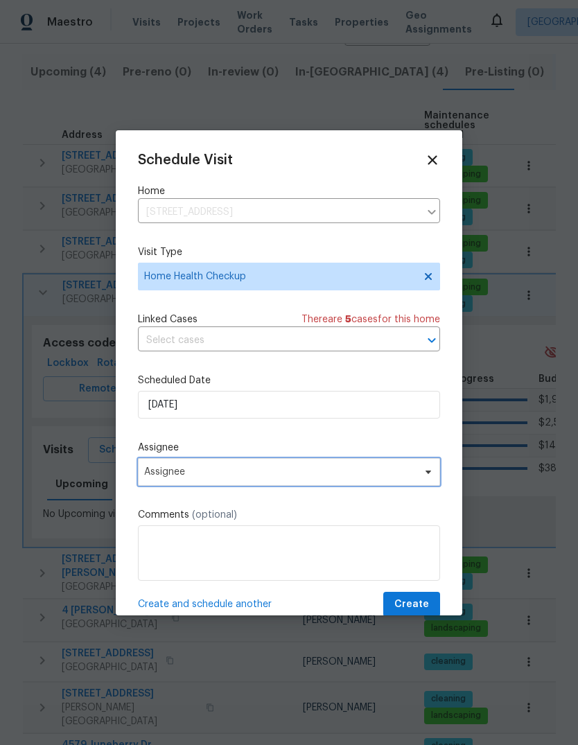
click at [427, 478] on icon at bounding box center [428, 471] width 11 height 11
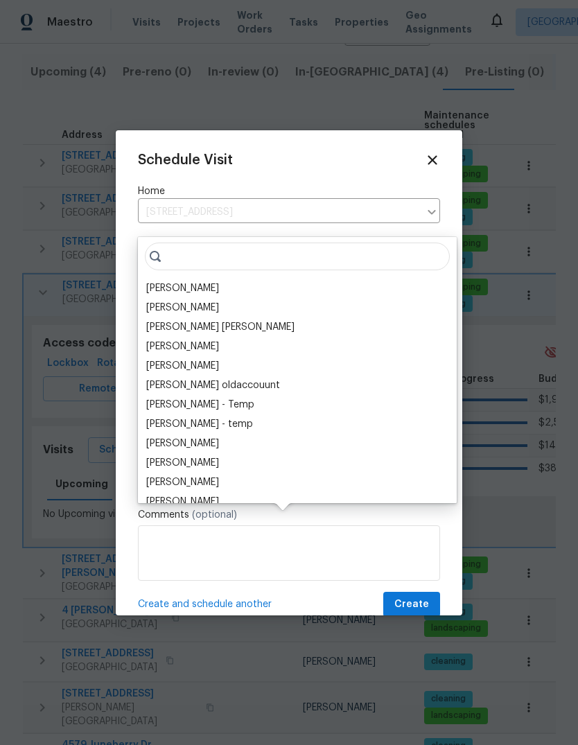
click at [218, 281] on div "[PERSON_NAME]" at bounding box center [182, 288] width 73 height 14
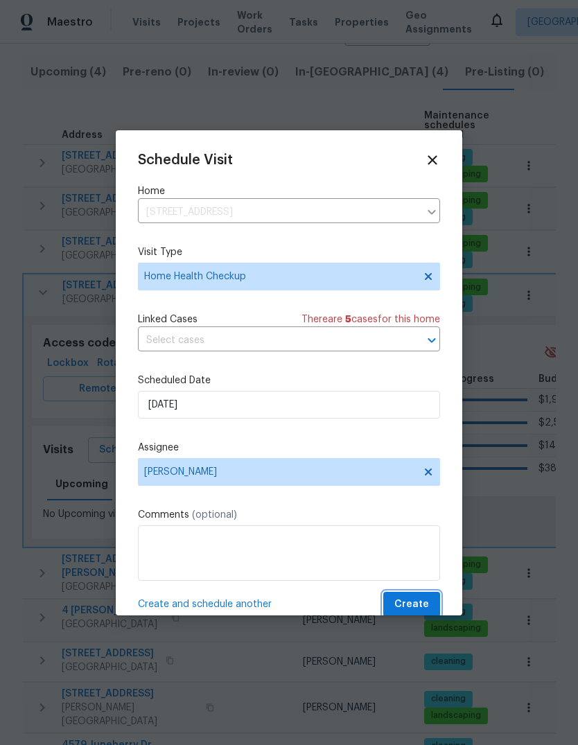
click at [423, 602] on span "Create" at bounding box center [411, 604] width 35 height 17
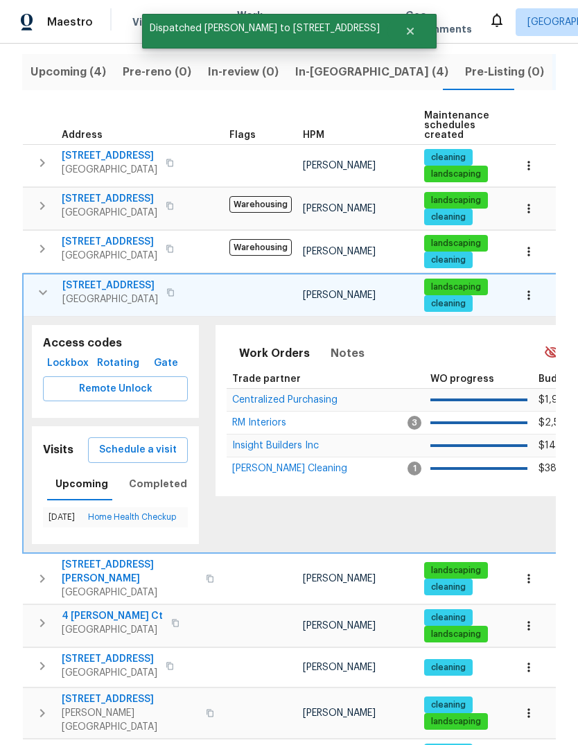
click at [34, 274] on td "[STREET_ADDRESS]" at bounding box center [124, 292] width 200 height 36
click at [40, 284] on icon "button" at bounding box center [43, 292] width 17 height 17
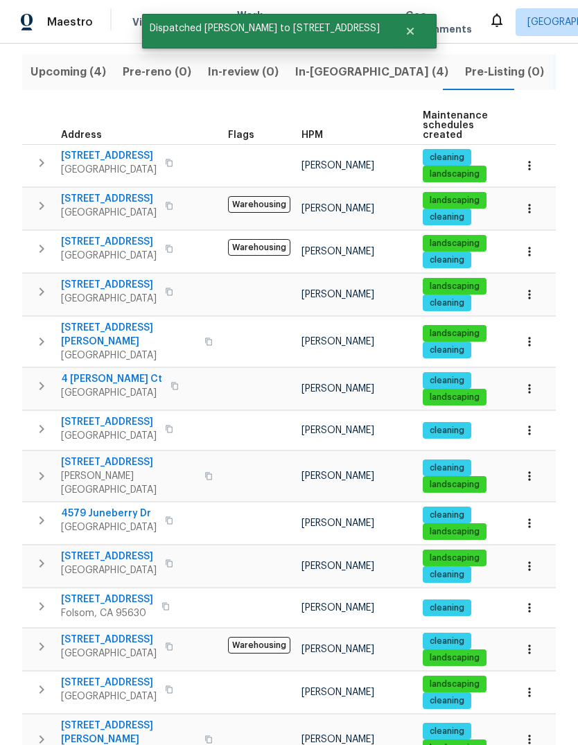
click at [40, 333] on icon "button" at bounding box center [41, 341] width 17 height 17
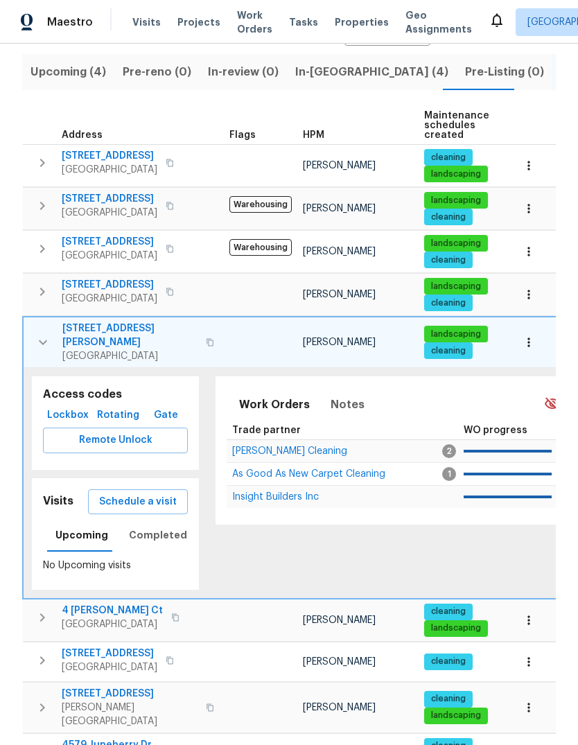
click at [164, 493] on span "Schedule a visit" at bounding box center [138, 501] width 78 height 17
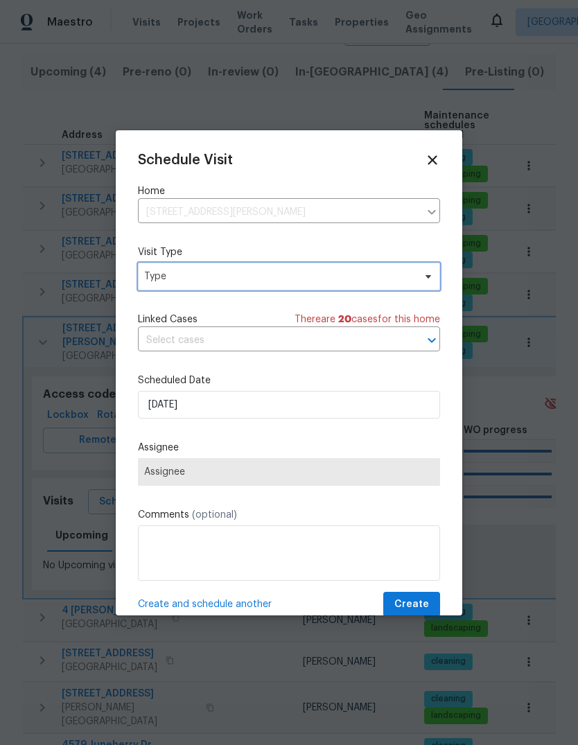
click at [330, 282] on span "Type" at bounding box center [279, 277] width 270 height 14
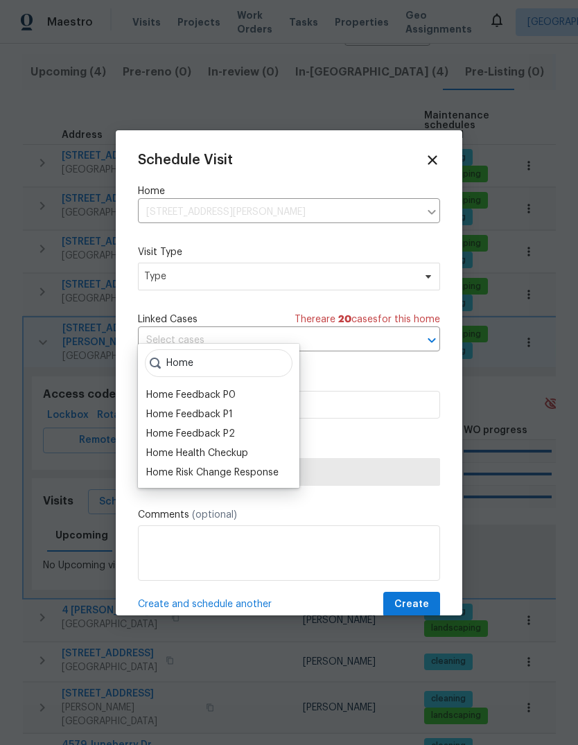
type input "Home"
click at [259, 444] on div "Home Health Checkup" at bounding box center [218, 453] width 153 height 19
click at [154, 446] on div "Home Health Checkup" at bounding box center [197, 453] width 102 height 14
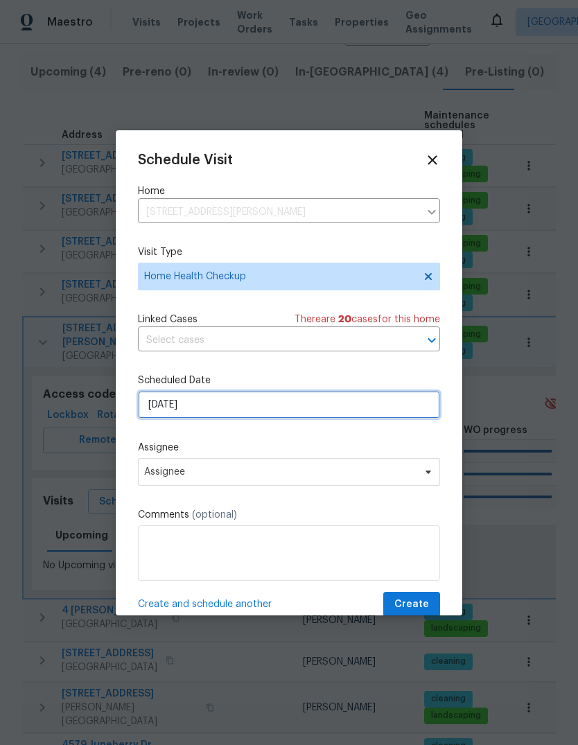
click at [363, 414] on input "[DATE]" at bounding box center [289, 405] width 302 height 28
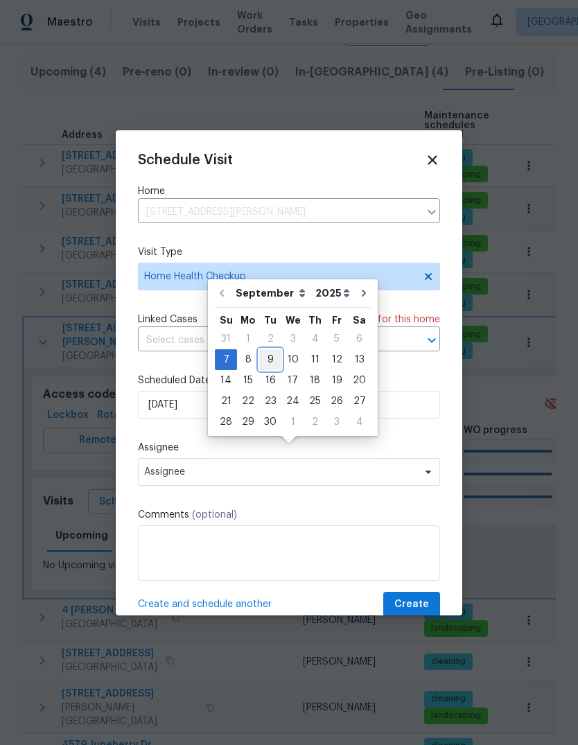
click at [271, 350] on div "9" at bounding box center [270, 359] width 22 height 19
type input "[DATE]"
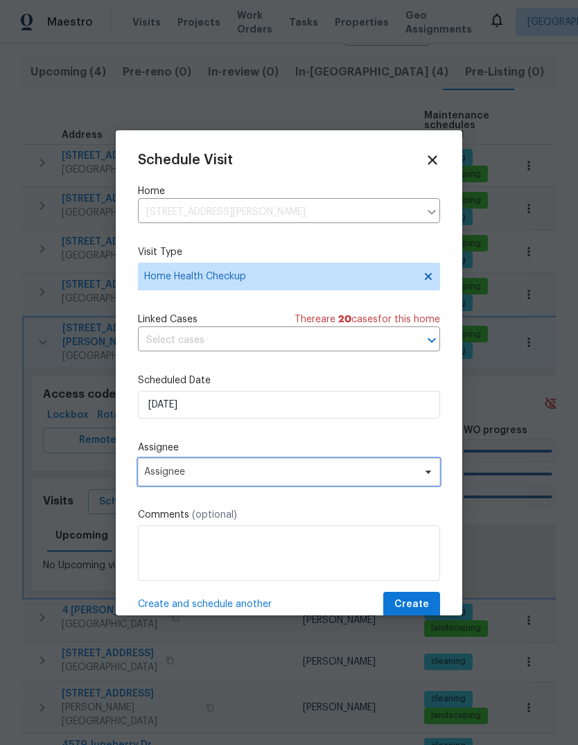
click at [424, 478] on icon at bounding box center [428, 471] width 11 height 11
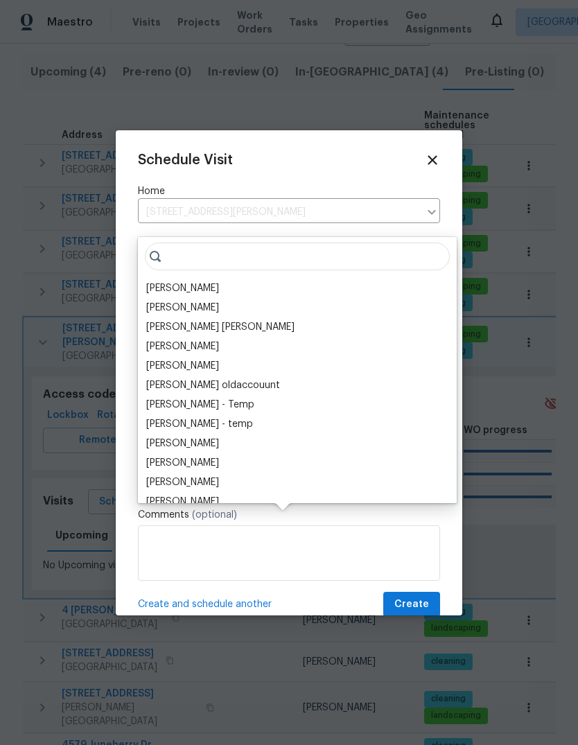
click at [250, 279] on div "[PERSON_NAME]" at bounding box center [297, 288] width 310 height 19
click at [421, 608] on span "Create" at bounding box center [411, 604] width 35 height 17
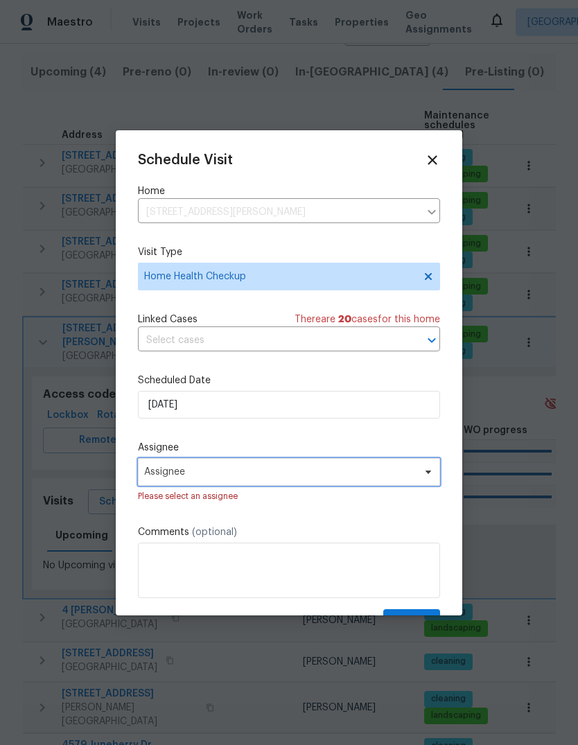
click at [405, 478] on span "Assignee" at bounding box center [280, 471] width 272 height 11
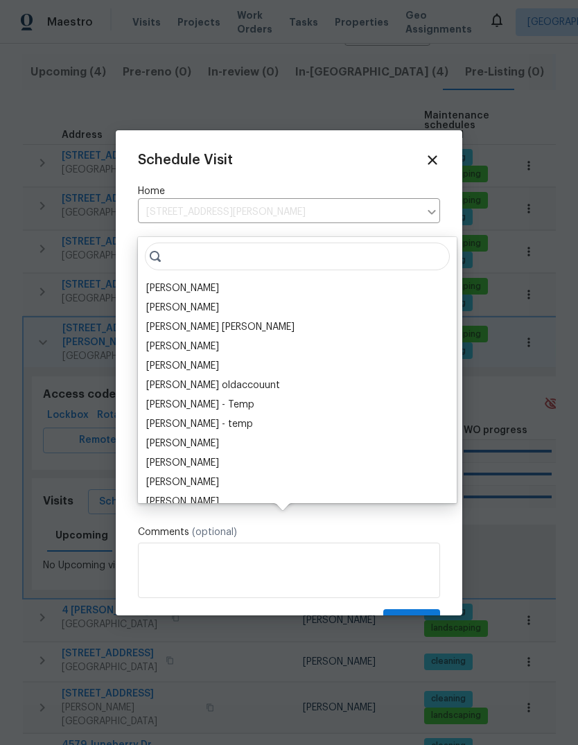
click at [219, 281] on div "[PERSON_NAME]" at bounding box center [182, 288] width 73 height 14
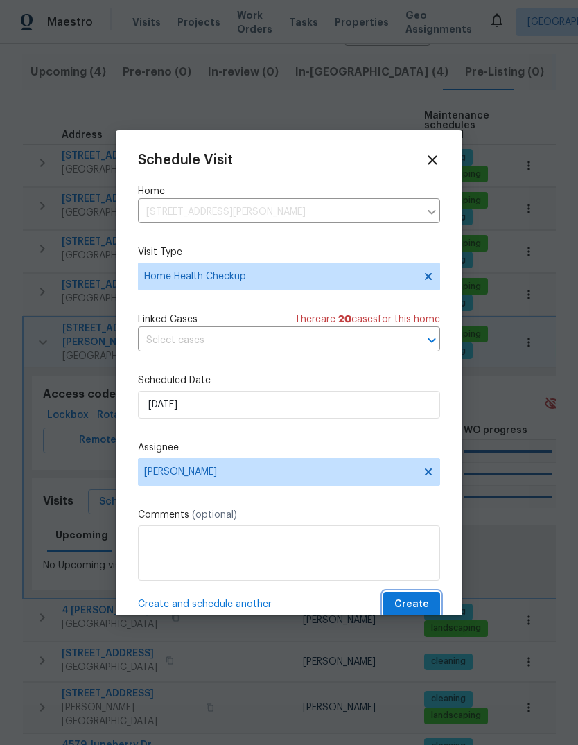
click at [423, 604] on span "Create" at bounding box center [411, 604] width 35 height 17
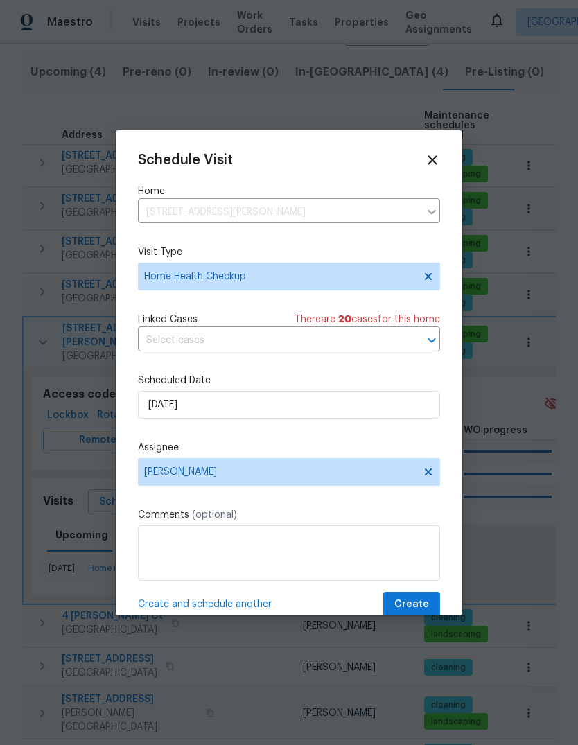
click at [37, 276] on div at bounding box center [289, 372] width 578 height 745
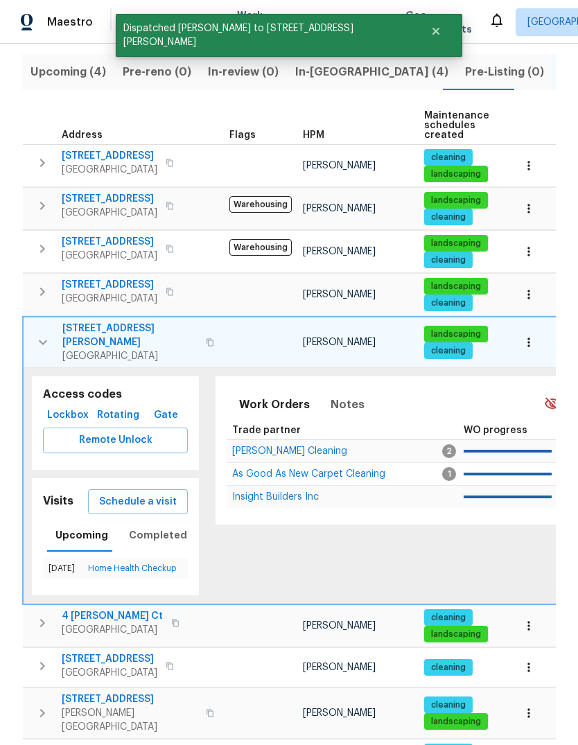
click at [41, 334] on icon "button" at bounding box center [43, 342] width 17 height 17
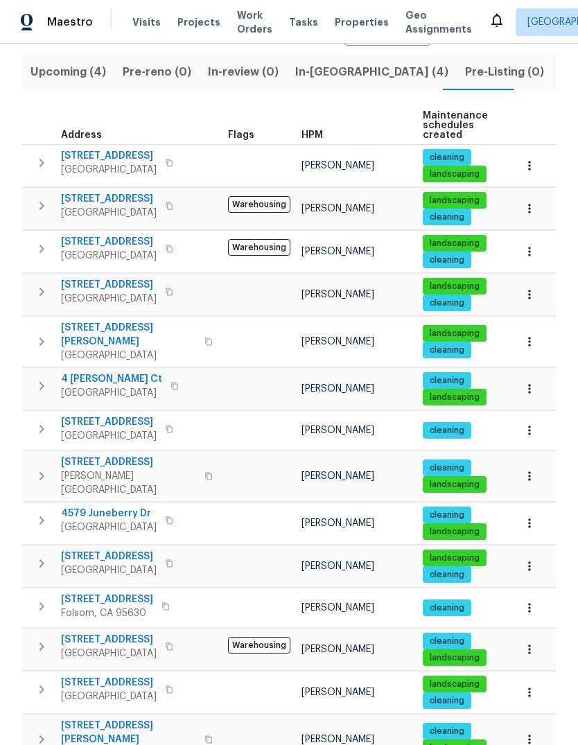
click at [33, 378] on icon "button" at bounding box center [41, 386] width 17 height 17
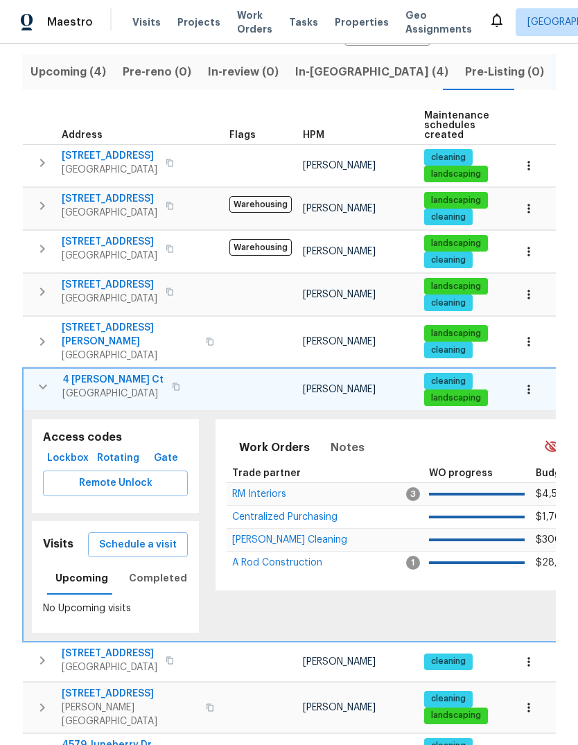
click at [164, 536] on span "Schedule a visit" at bounding box center [138, 544] width 78 height 17
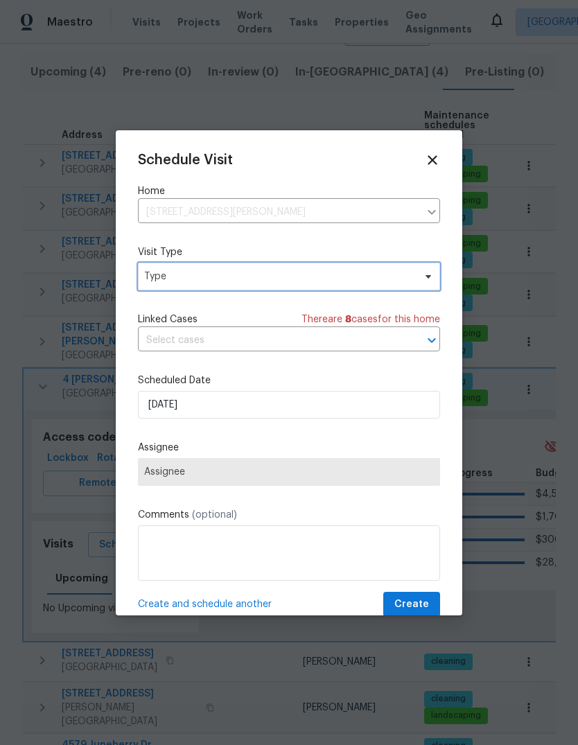
click at [287, 283] on span "Type" at bounding box center [279, 277] width 270 height 14
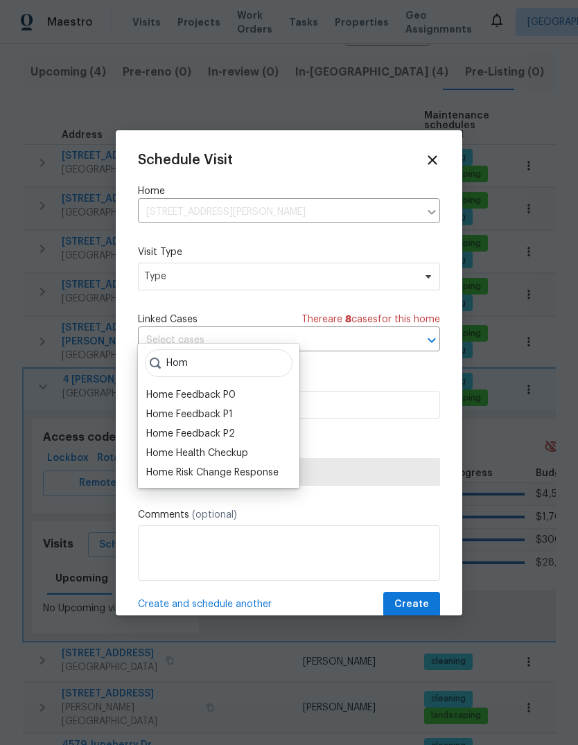
type input "Hom"
click at [248, 446] on div "Home Health Checkup" at bounding box center [197, 453] width 102 height 14
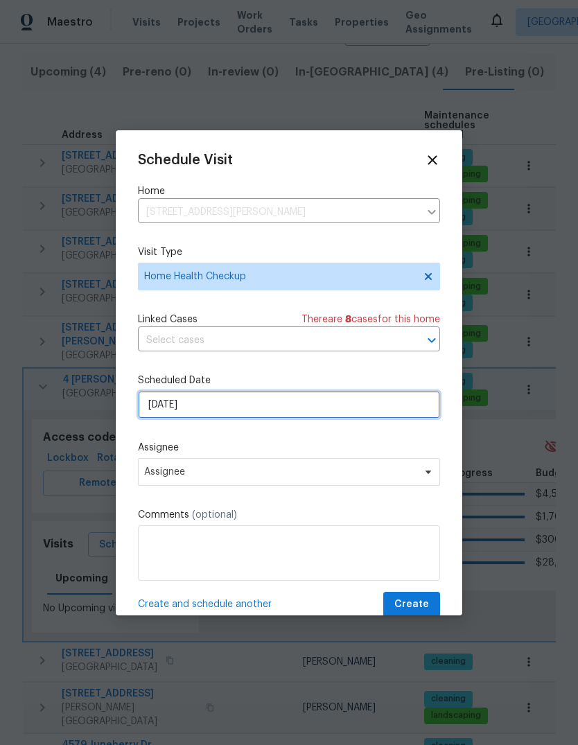
click at [341, 418] on input "[DATE]" at bounding box center [289, 405] width 302 height 28
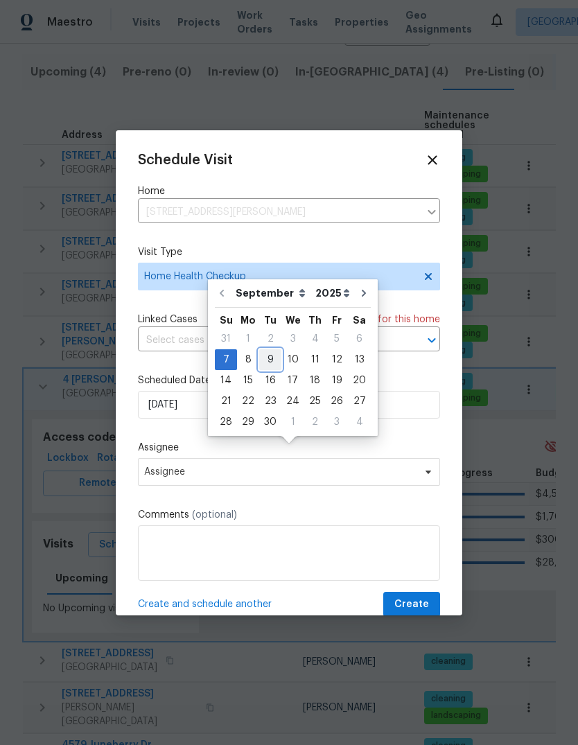
click at [268, 350] on div "9" at bounding box center [270, 359] width 22 height 19
type input "[DATE]"
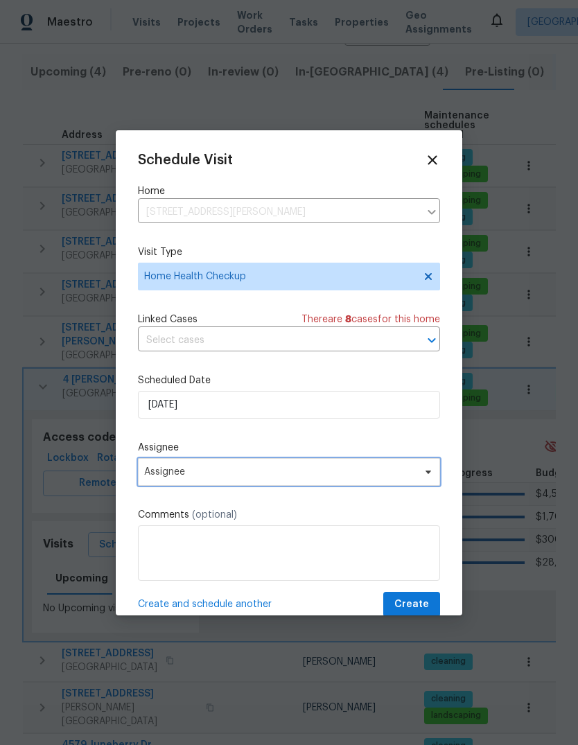
click at [375, 478] on span "Assignee" at bounding box center [280, 471] width 272 height 11
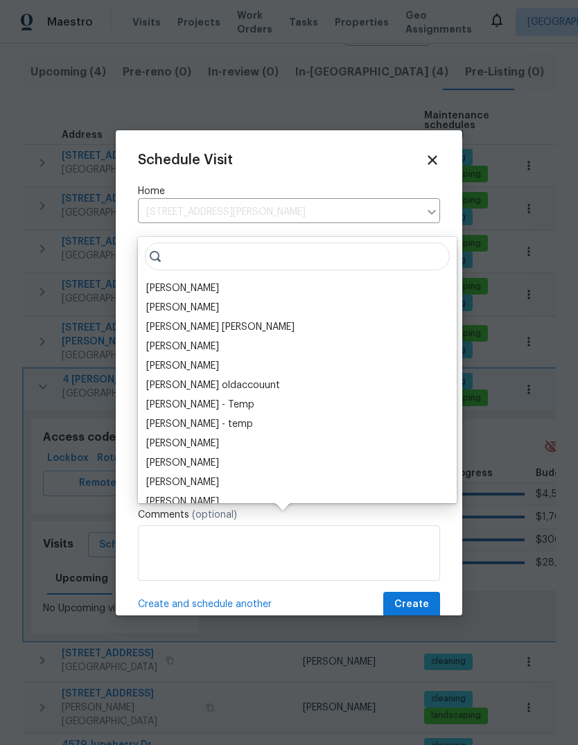
click at [231, 279] on div "[PERSON_NAME]" at bounding box center [297, 288] width 310 height 19
click at [166, 281] on div "[PERSON_NAME]" at bounding box center [182, 288] width 73 height 14
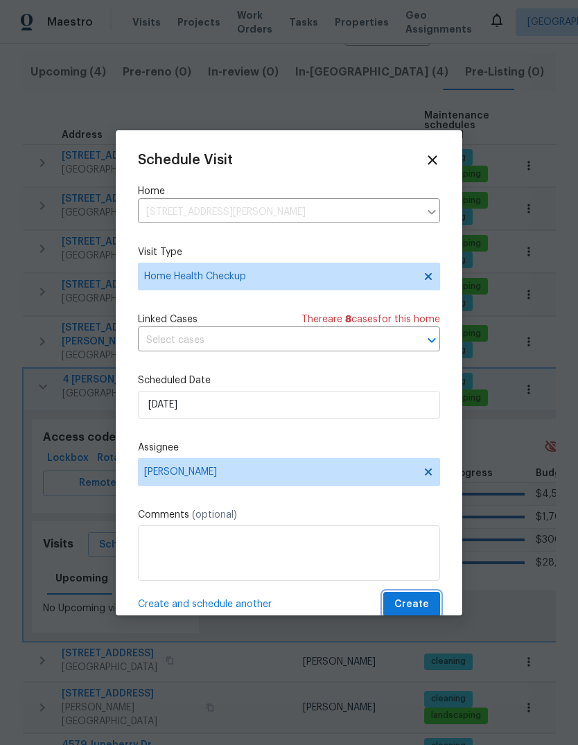
click at [427, 606] on span "Create" at bounding box center [411, 604] width 35 height 17
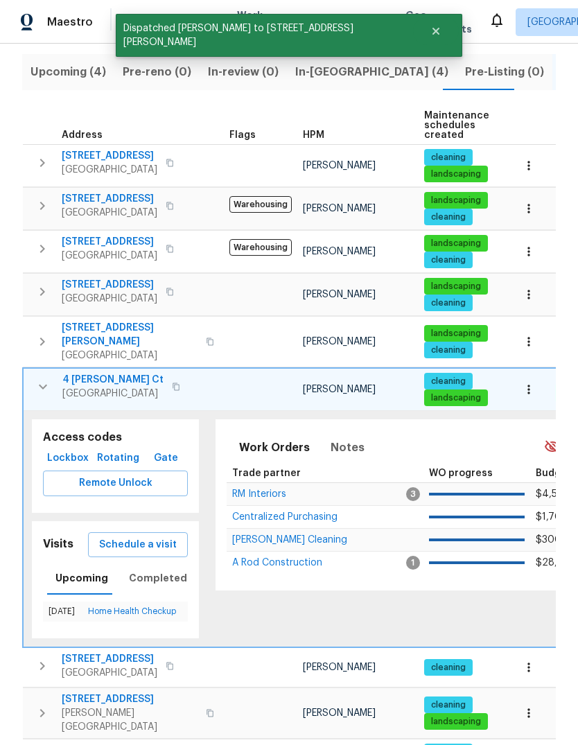
click at [36, 378] on icon "button" at bounding box center [43, 386] width 17 height 17
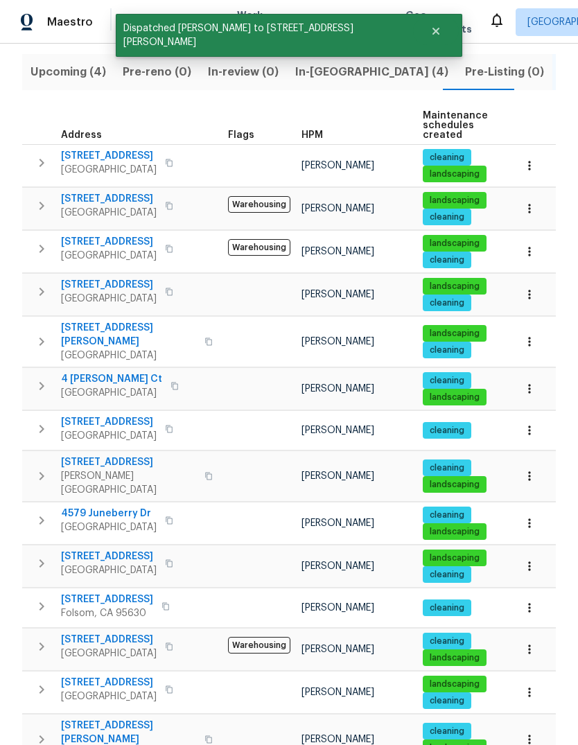
click at [41, 421] on icon "button" at bounding box center [41, 429] width 17 height 17
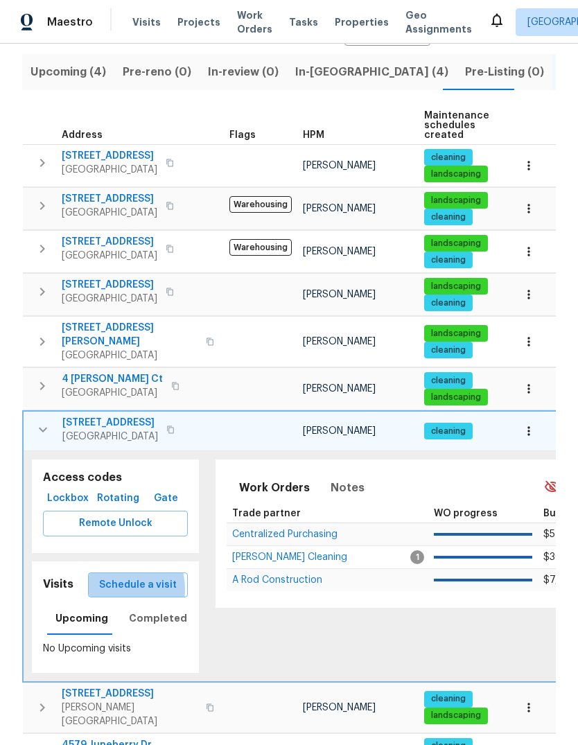
click at [112, 577] on span "Schedule a visit" at bounding box center [138, 585] width 78 height 17
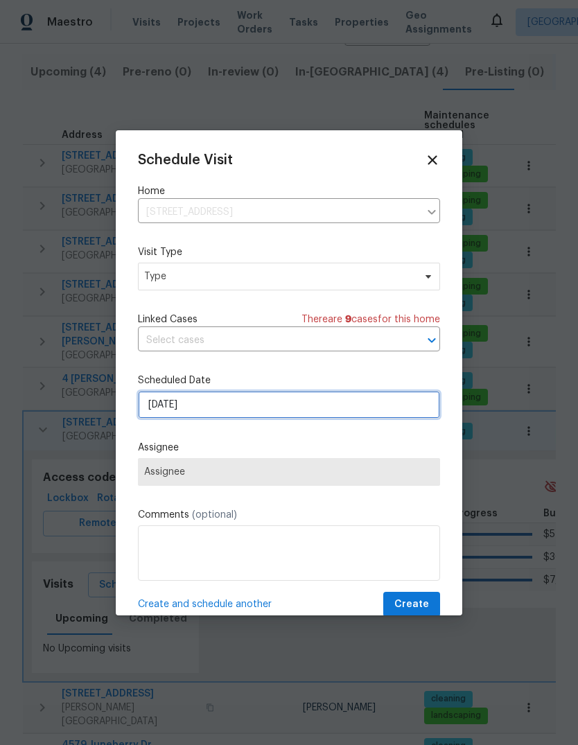
click at [281, 409] on input "[DATE]" at bounding box center [289, 405] width 302 height 28
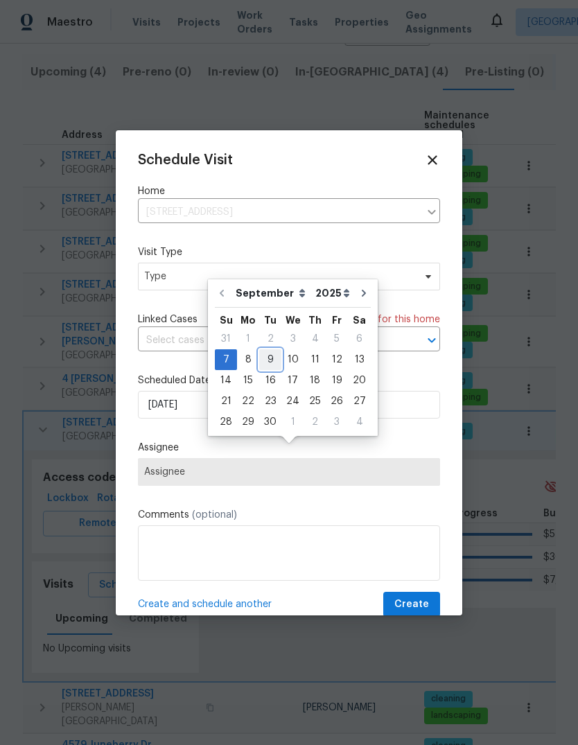
click at [270, 350] on div "9" at bounding box center [270, 359] width 22 height 19
type input "[DATE]"
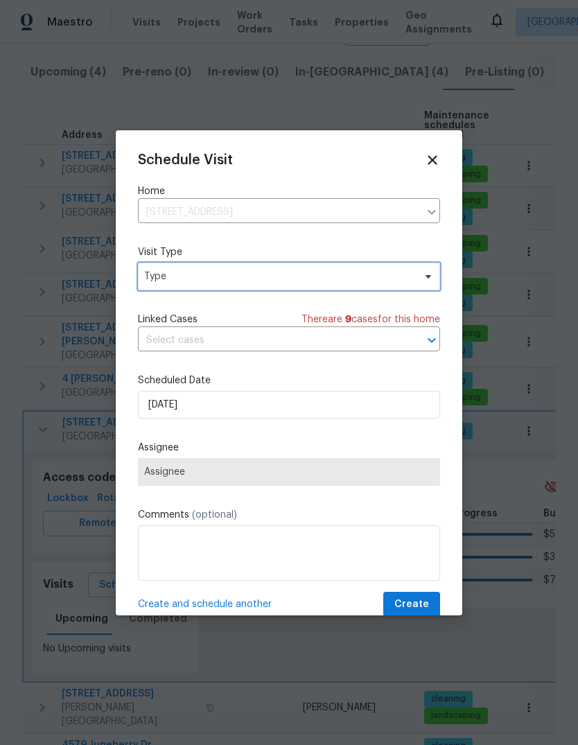
click at [428, 282] on icon at bounding box center [428, 276] width 11 height 11
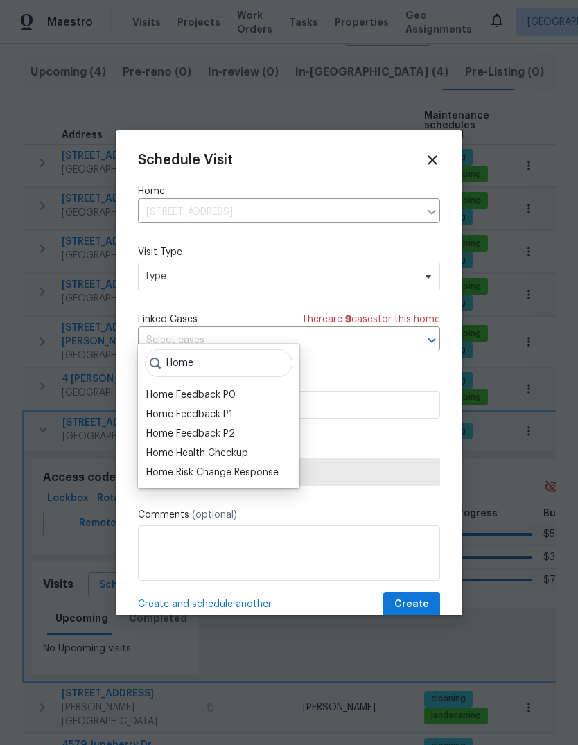
type input "Home"
click at [247, 446] on div "Home Health Checkup" at bounding box center [197, 453] width 102 height 14
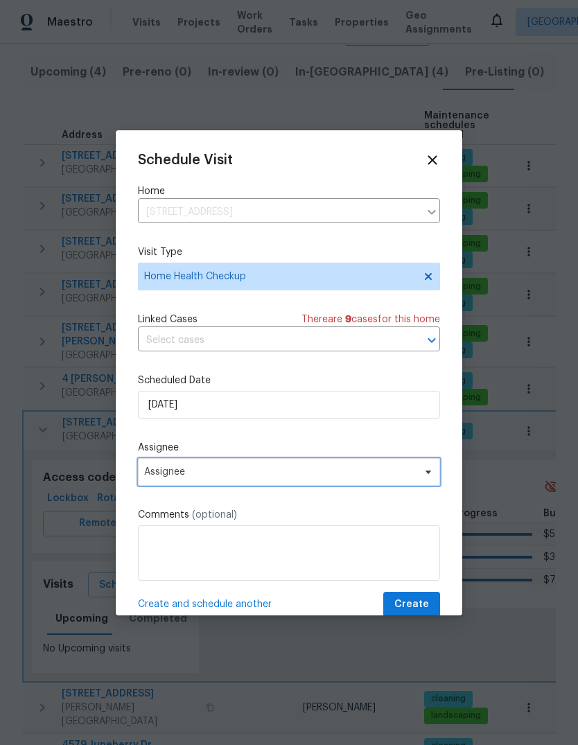
click at [432, 478] on icon at bounding box center [428, 471] width 11 height 11
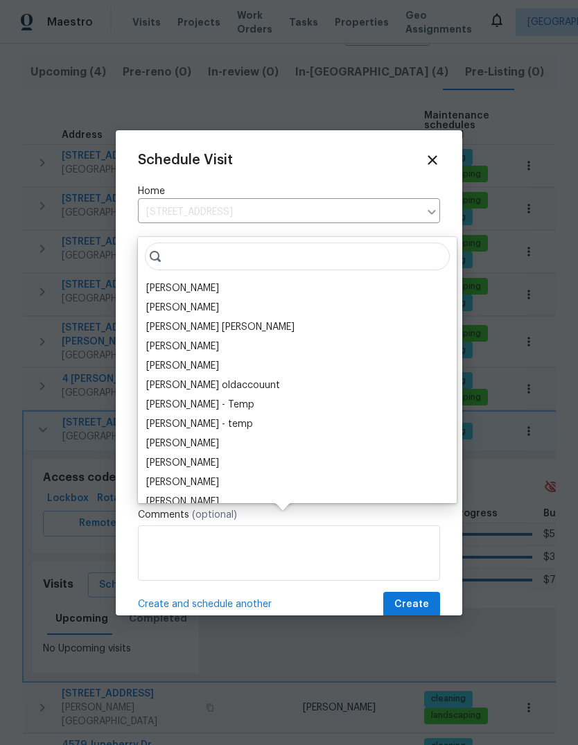
click at [213, 281] on div "[PERSON_NAME]" at bounding box center [182, 288] width 73 height 14
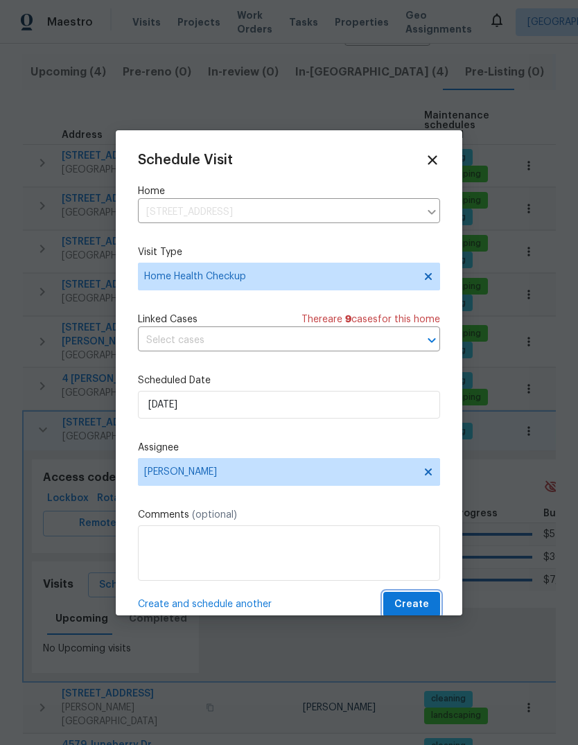
click at [427, 600] on span "Create" at bounding box center [411, 604] width 35 height 17
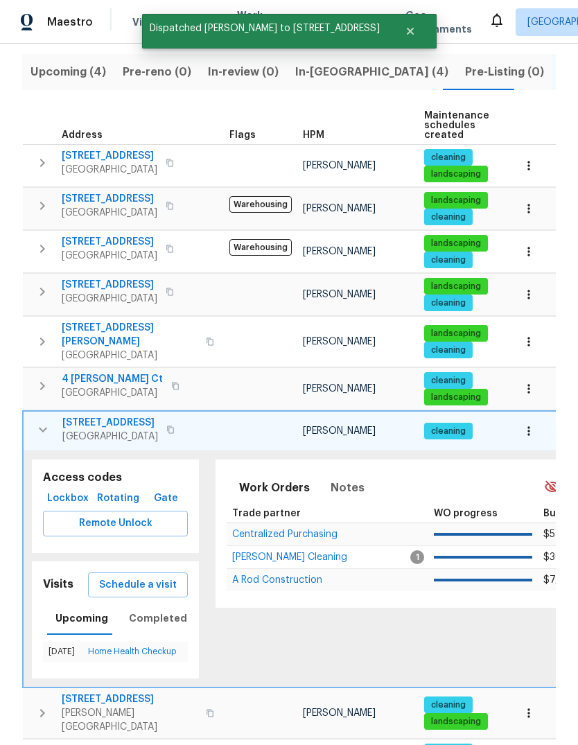
click at [35, 421] on icon "button" at bounding box center [43, 429] width 17 height 17
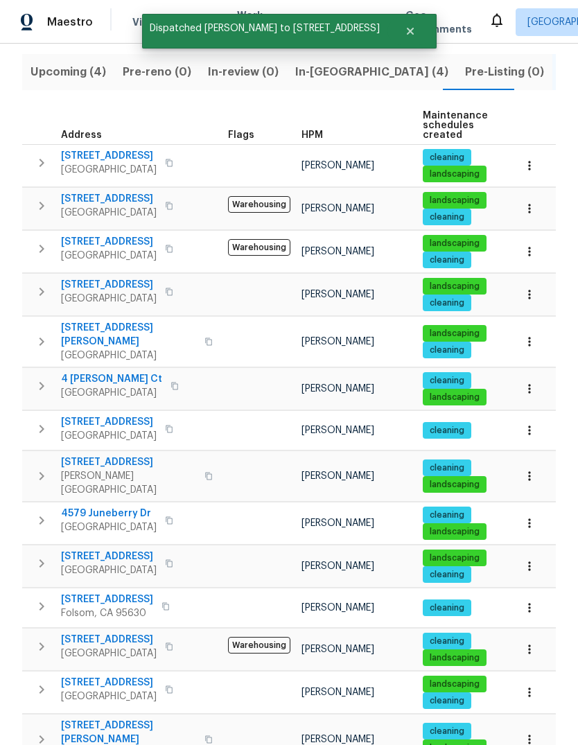
click at [31, 455] on button "button" at bounding box center [42, 476] width 28 height 42
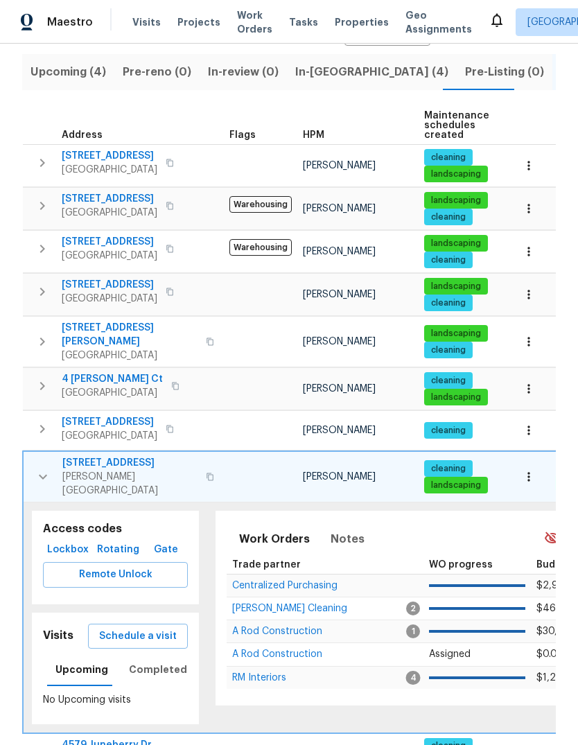
click at [148, 628] on span "Schedule a visit" at bounding box center [138, 636] width 78 height 17
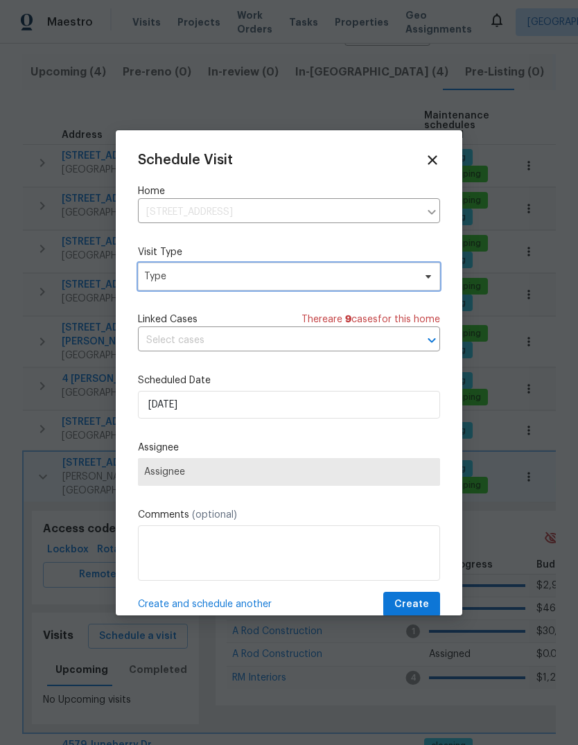
click at [339, 282] on span "Type" at bounding box center [279, 277] width 270 height 14
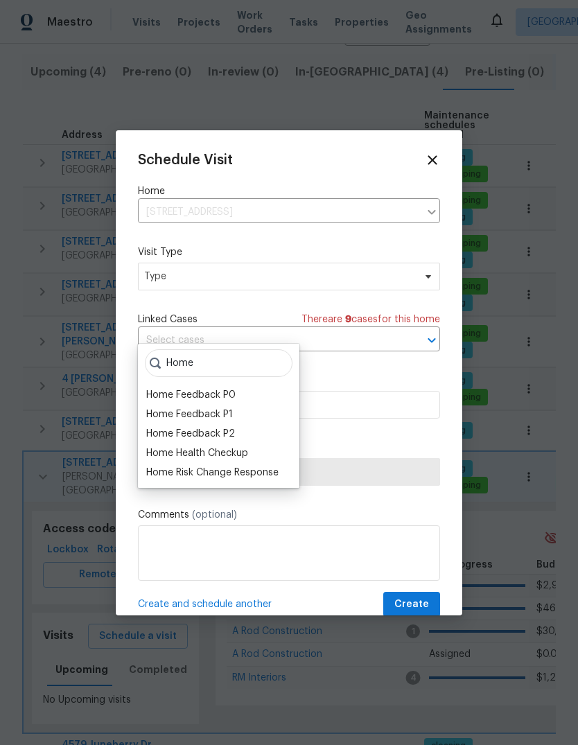
type input "Home"
click at [244, 446] on div "Home Health Checkup" at bounding box center [197, 453] width 102 height 14
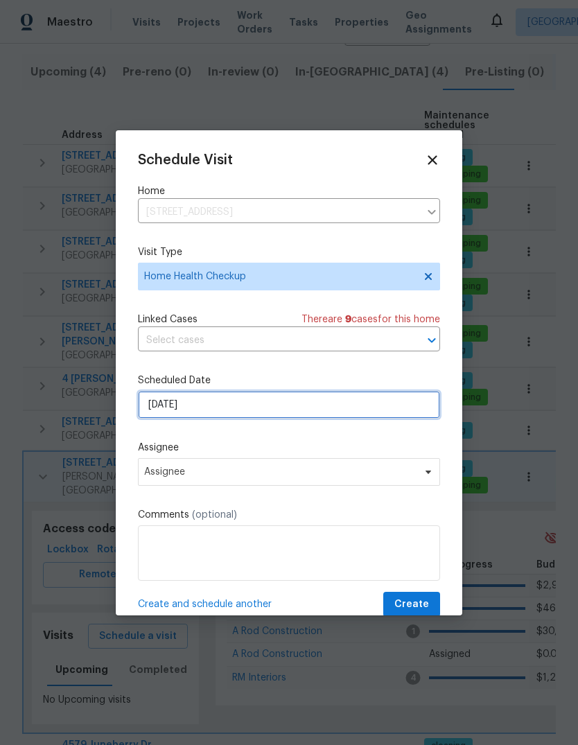
click at [354, 412] on input "[DATE]" at bounding box center [289, 405] width 302 height 28
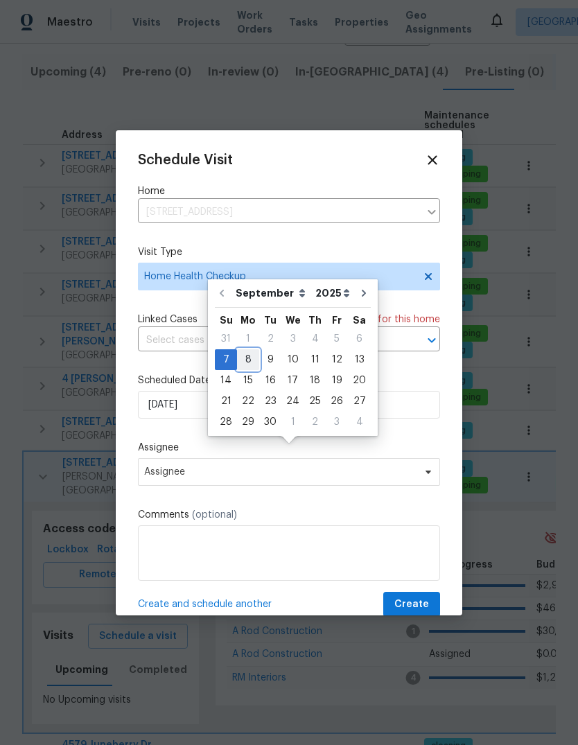
click at [245, 350] on div "8" at bounding box center [248, 359] width 22 height 19
type input "[DATE]"
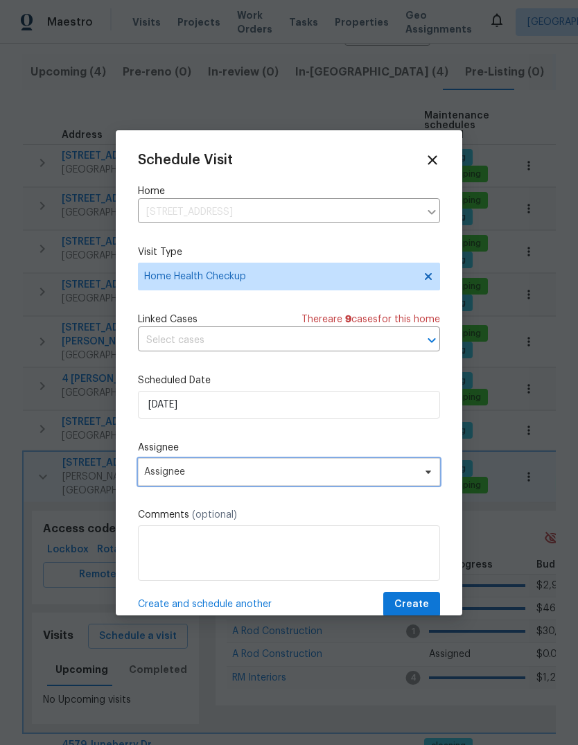
click at [425, 478] on icon at bounding box center [428, 471] width 11 height 11
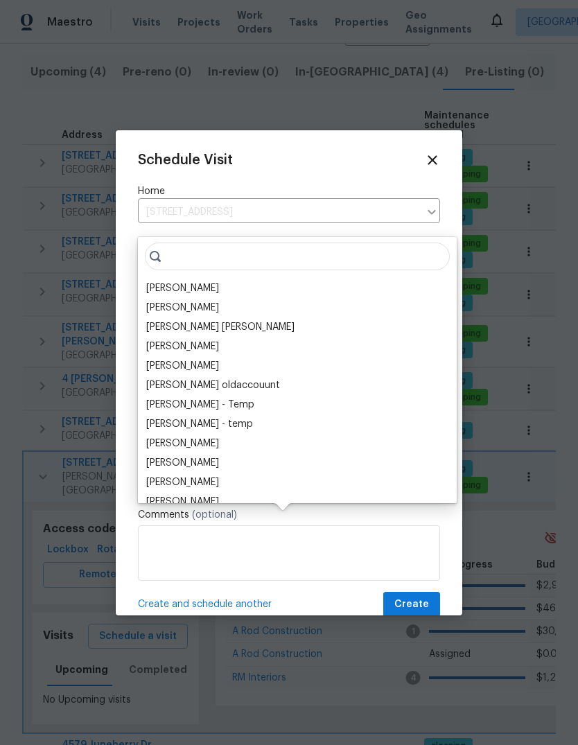
click at [235, 279] on div "[PERSON_NAME]" at bounding box center [297, 288] width 310 height 19
click at [425, 612] on span "Create" at bounding box center [411, 604] width 35 height 17
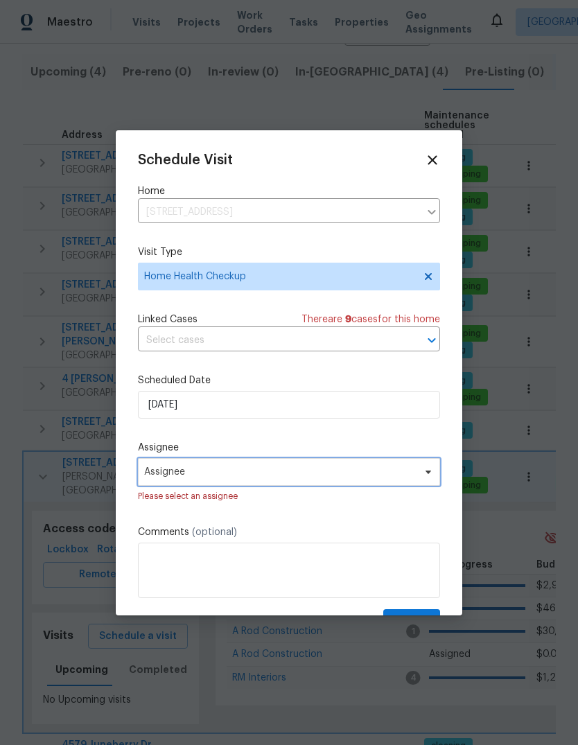
click at [367, 475] on span "Assignee" at bounding box center [280, 471] width 272 height 11
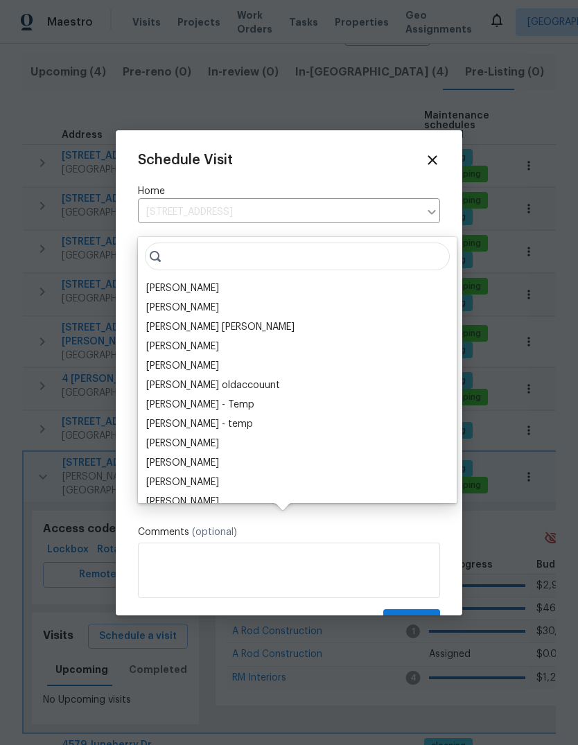
click at [219, 281] on div "[PERSON_NAME]" at bounding box center [182, 288] width 73 height 14
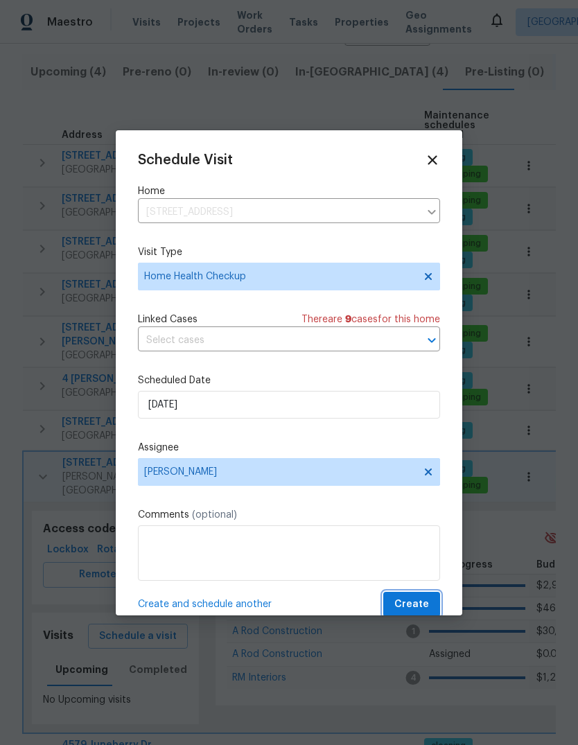
click at [414, 609] on span "Create" at bounding box center [411, 604] width 35 height 17
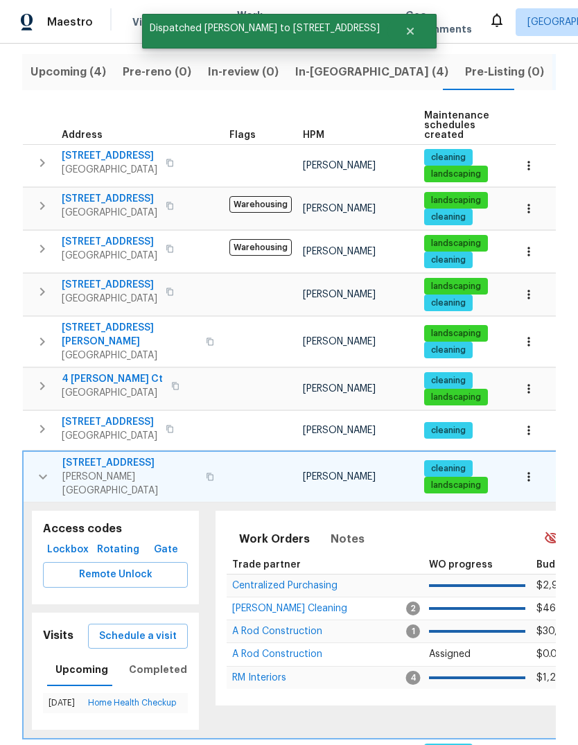
click at [37, 456] on button "button" at bounding box center [43, 477] width 28 height 42
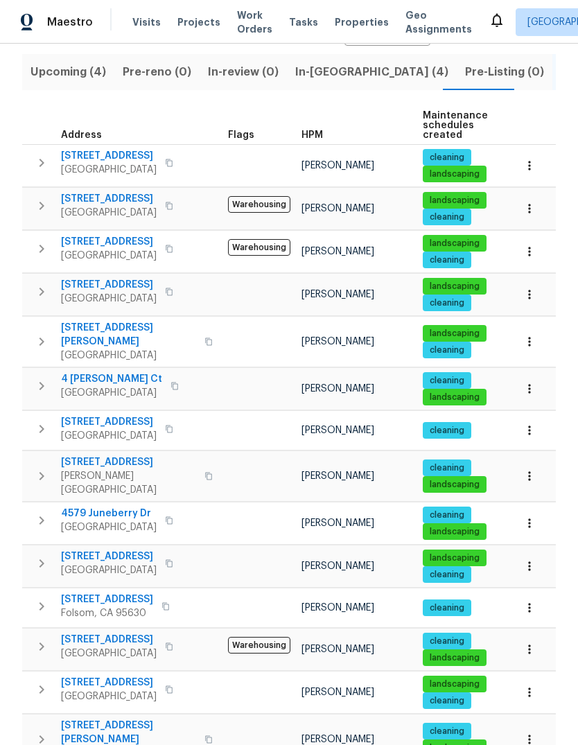
click at [35, 512] on icon "button" at bounding box center [41, 520] width 17 height 17
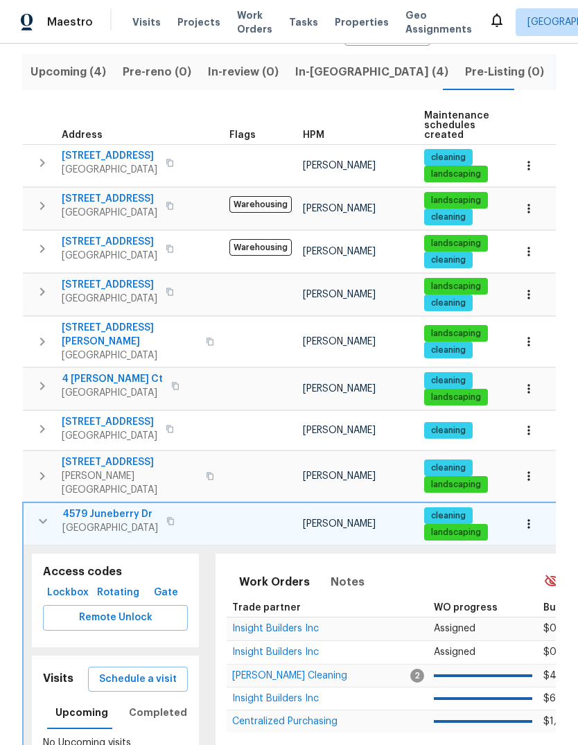
click at [166, 671] on span "Schedule a visit" at bounding box center [138, 679] width 78 height 17
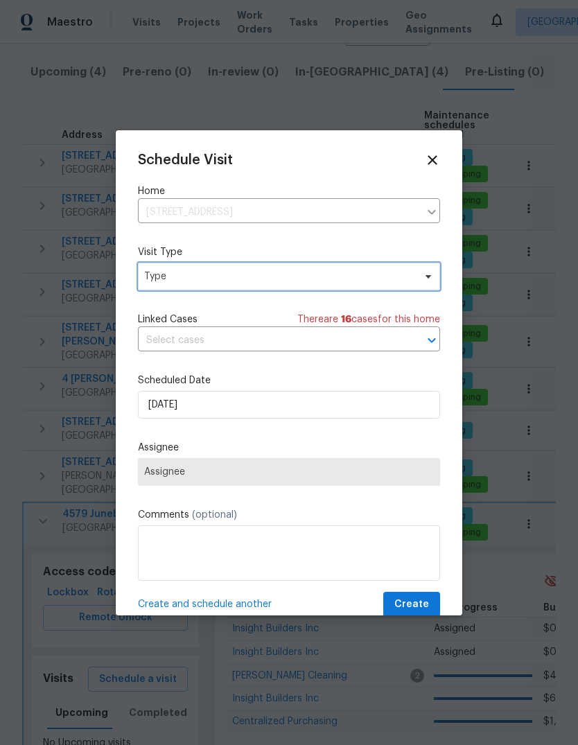
click at [307, 278] on span "Type" at bounding box center [279, 277] width 270 height 14
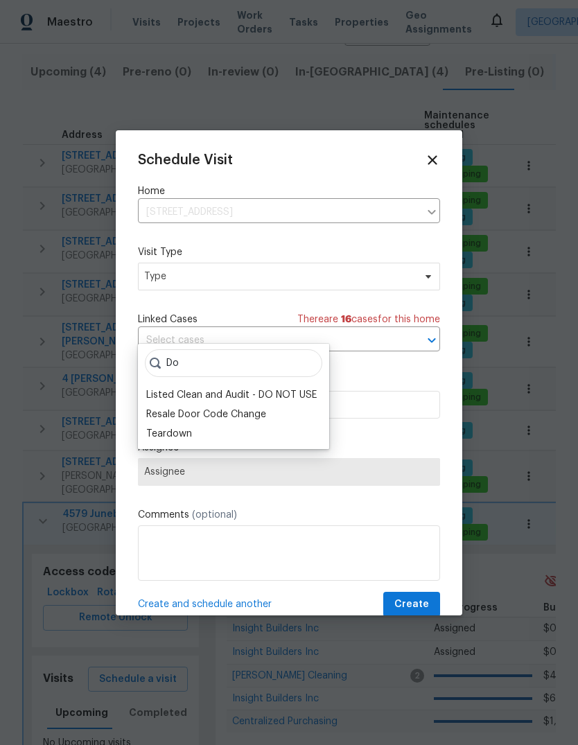
type input "D"
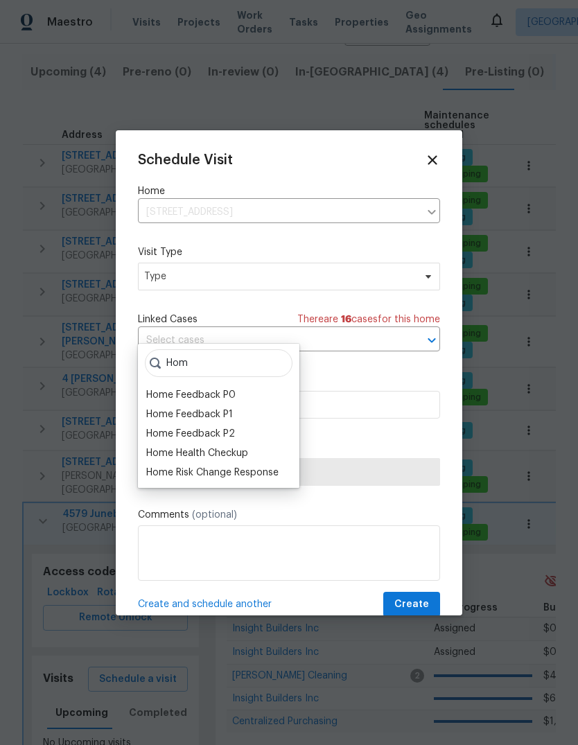
type input "Hom"
click at [248, 446] on div "Home Health Checkup" at bounding box center [197, 453] width 102 height 14
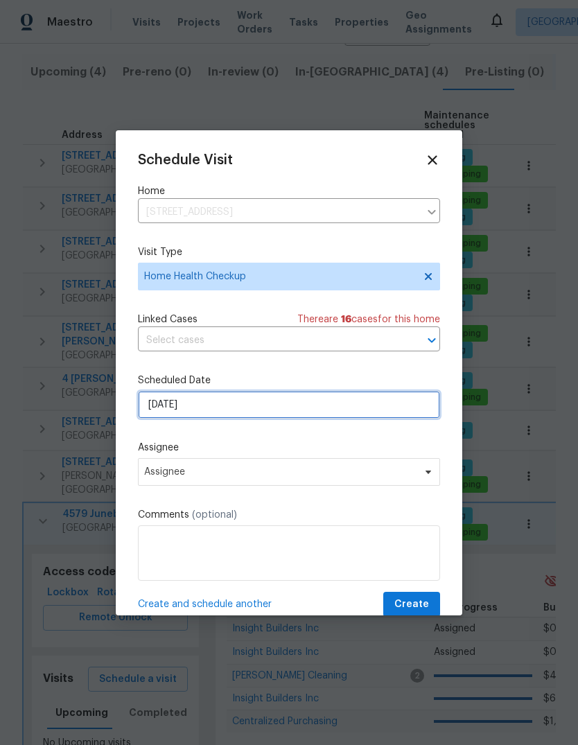
click at [308, 408] on input "[DATE]" at bounding box center [289, 405] width 302 height 28
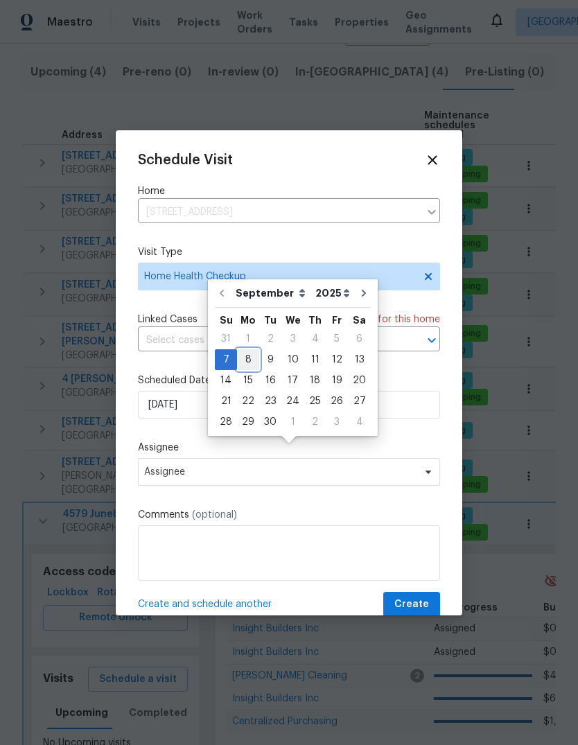
click at [245, 350] on div "8" at bounding box center [248, 359] width 22 height 19
type input "[DATE]"
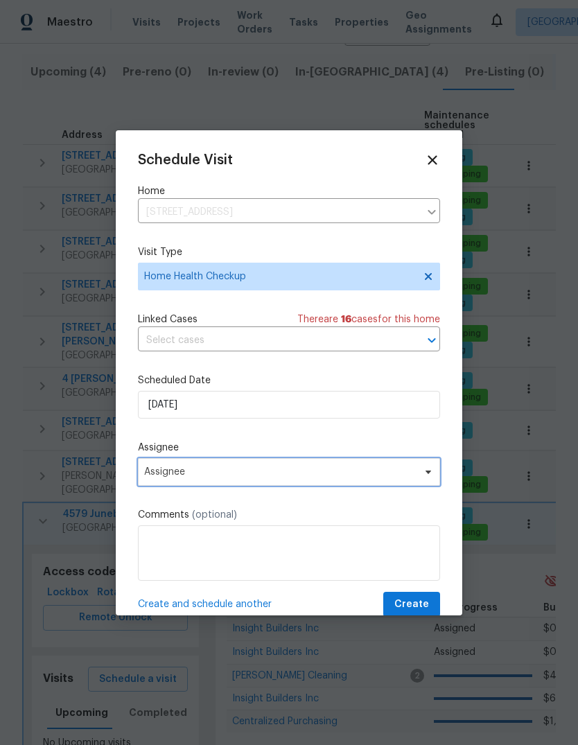
click at [355, 482] on span "Assignee" at bounding box center [289, 472] width 302 height 28
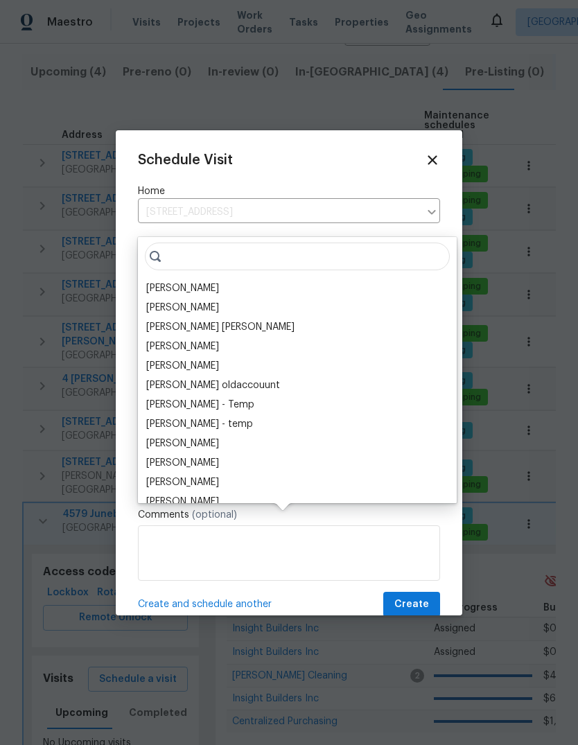
click at [218, 281] on div "[PERSON_NAME]" at bounding box center [182, 288] width 73 height 14
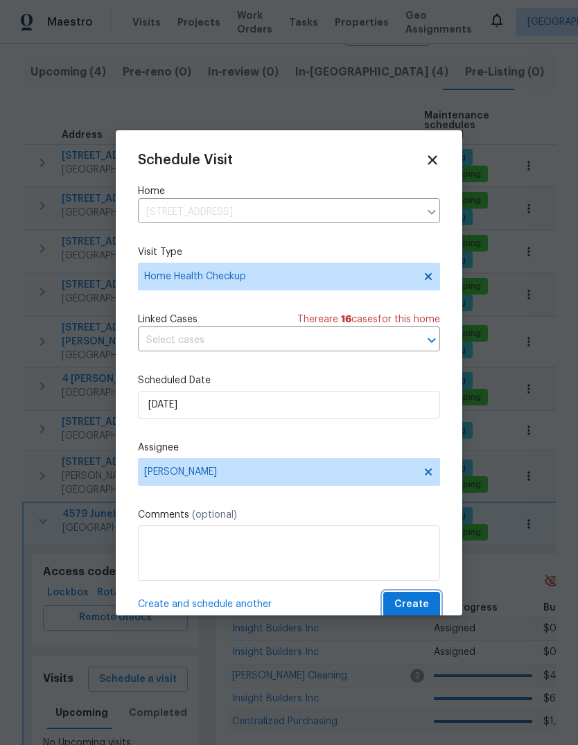
click at [430, 604] on button "Create" at bounding box center [411, 605] width 57 height 26
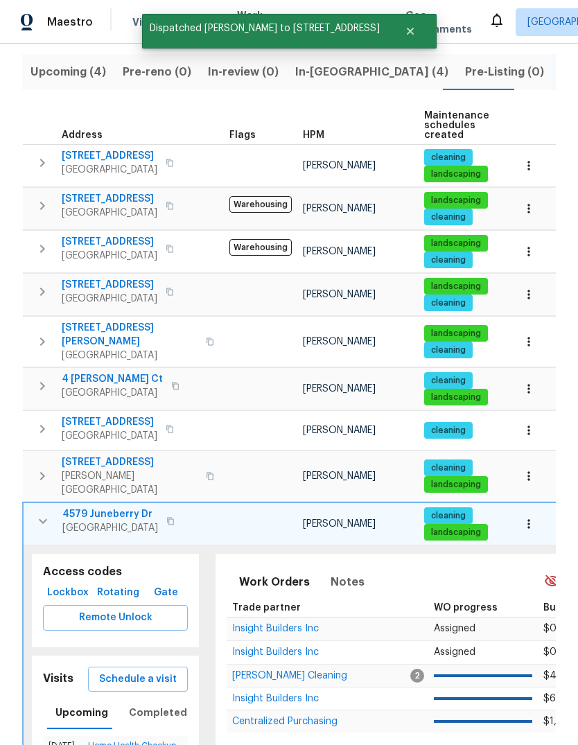
click at [33, 507] on button "button" at bounding box center [43, 521] width 28 height 28
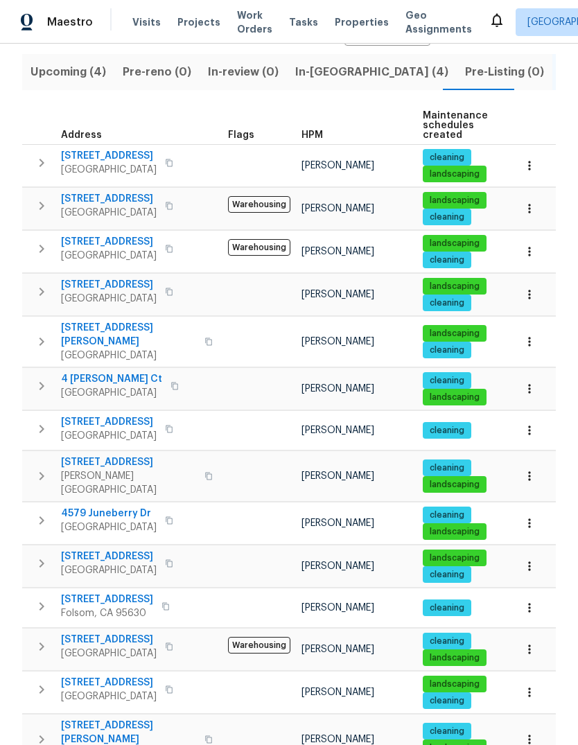
click at [44, 555] on icon "button" at bounding box center [41, 563] width 17 height 17
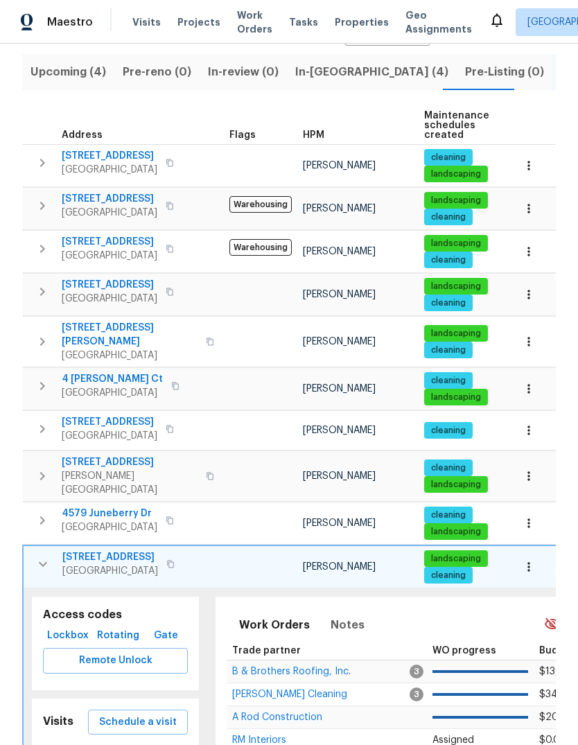
click at [155, 714] on span "Schedule a visit" at bounding box center [138, 722] width 78 height 17
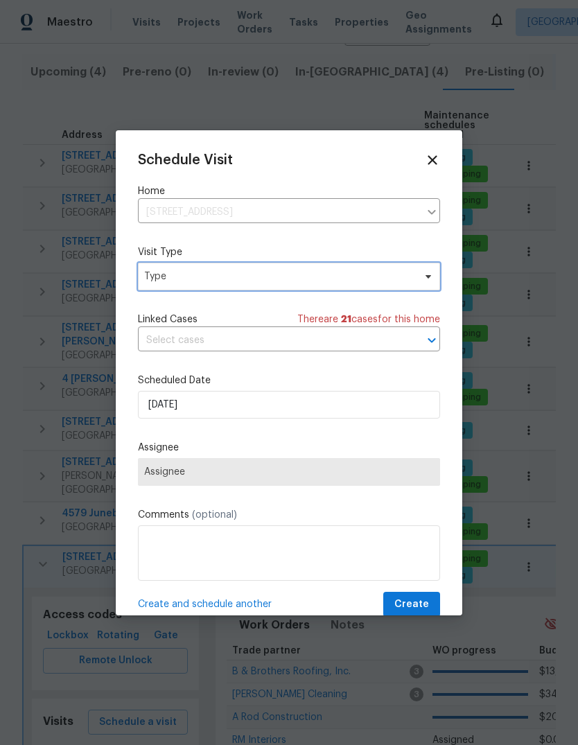
click at [325, 282] on span "Type" at bounding box center [279, 277] width 270 height 14
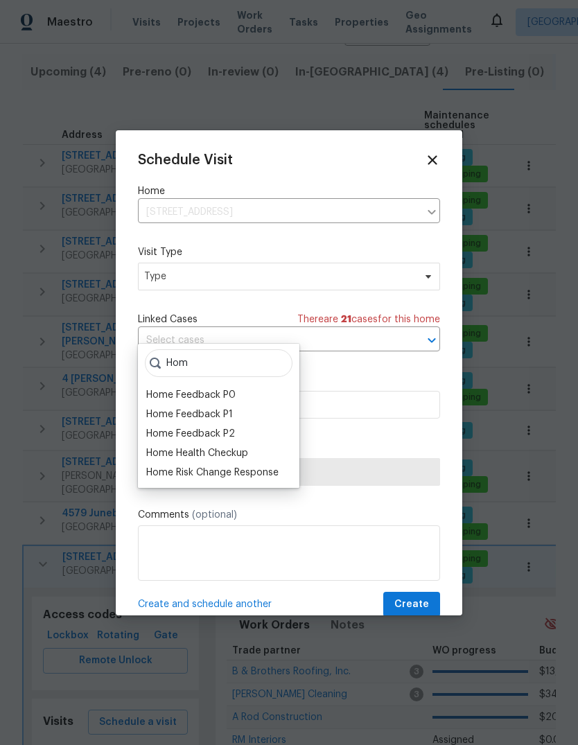
type input "Hom"
click at [240, 446] on div "Home Health Checkup" at bounding box center [197, 453] width 102 height 14
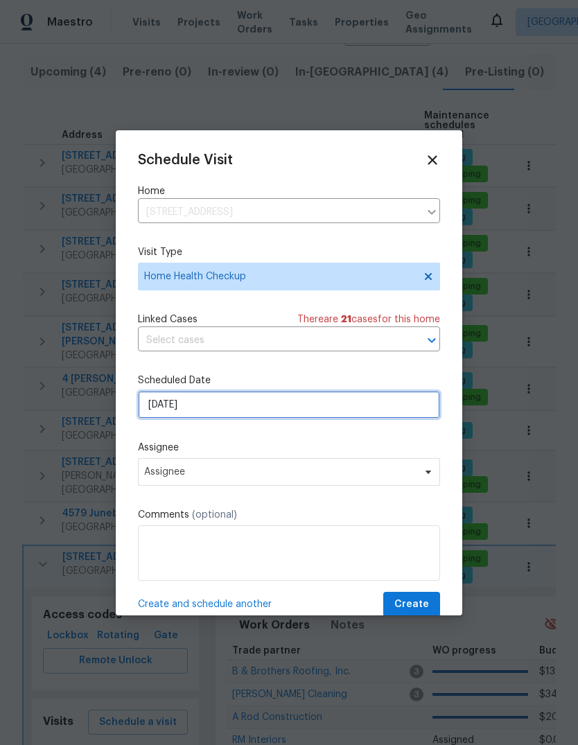
click at [367, 415] on input "[DATE]" at bounding box center [289, 405] width 302 height 28
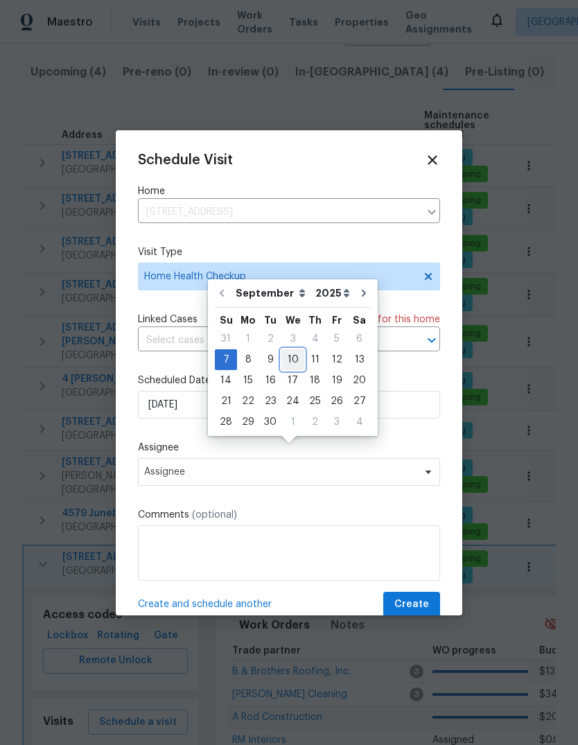
click at [290, 350] on div "10" at bounding box center [292, 359] width 23 height 19
type input "[DATE]"
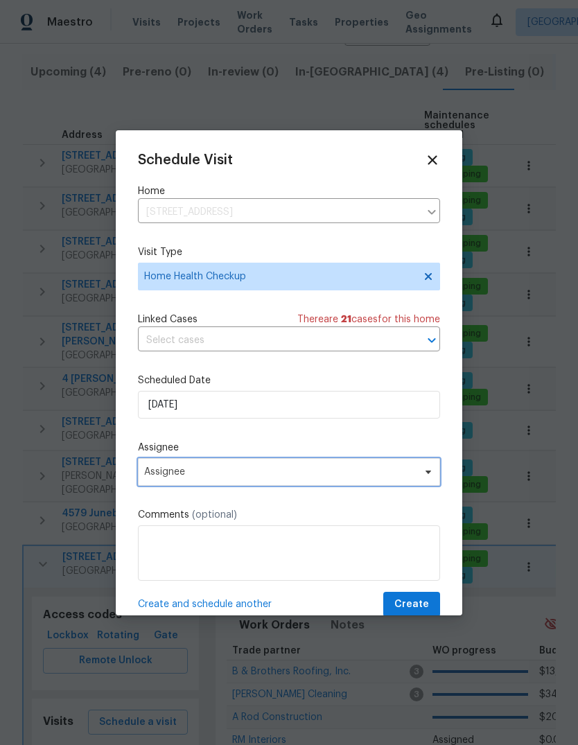
click at [419, 475] on span at bounding box center [426, 471] width 15 height 11
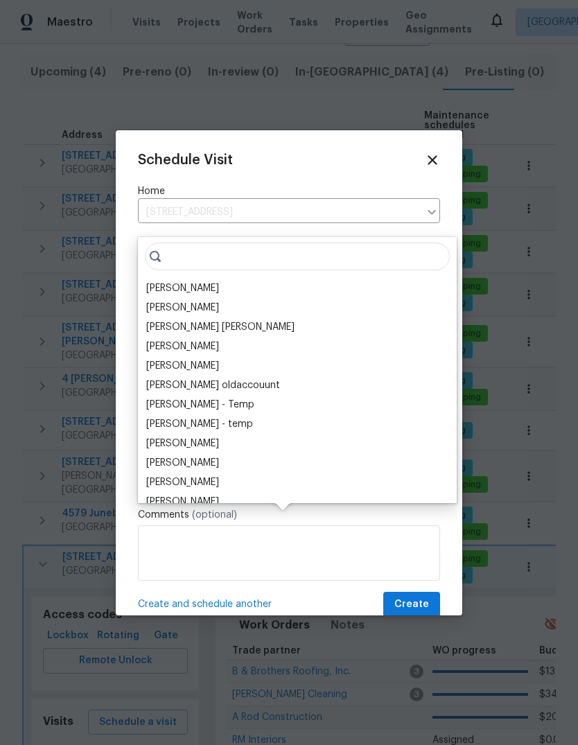
click at [202, 281] on div "[PERSON_NAME]" at bounding box center [182, 288] width 73 height 14
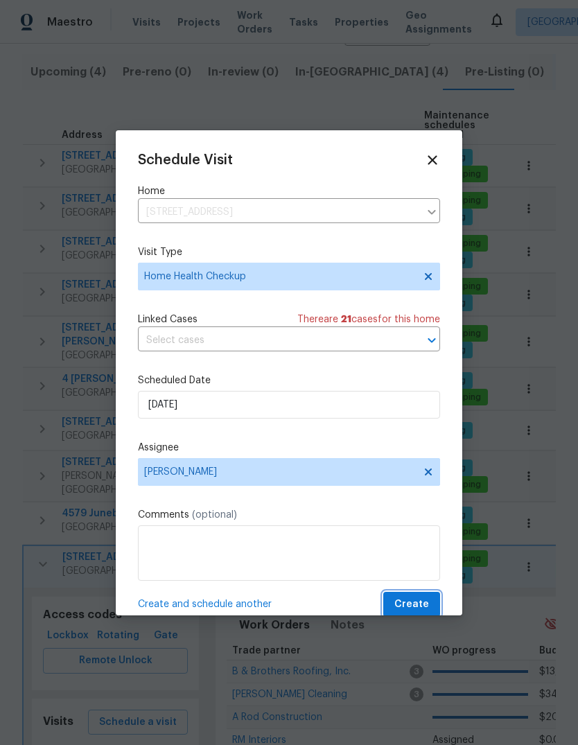
click at [425, 606] on span "Create" at bounding box center [411, 604] width 35 height 17
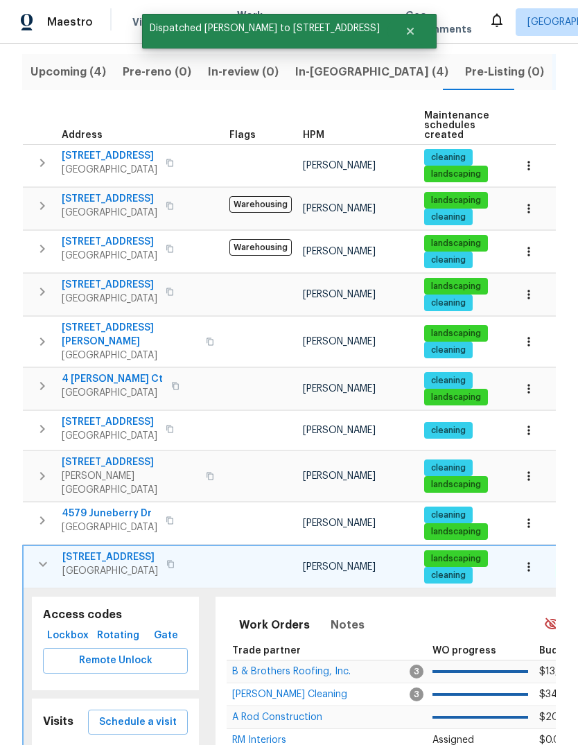
click at [40, 556] on icon "button" at bounding box center [43, 564] width 17 height 17
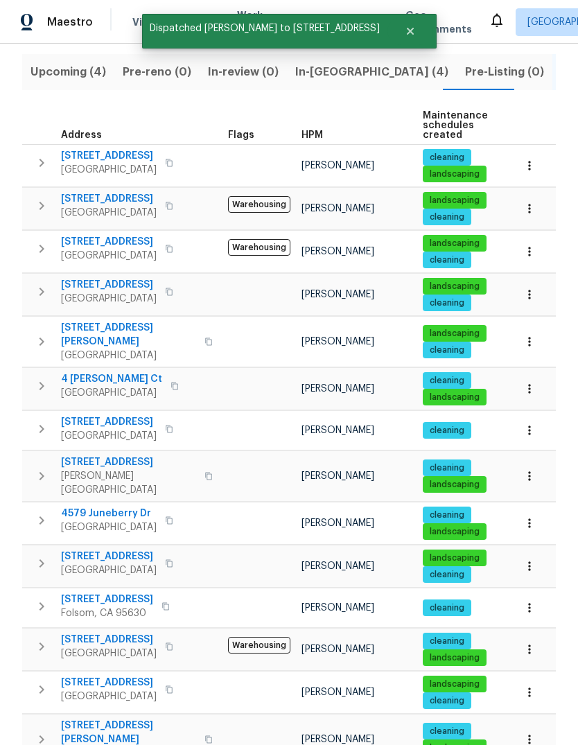
click at [38, 598] on icon "button" at bounding box center [41, 606] width 17 height 17
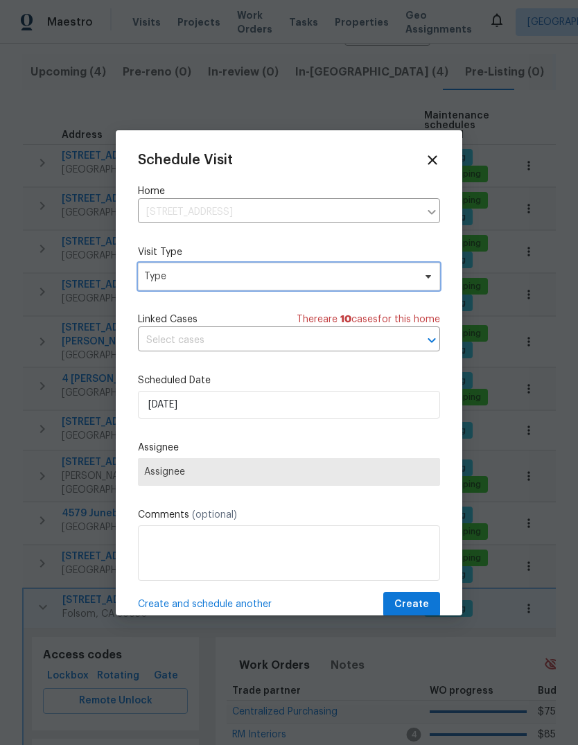
click at [251, 282] on span "Type" at bounding box center [279, 277] width 270 height 14
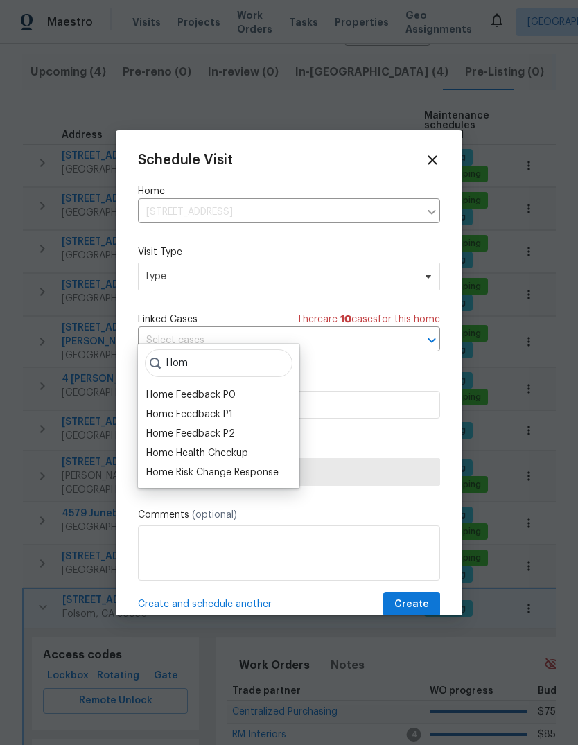
type input "Hom"
click at [248, 446] on div "Home Health Checkup" at bounding box center [197, 453] width 102 height 14
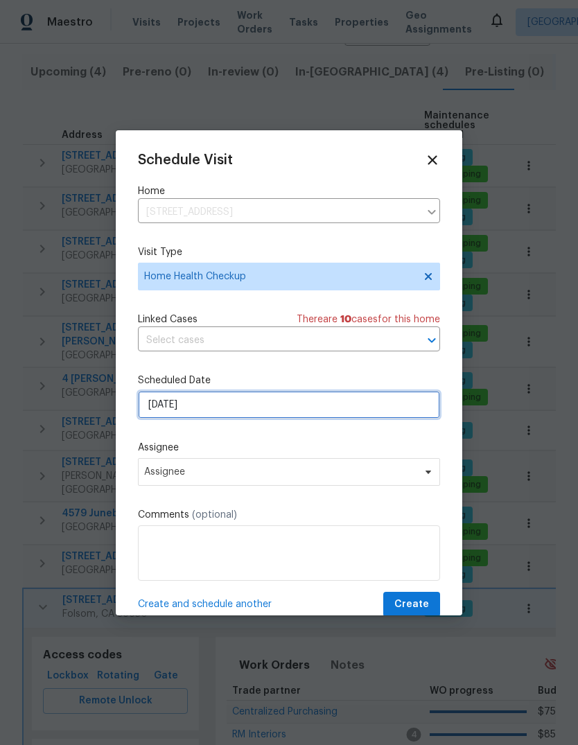
click at [294, 410] on input "[DATE]" at bounding box center [289, 405] width 302 height 28
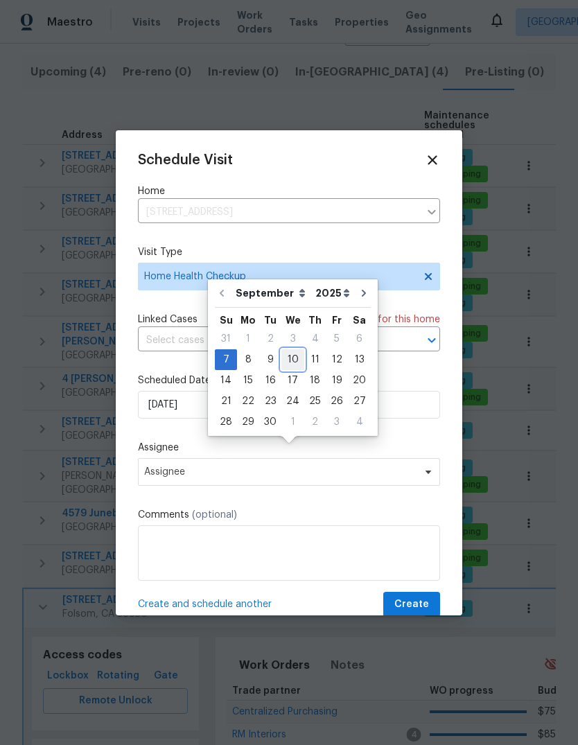
click at [298, 350] on div "10" at bounding box center [292, 359] width 23 height 19
type input "[DATE]"
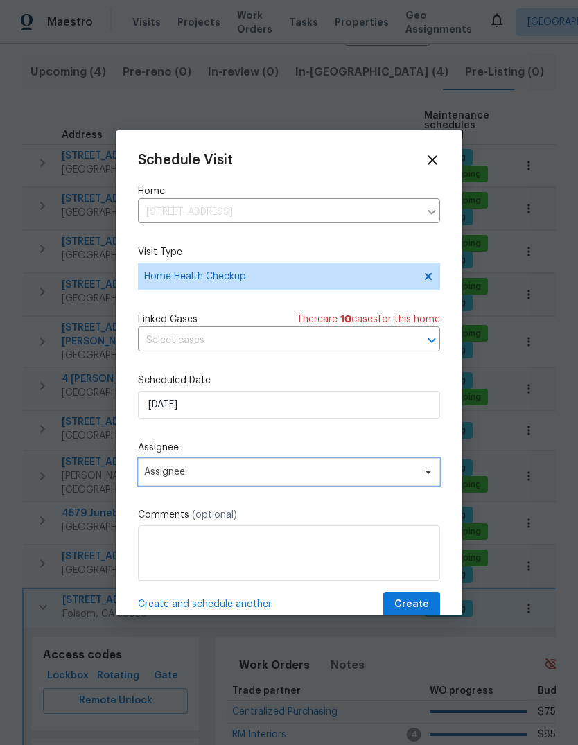
click at [417, 479] on span "Assignee" at bounding box center [289, 472] width 302 height 28
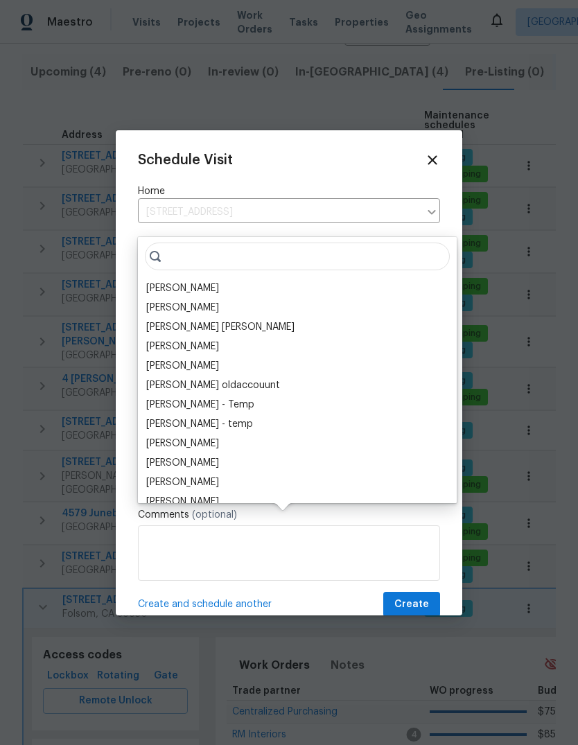
click at [232, 279] on div "[PERSON_NAME]" at bounding box center [297, 288] width 310 height 19
click at [173, 281] on div "[PERSON_NAME]" at bounding box center [182, 288] width 73 height 14
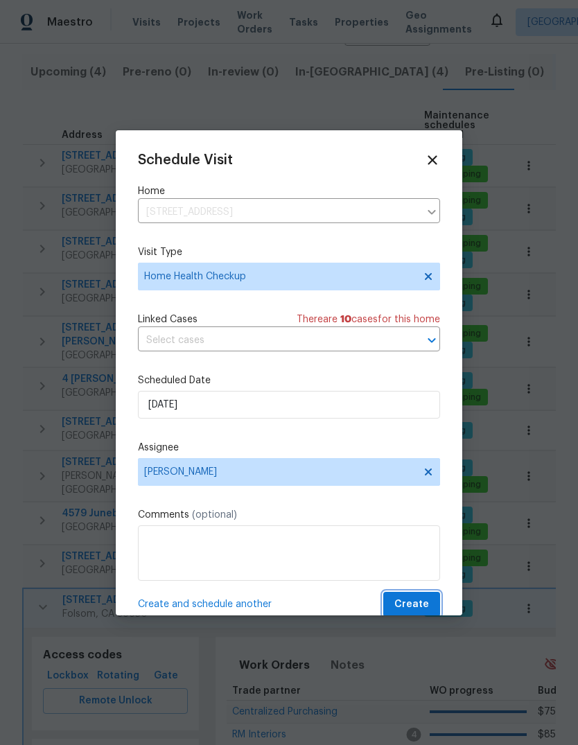
click at [426, 604] on span "Create" at bounding box center [411, 604] width 35 height 17
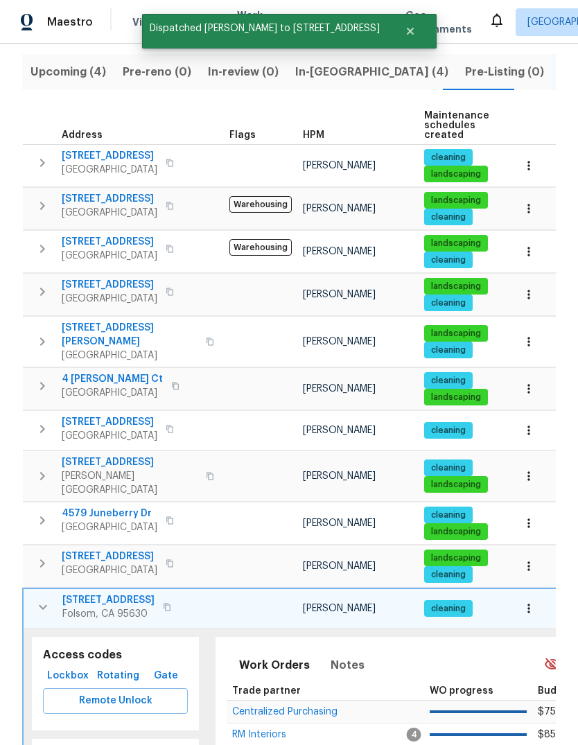
click at [36, 599] on icon "button" at bounding box center [43, 607] width 17 height 17
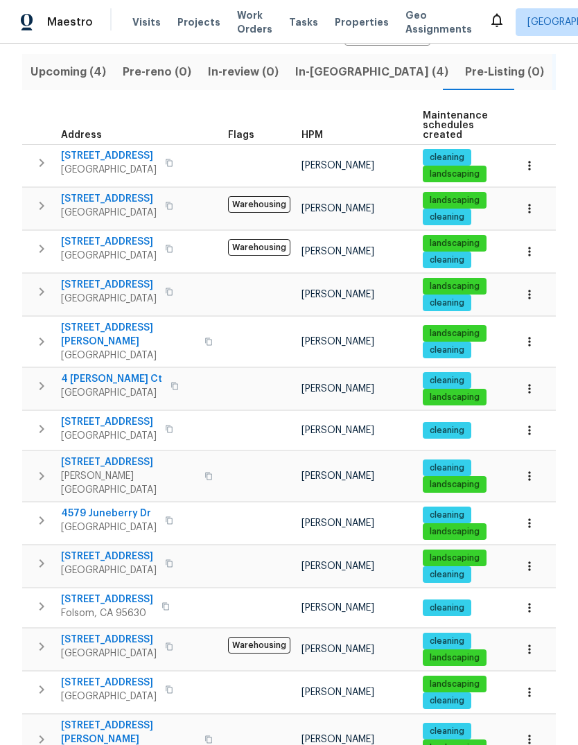
click at [33, 676] on button "button" at bounding box center [42, 690] width 28 height 28
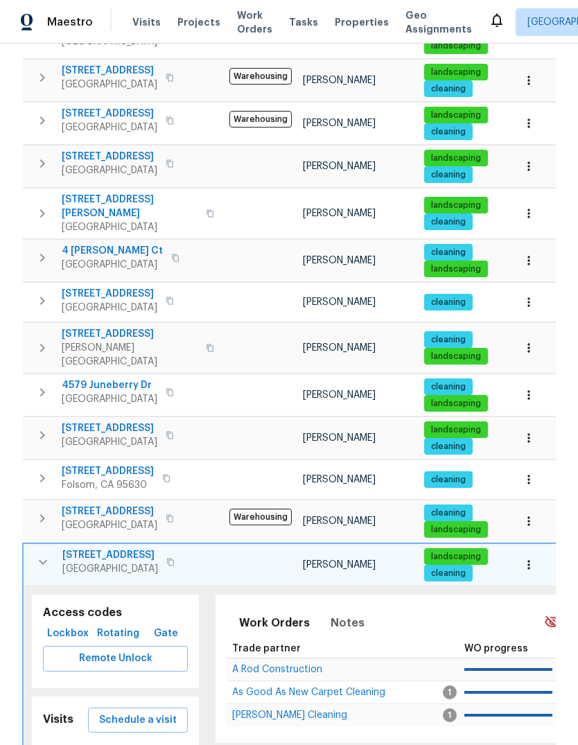
scroll to position [281, 0]
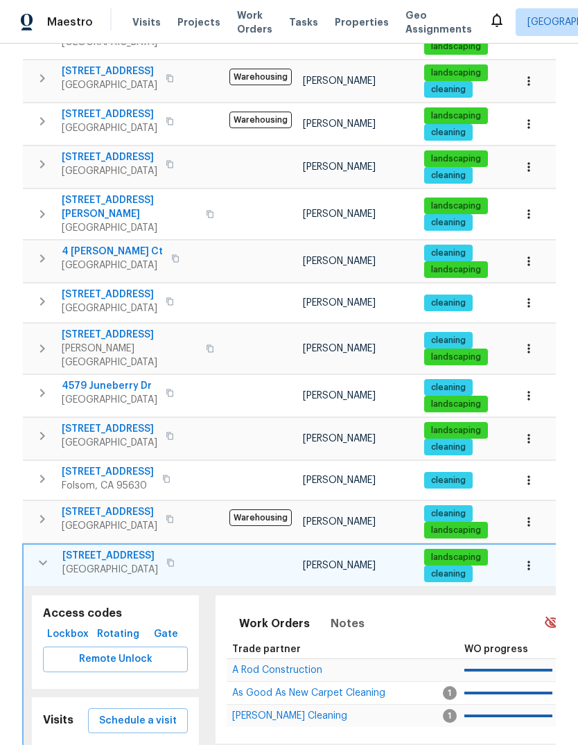
click at [154, 712] on span "Schedule a visit" at bounding box center [138, 720] width 78 height 17
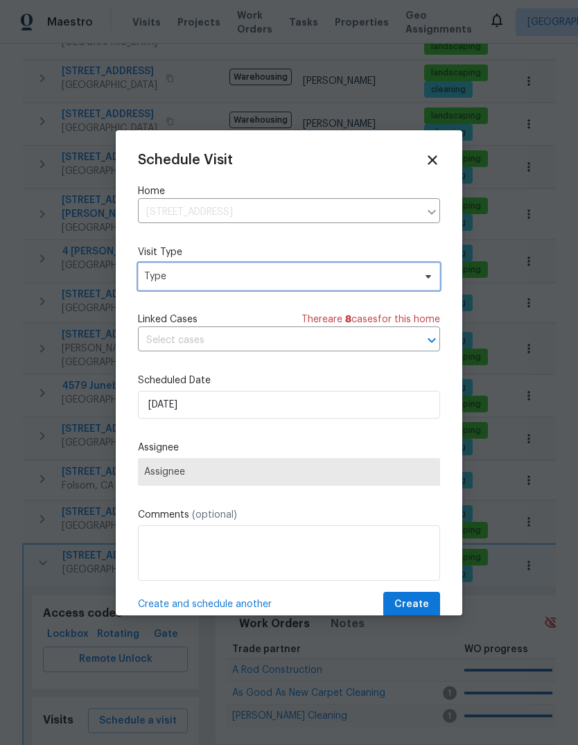
click at [280, 279] on span "Type" at bounding box center [279, 277] width 270 height 14
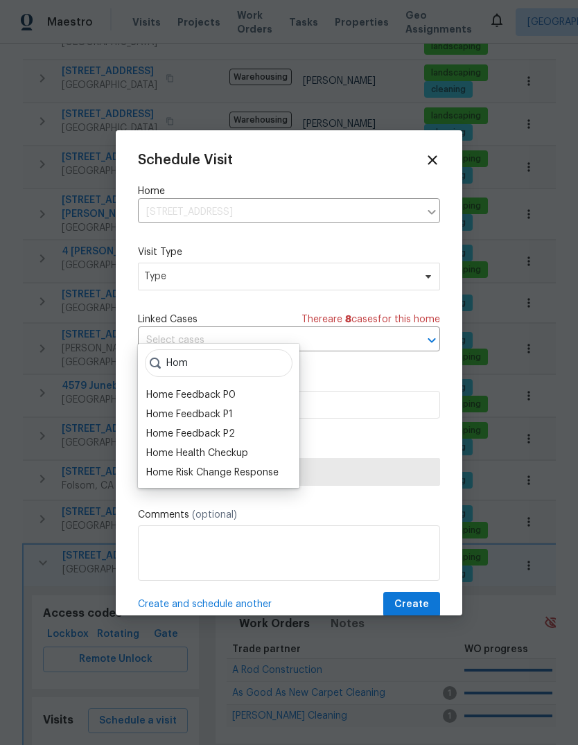
type input "Hom"
click at [247, 446] on div "Home Health Checkup" at bounding box center [197, 453] width 102 height 14
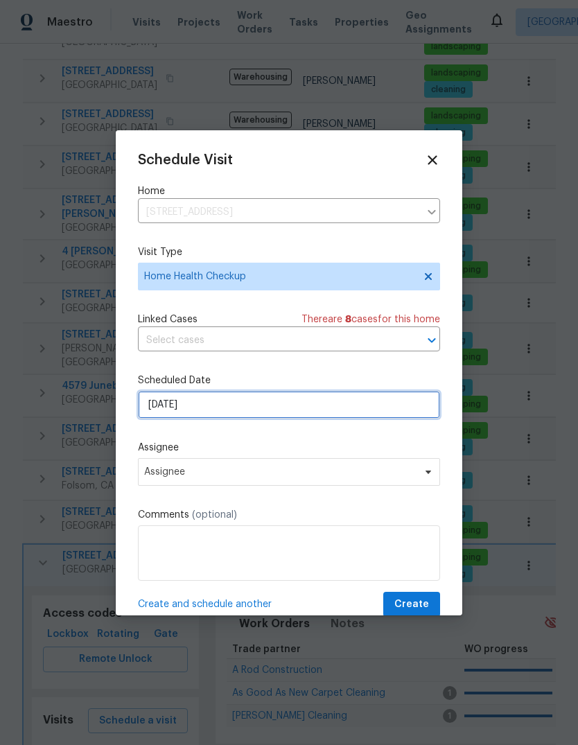
click at [351, 412] on input "[DATE]" at bounding box center [289, 405] width 302 height 28
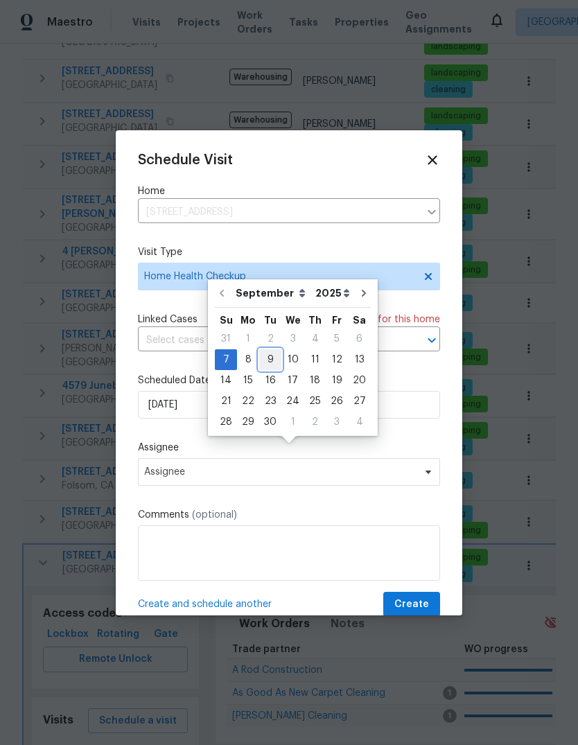
click at [268, 350] on div "9" at bounding box center [270, 359] width 22 height 19
type input "[DATE]"
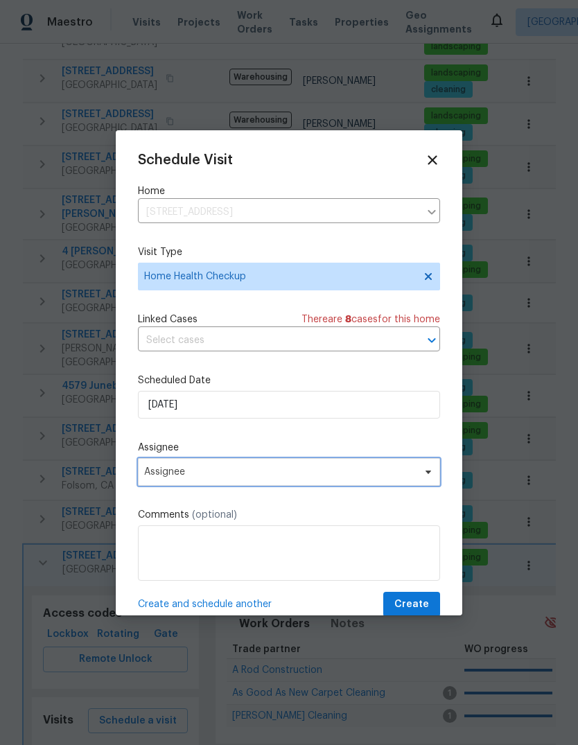
click at [422, 482] on span "Assignee" at bounding box center [289, 472] width 302 height 28
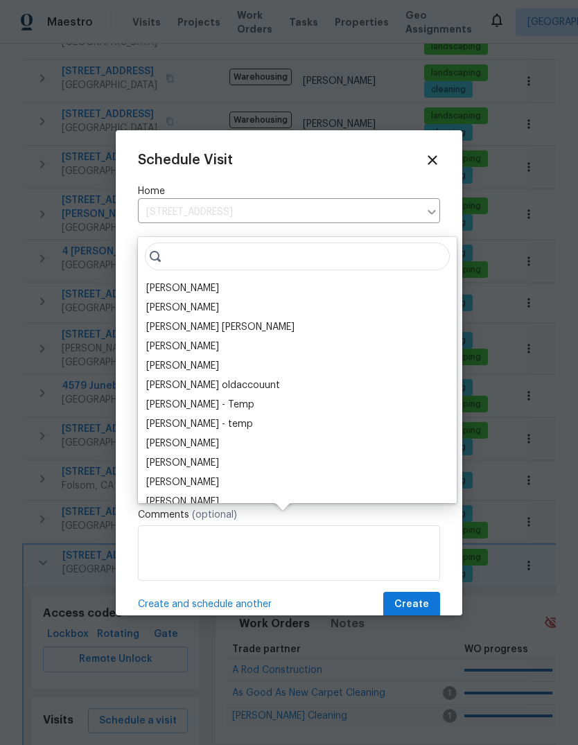
click at [234, 279] on div "[PERSON_NAME]" at bounding box center [297, 288] width 310 height 19
click at [151, 281] on div "[PERSON_NAME]" at bounding box center [182, 288] width 73 height 14
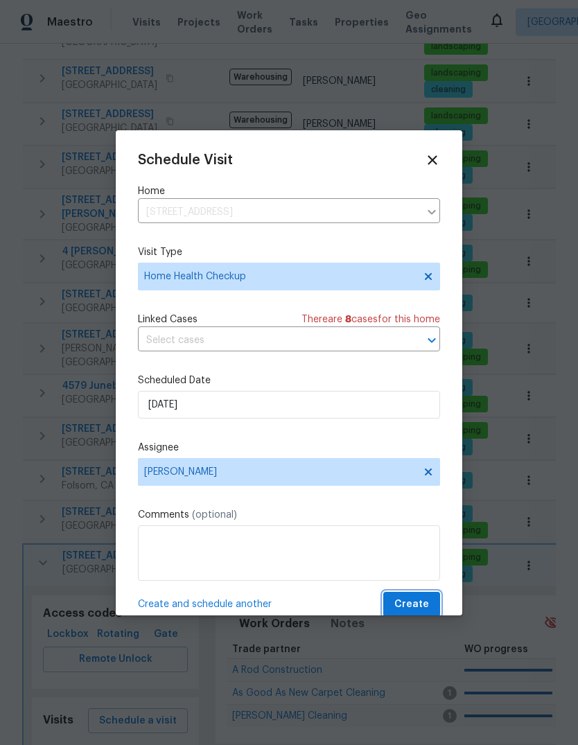
click at [426, 608] on span "Create" at bounding box center [411, 604] width 35 height 17
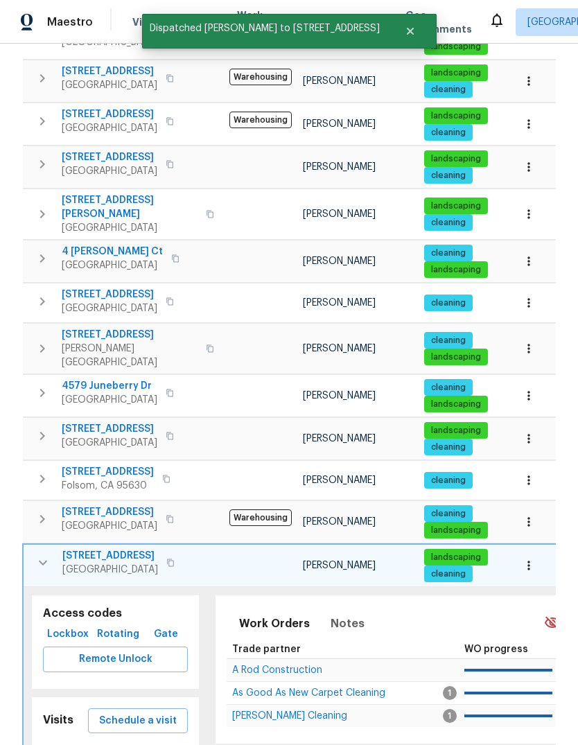
click at [35, 554] on icon "button" at bounding box center [43, 562] width 17 height 17
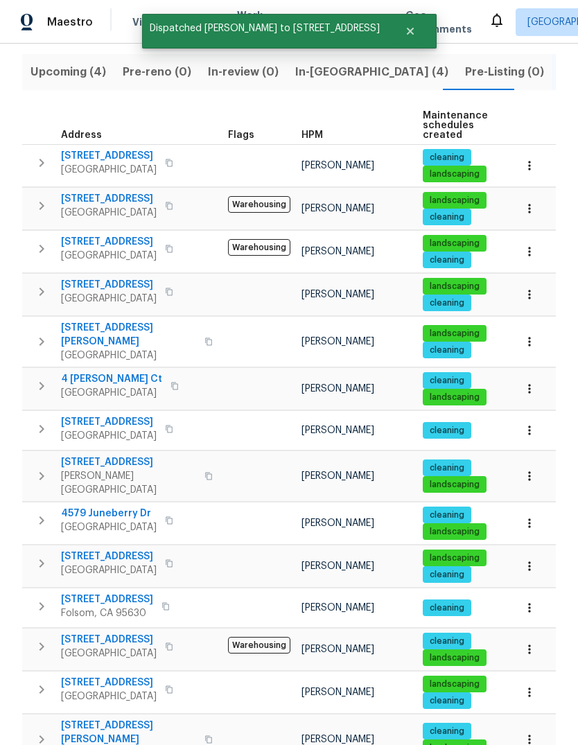
scroll to position [153, 0]
click at [35, 731] on icon "button" at bounding box center [41, 739] width 17 height 17
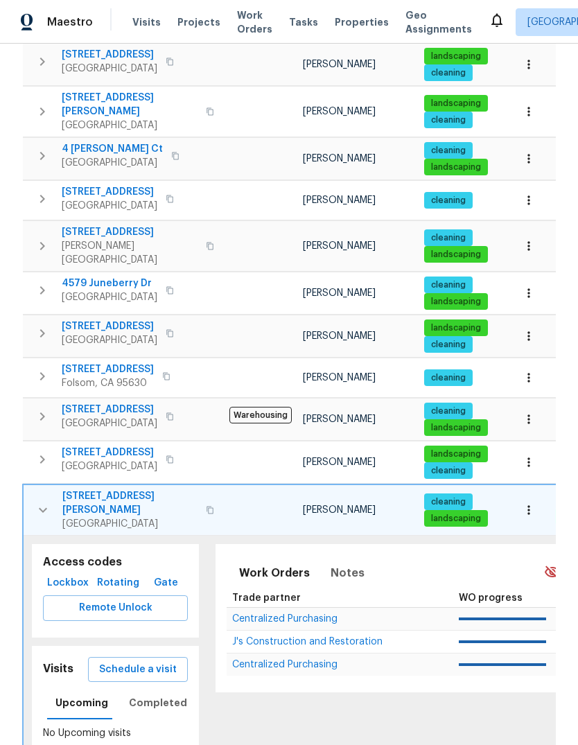
scroll to position [383, 0]
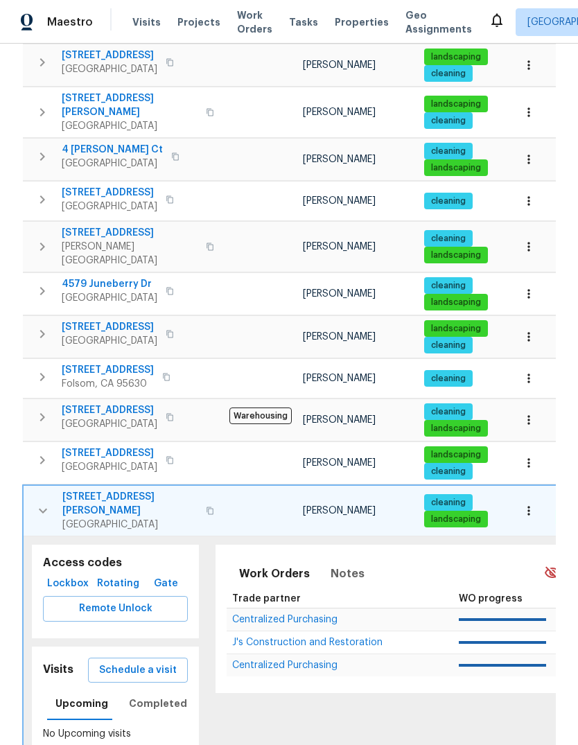
click at [124, 662] on span "Schedule a visit" at bounding box center [138, 670] width 78 height 17
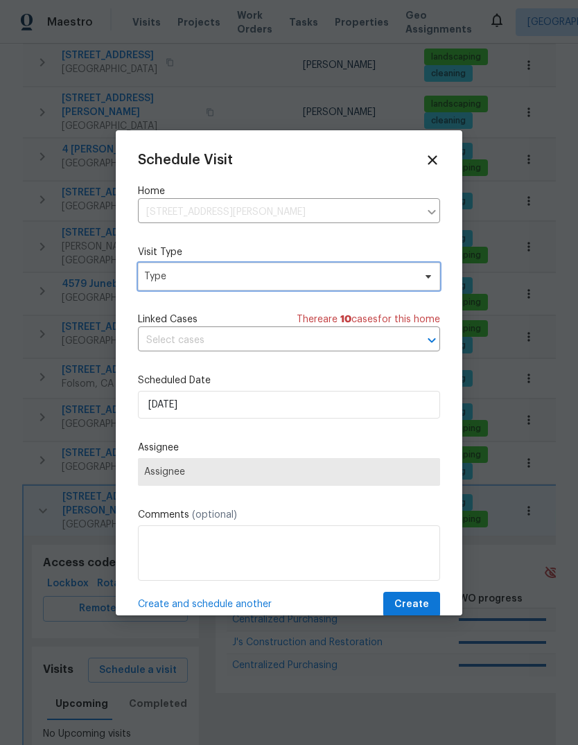
click at [390, 286] on span "Type" at bounding box center [289, 277] width 302 height 28
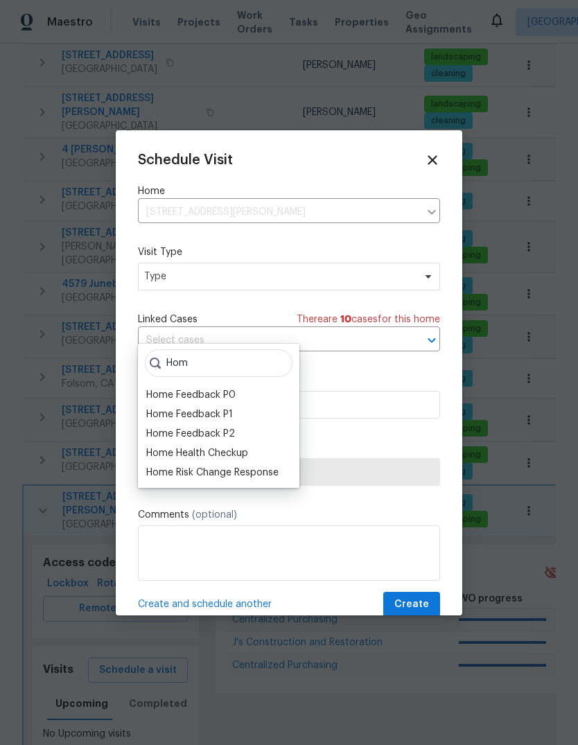
type input "Hom"
click at [240, 446] on div "Home Health Checkup" at bounding box center [197, 453] width 102 height 14
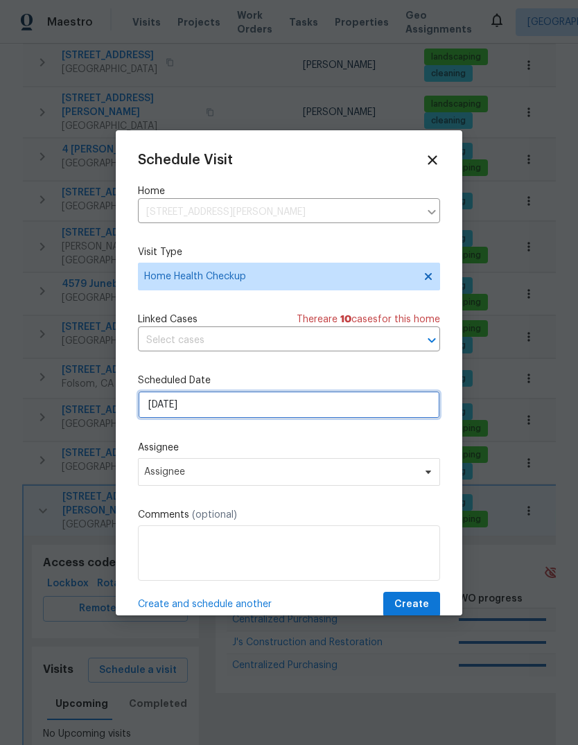
click at [360, 414] on input "[DATE]" at bounding box center [289, 405] width 302 height 28
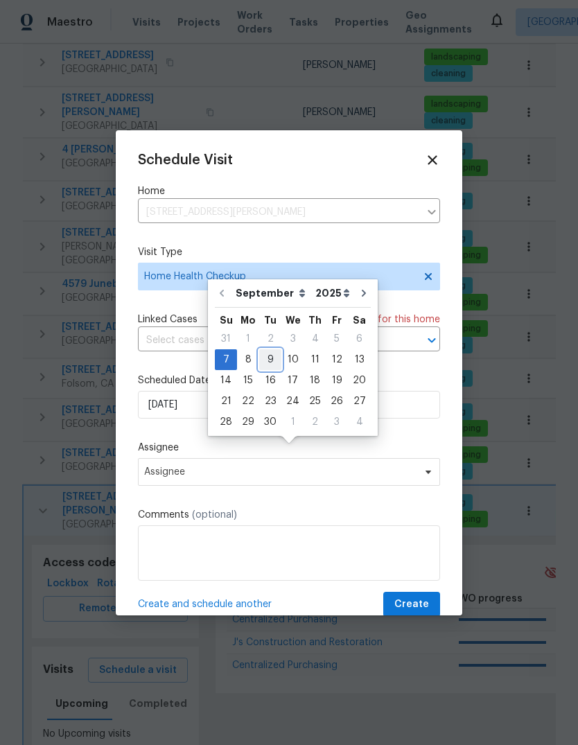
click at [268, 350] on div "9" at bounding box center [270, 359] width 22 height 19
type input "[DATE]"
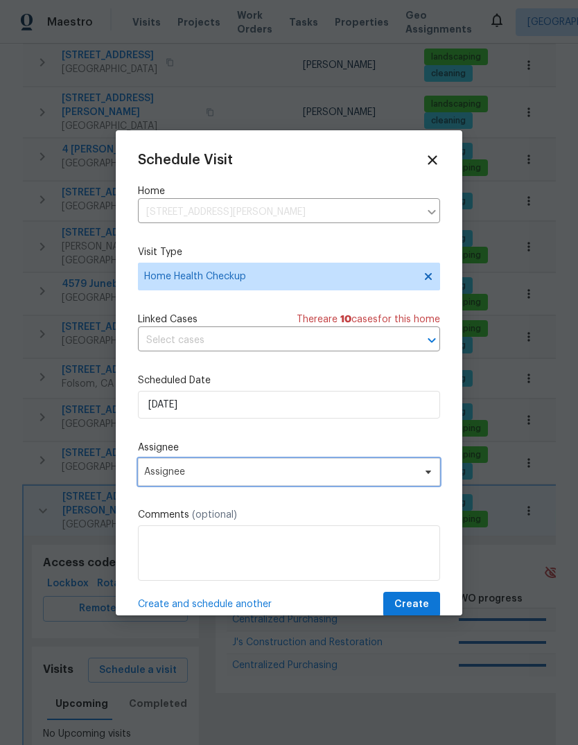
click at [407, 484] on span "Assignee" at bounding box center [289, 472] width 302 height 28
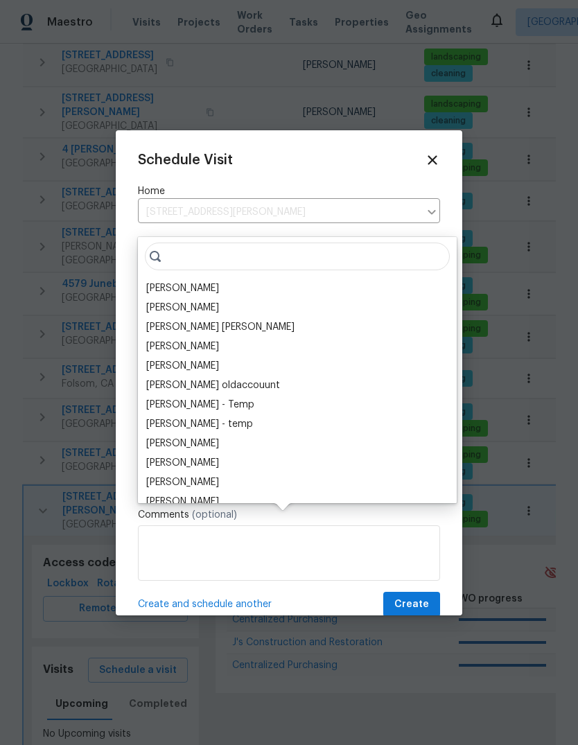
click at [238, 279] on div "[PERSON_NAME]" at bounding box center [297, 288] width 310 height 19
click at [152, 281] on div "[PERSON_NAME]" at bounding box center [182, 288] width 73 height 14
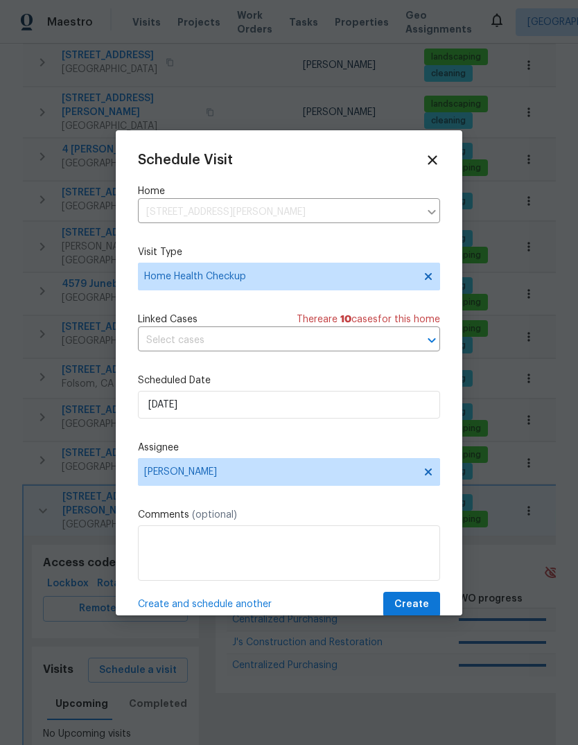
click at [424, 611] on span "Create" at bounding box center [411, 604] width 35 height 17
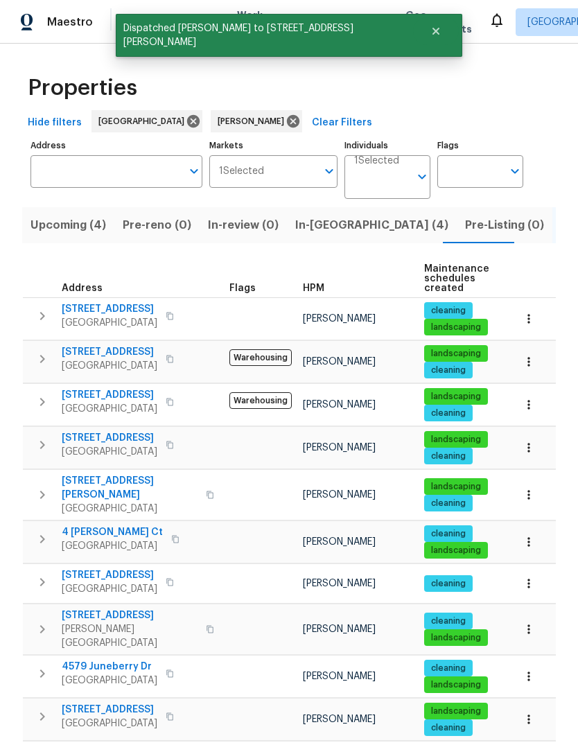
scroll to position [0, 0]
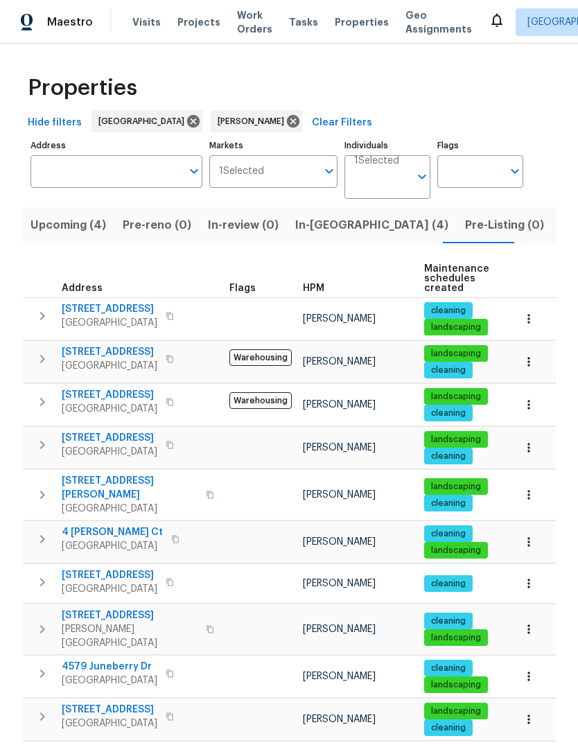
click at [36, 308] on icon "button" at bounding box center [42, 316] width 17 height 17
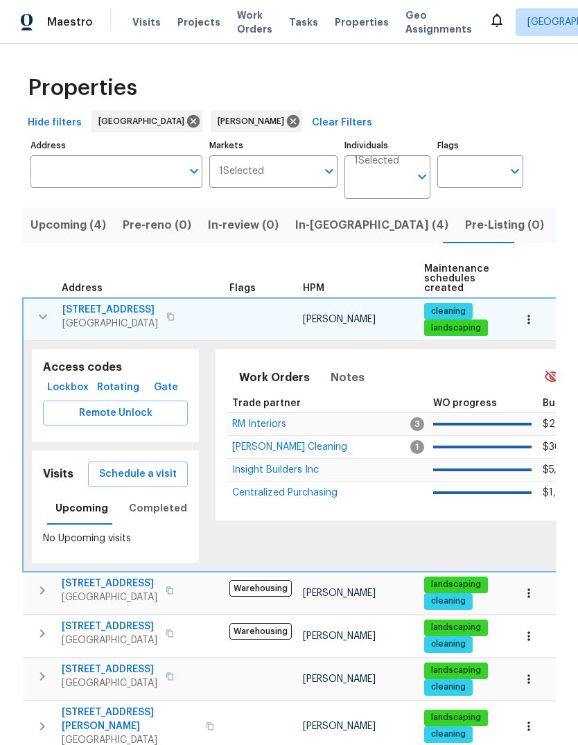
click at [154, 466] on span "Schedule a visit" at bounding box center [138, 474] width 78 height 17
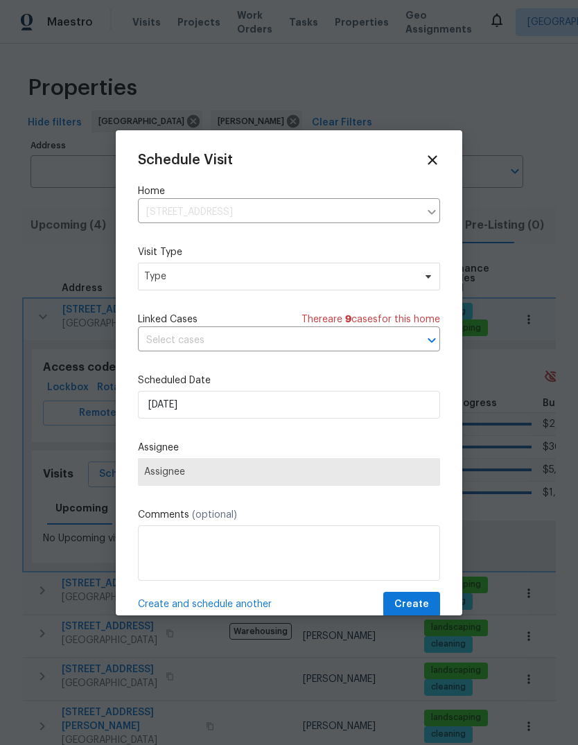
click at [274, 344] on input "text" at bounding box center [269, 340] width 263 height 21
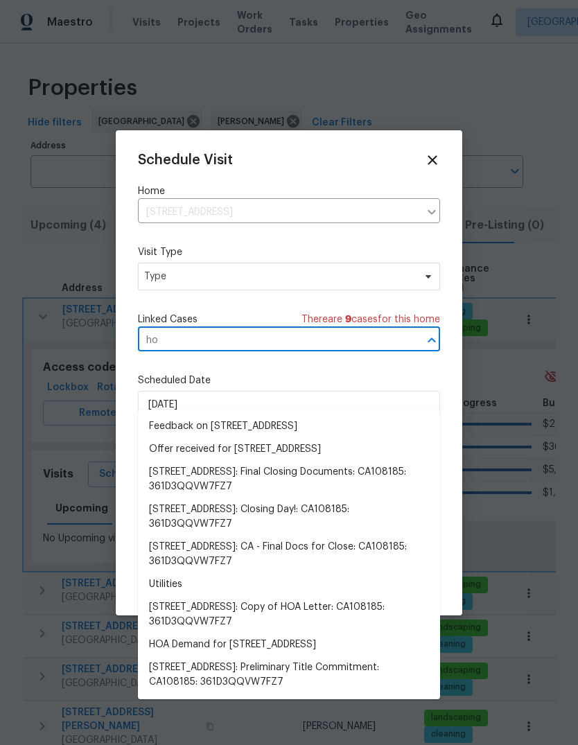
type input "h"
click at [317, 282] on span "Type" at bounding box center [279, 277] width 270 height 14
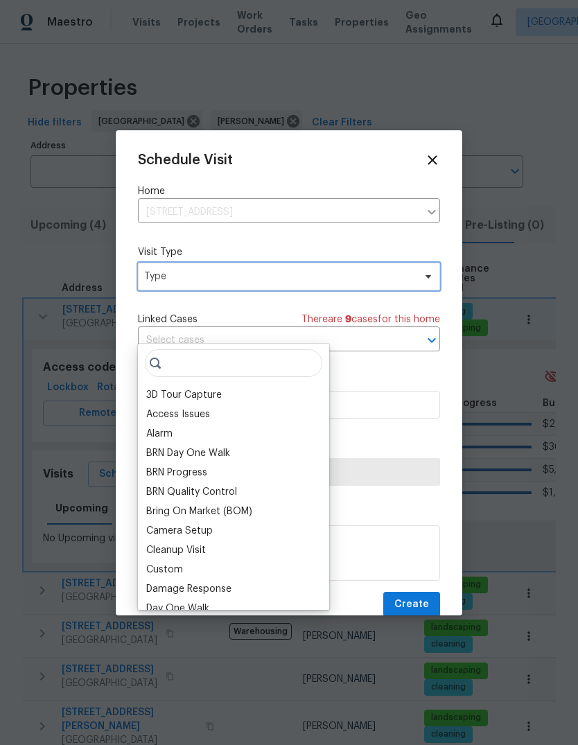
click at [317, 279] on span "Type" at bounding box center [279, 277] width 270 height 14
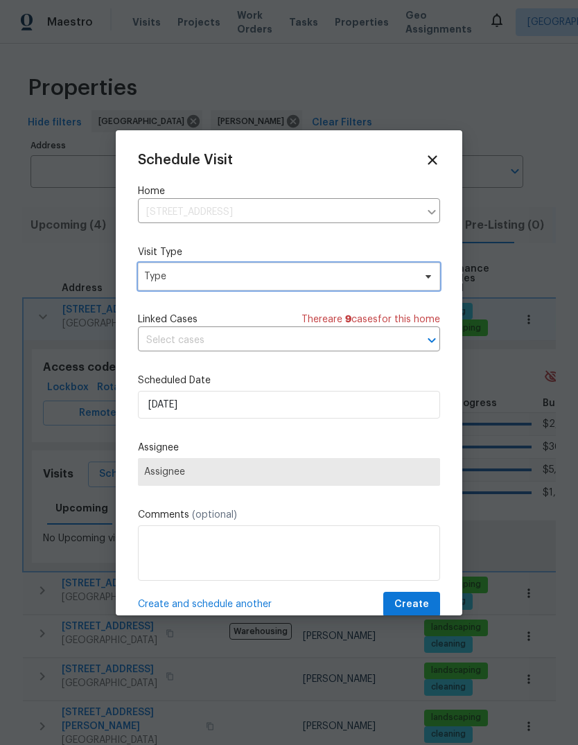
click at [283, 286] on span "Type" at bounding box center [289, 277] width 302 height 28
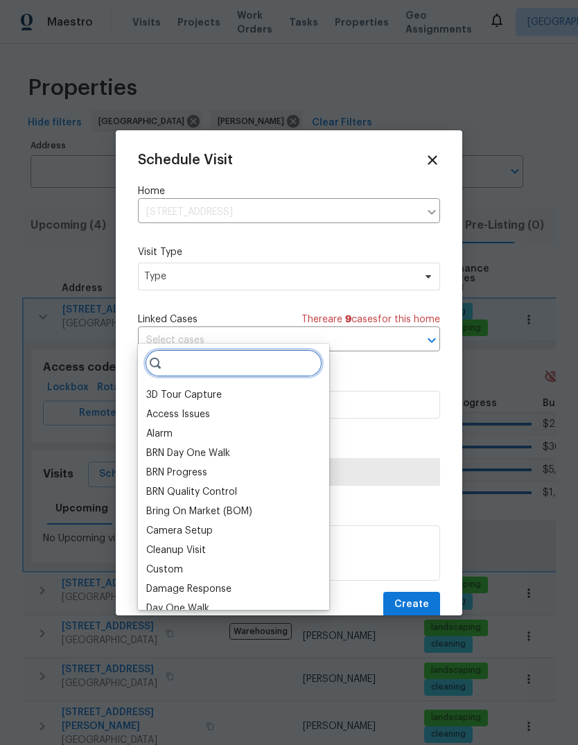
click at [234, 349] on input "search" at bounding box center [233, 363] width 177 height 28
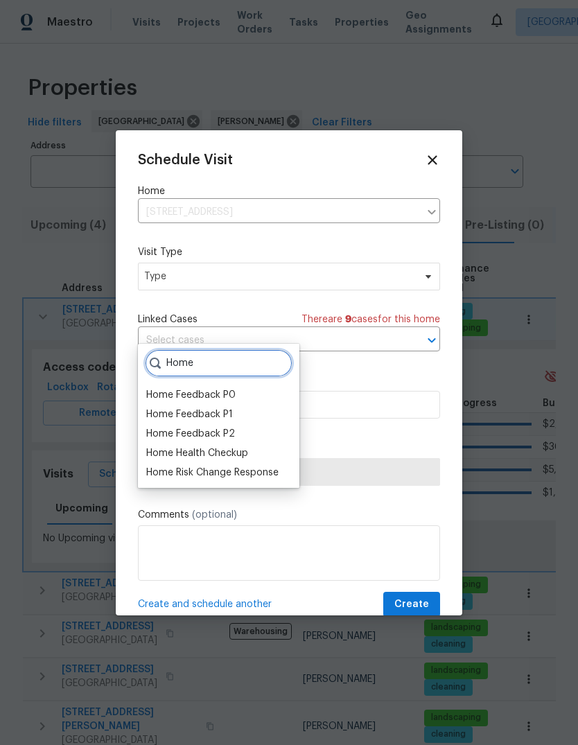
type input "Home"
click at [245, 446] on div "Home Health Checkup" at bounding box center [197, 453] width 102 height 14
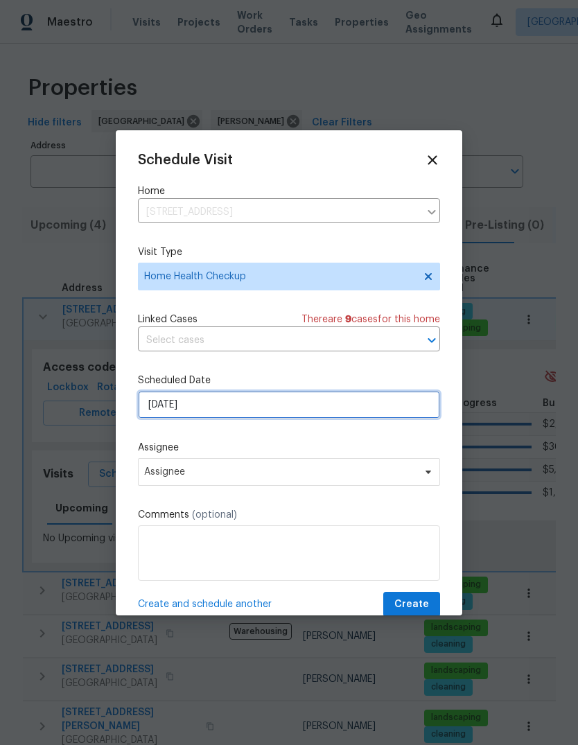
click at [367, 410] on input "[DATE]" at bounding box center [289, 405] width 302 height 28
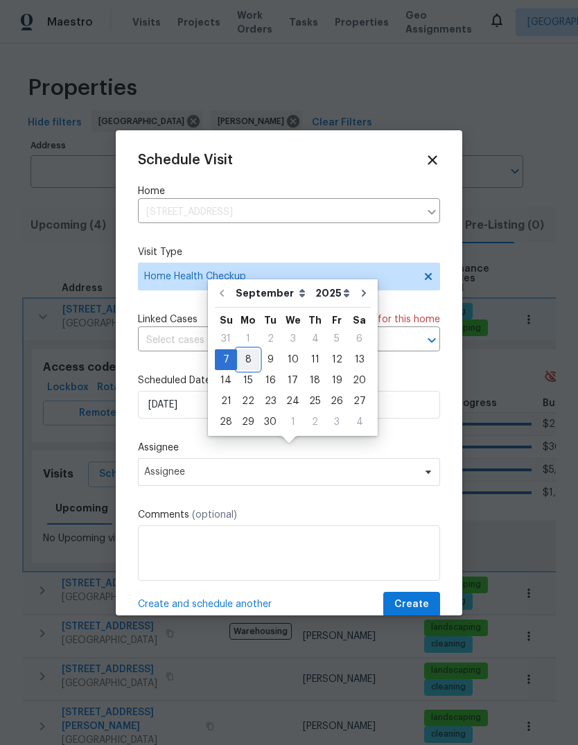
click at [245, 350] on div "8" at bounding box center [248, 359] width 22 height 19
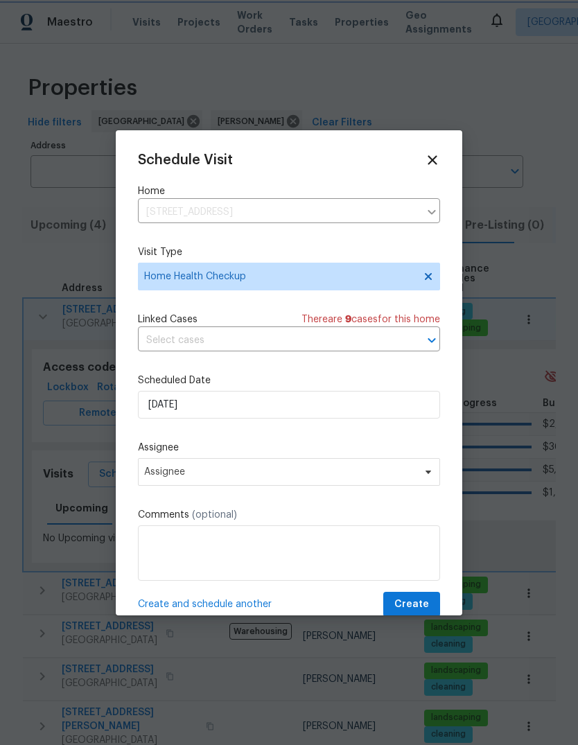
type input "9/8/2025"
click at [428, 608] on span "Create" at bounding box center [411, 604] width 35 height 17
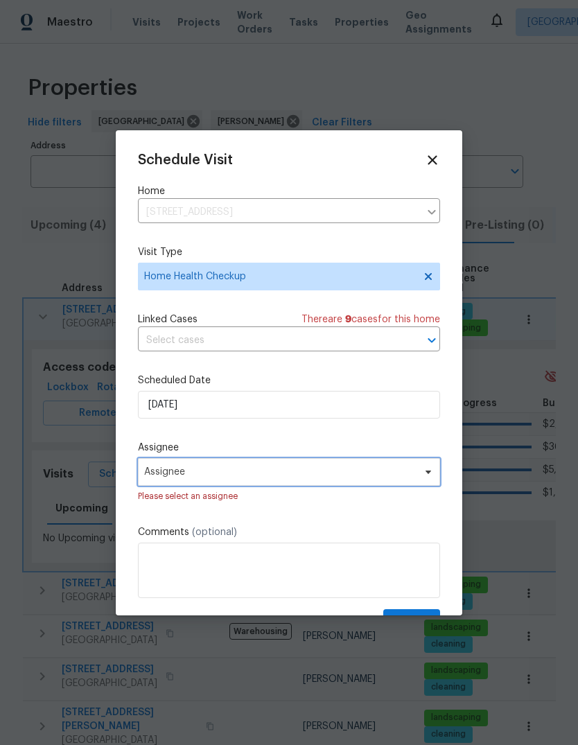
click at [405, 475] on span "Assignee" at bounding box center [280, 471] width 272 height 11
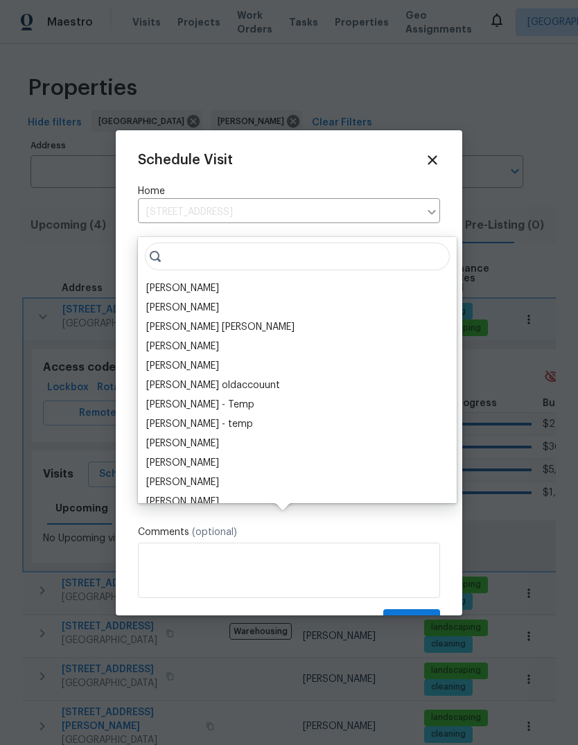
click at [219, 281] on div "[PERSON_NAME]" at bounding box center [182, 288] width 73 height 14
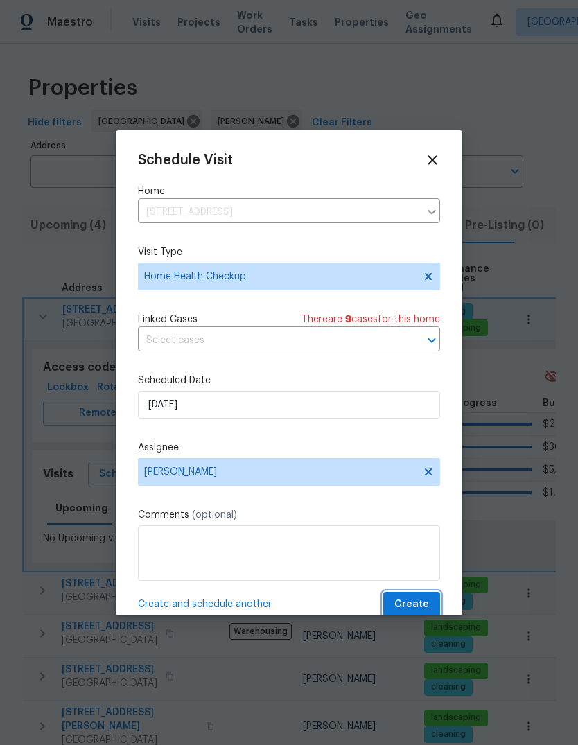
click at [423, 611] on span "Create" at bounding box center [411, 604] width 35 height 17
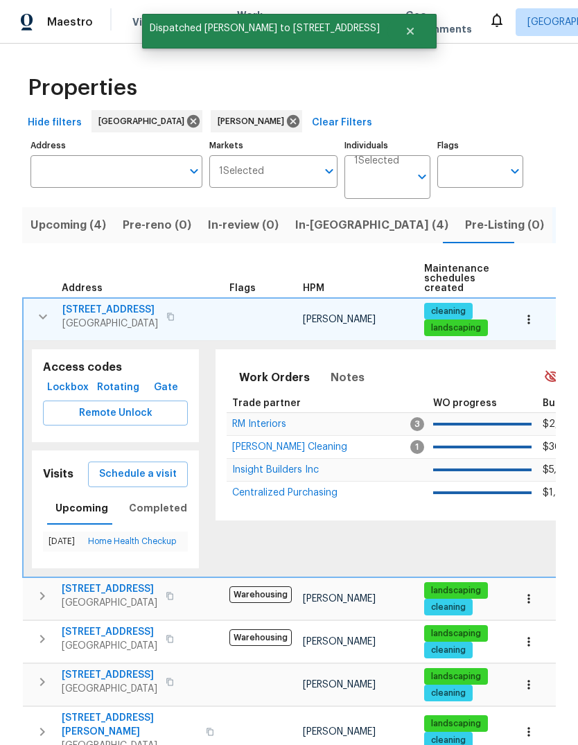
click at [36, 308] on icon "button" at bounding box center [43, 316] width 17 height 17
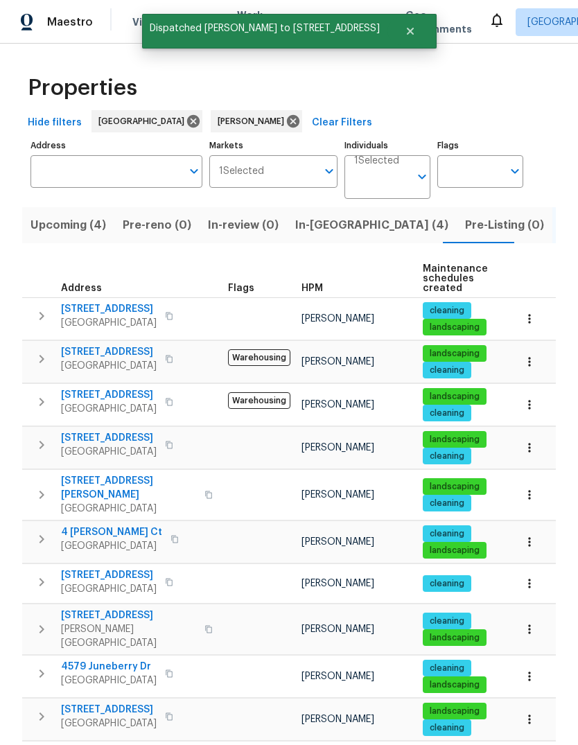
click at [33, 345] on button "button" at bounding box center [42, 359] width 28 height 28
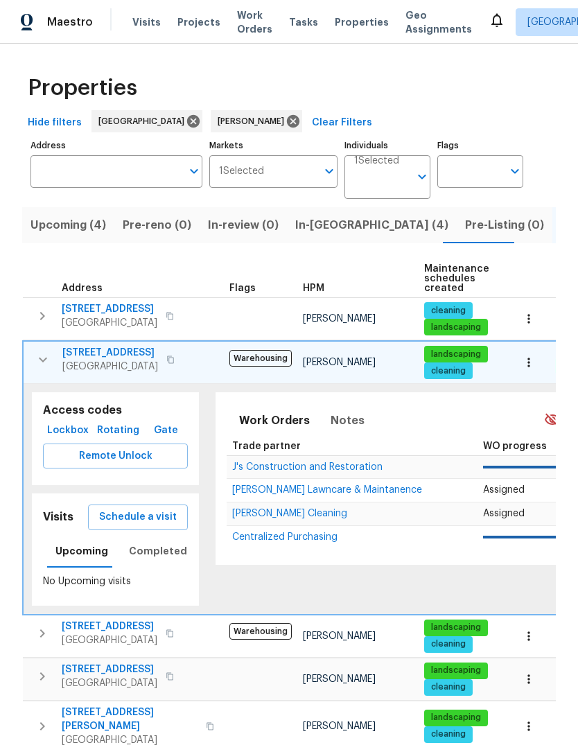
click at [166, 509] on span "Schedule a visit" at bounding box center [138, 517] width 78 height 17
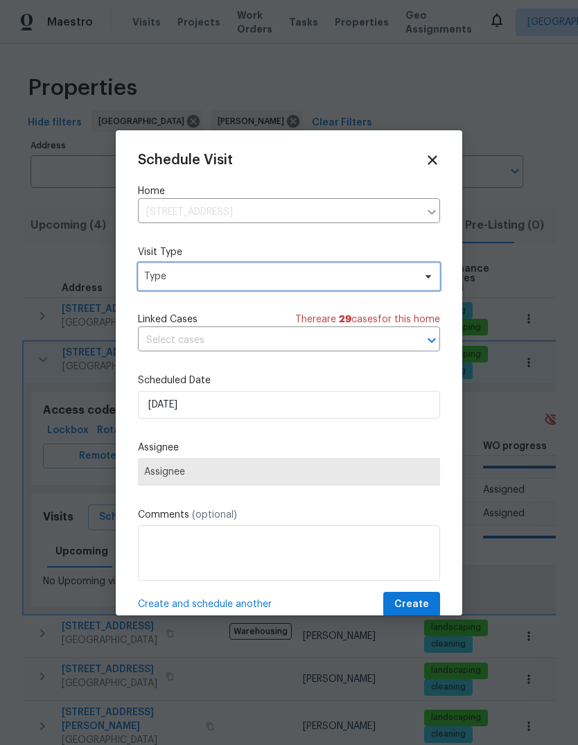
click at [265, 283] on span "Type" at bounding box center [279, 277] width 270 height 14
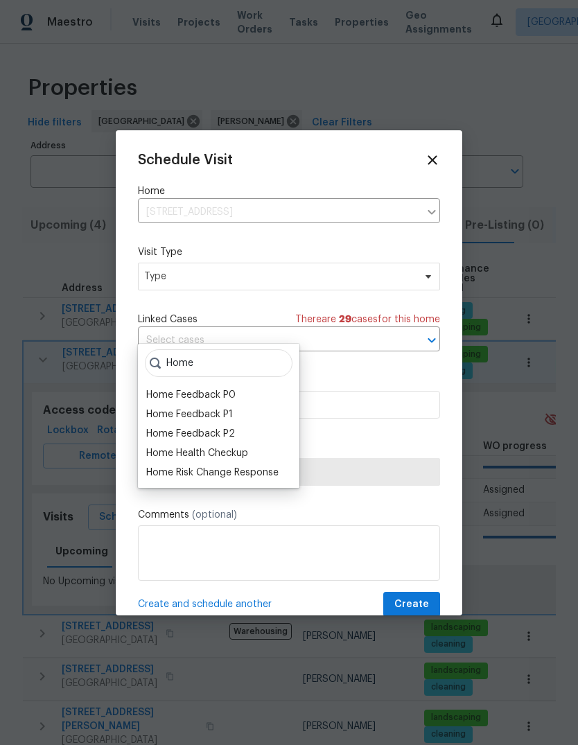
type input "Home"
click at [248, 446] on div "Home Health Checkup" at bounding box center [197, 453] width 102 height 14
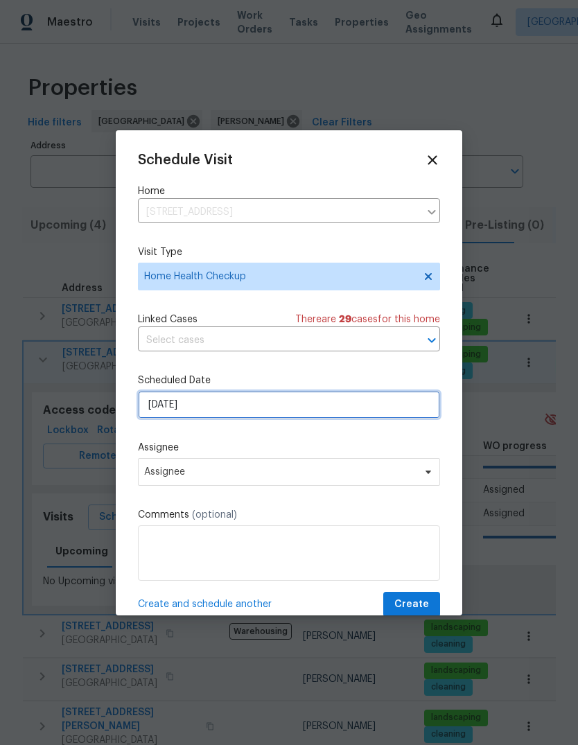
click at [318, 415] on input "[DATE]" at bounding box center [289, 405] width 302 height 28
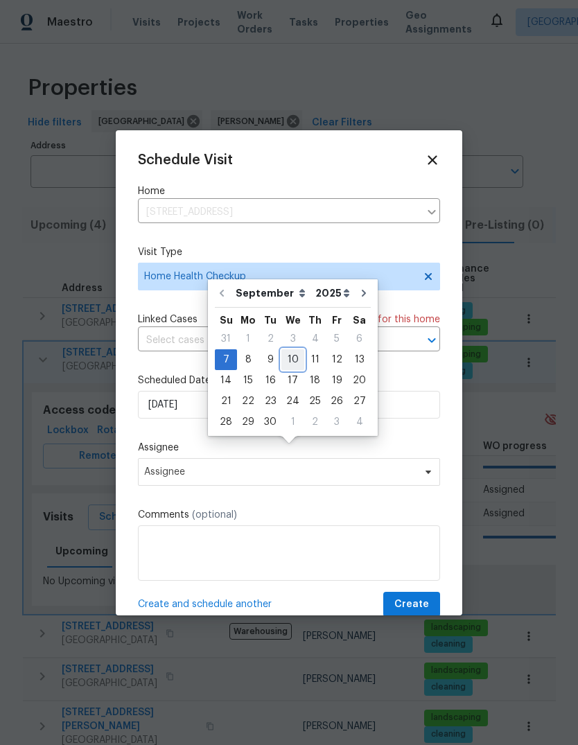
click at [289, 350] on div "10" at bounding box center [292, 359] width 23 height 19
type input "9/10/2025"
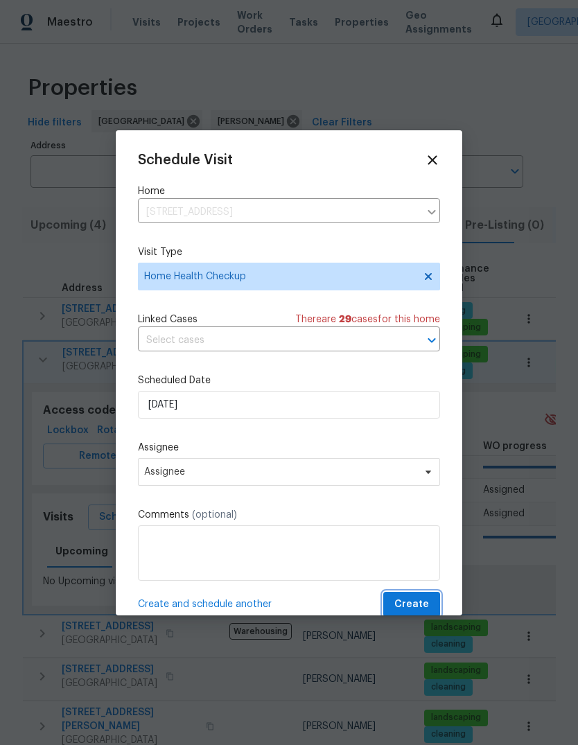
click at [415, 605] on span "Create" at bounding box center [411, 604] width 35 height 17
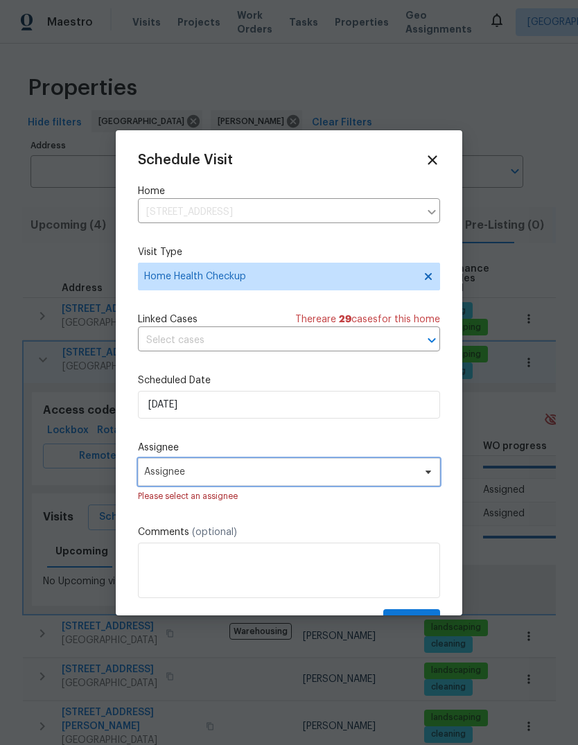
click at [393, 484] on span "Assignee" at bounding box center [289, 472] width 302 height 28
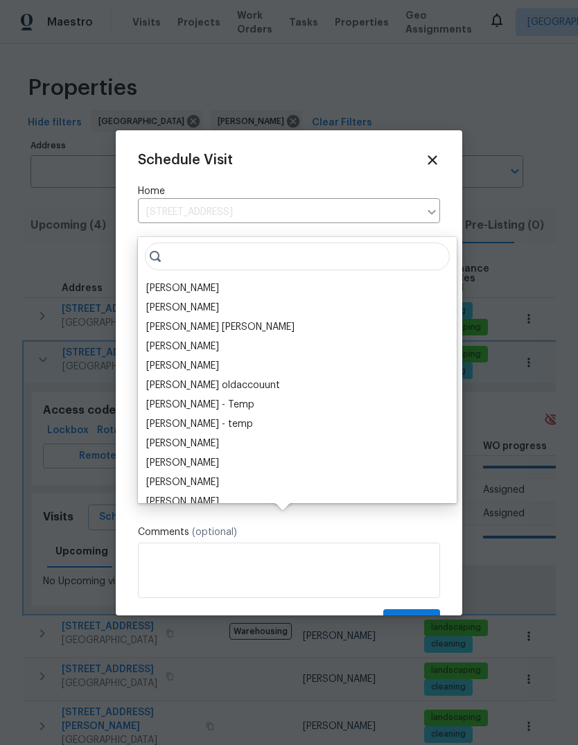
click at [215, 281] on div "[PERSON_NAME]" at bounding box center [182, 288] width 73 height 14
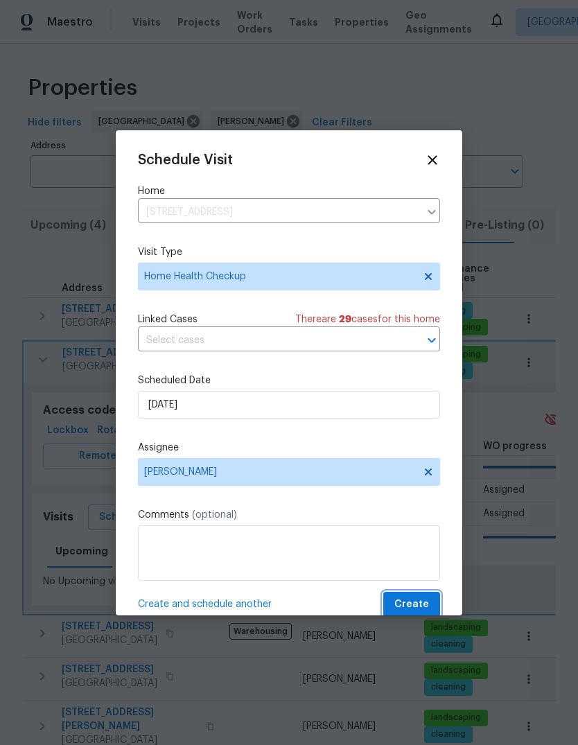
click at [425, 612] on span "Create" at bounding box center [411, 604] width 35 height 17
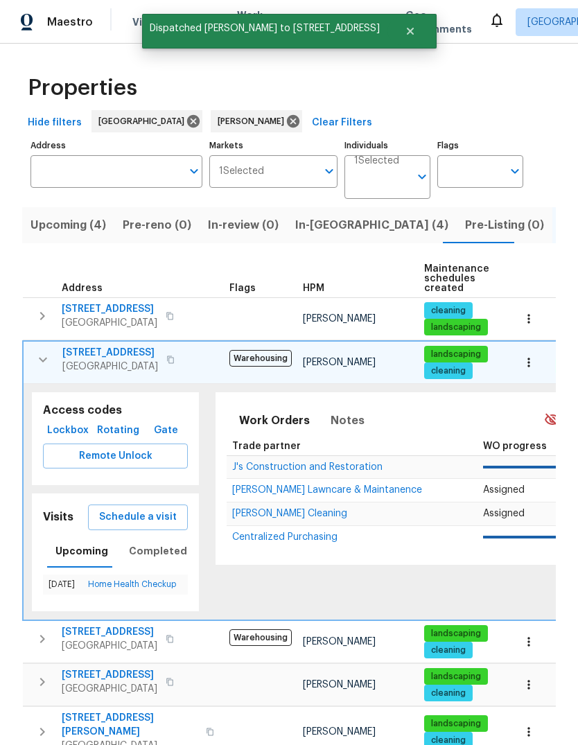
click at [36, 351] on icon "button" at bounding box center [43, 359] width 17 height 17
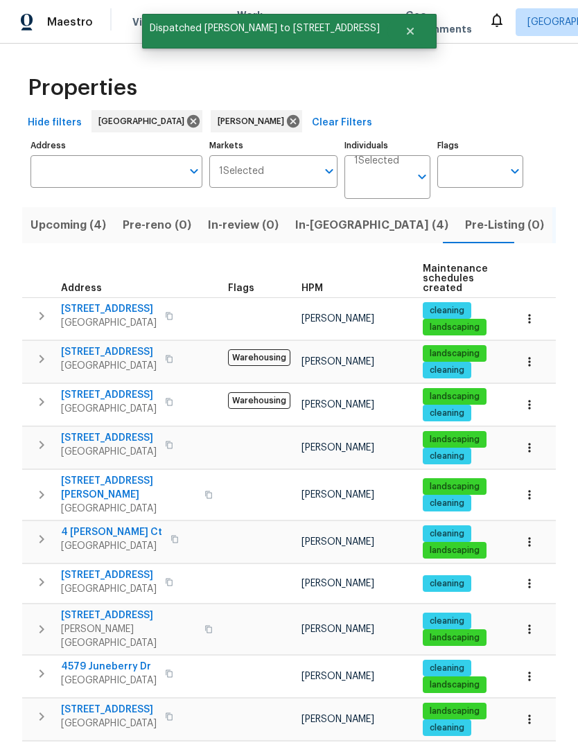
click at [35, 394] on icon "button" at bounding box center [41, 402] width 17 height 17
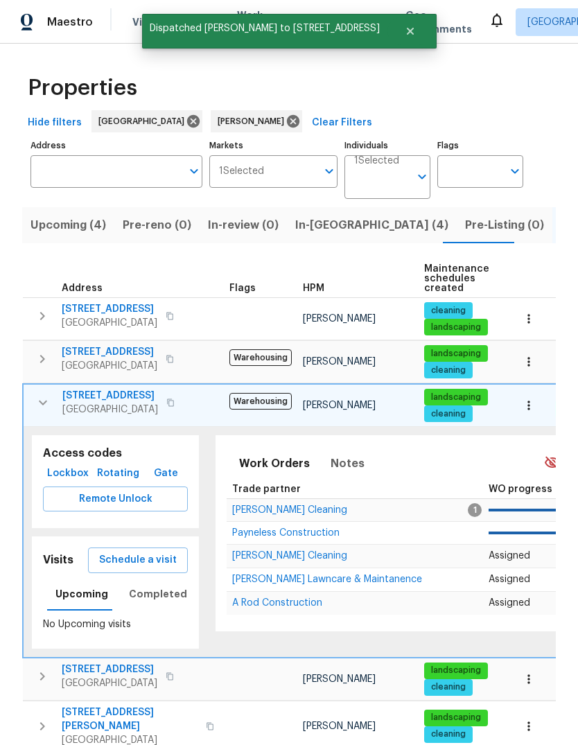
click at [144, 552] on span "Schedule a visit" at bounding box center [138, 560] width 78 height 17
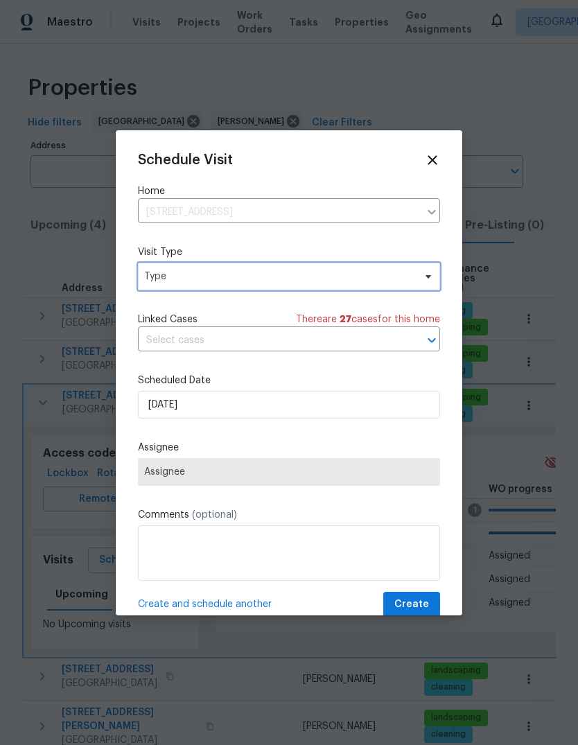
click at [308, 283] on span "Type" at bounding box center [279, 277] width 270 height 14
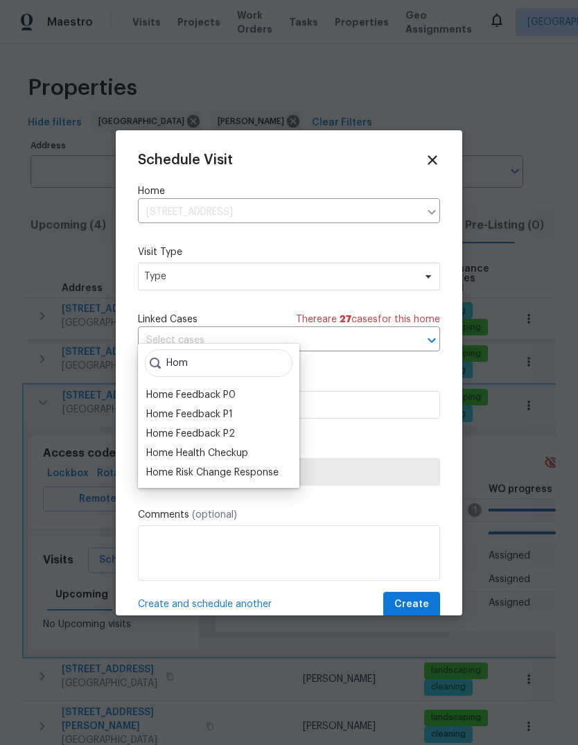
type input "Hom"
click at [235, 446] on div "Home Health Checkup" at bounding box center [197, 453] width 102 height 14
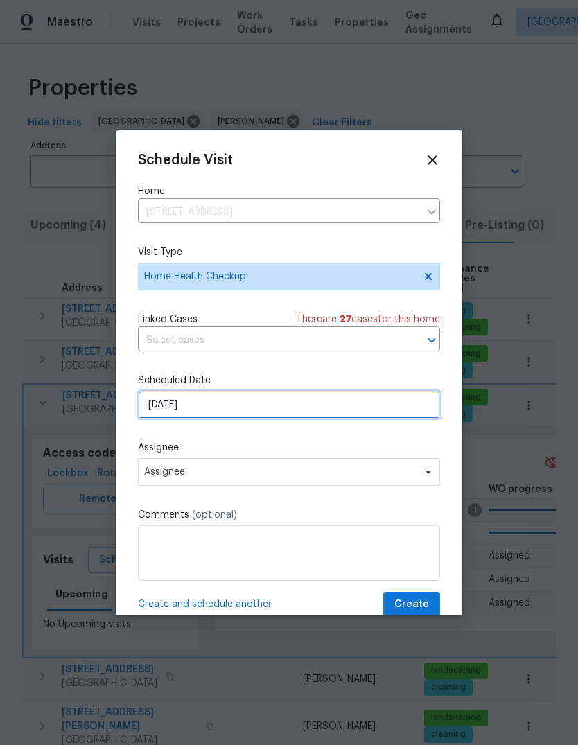
click at [362, 419] on input "[DATE]" at bounding box center [289, 405] width 302 height 28
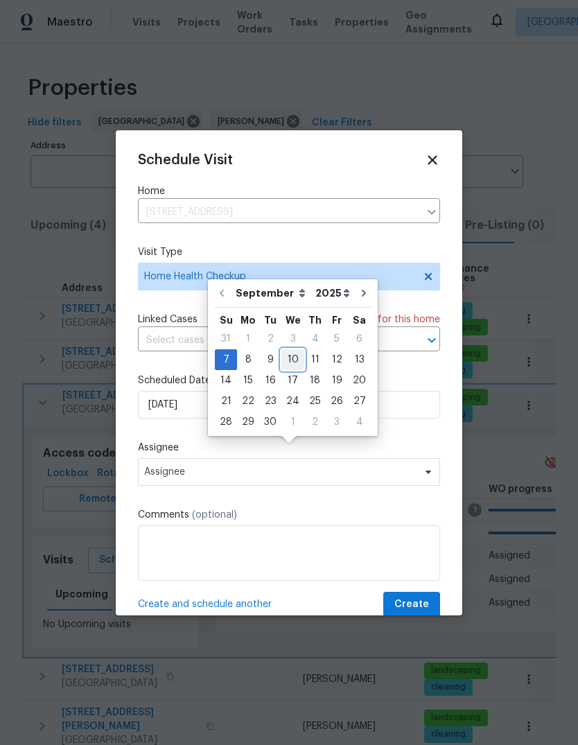
click at [292, 350] on div "10" at bounding box center [292, 359] width 23 height 19
type input "9/10/2025"
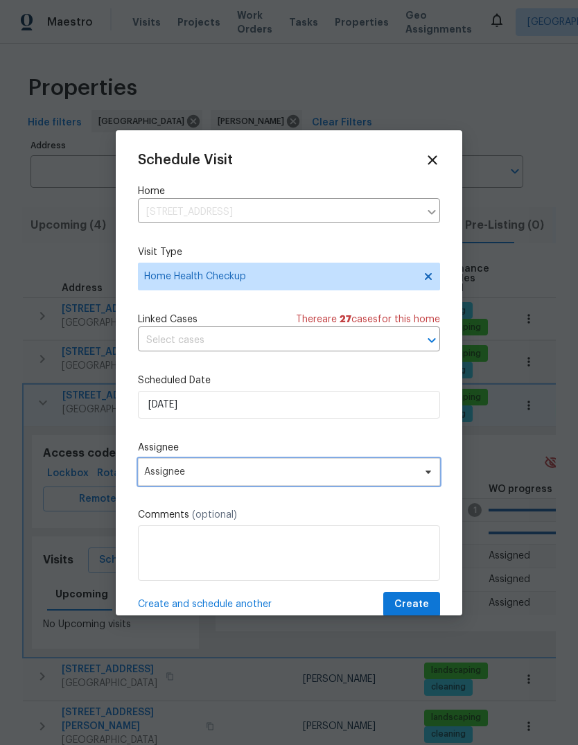
click at [415, 483] on span "Assignee" at bounding box center [289, 472] width 302 height 28
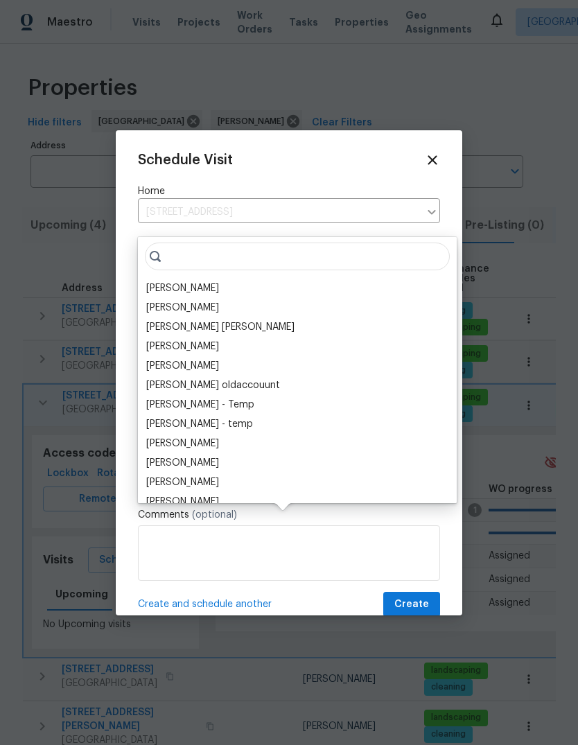
click at [219, 281] on div "[PERSON_NAME]" at bounding box center [182, 288] width 73 height 14
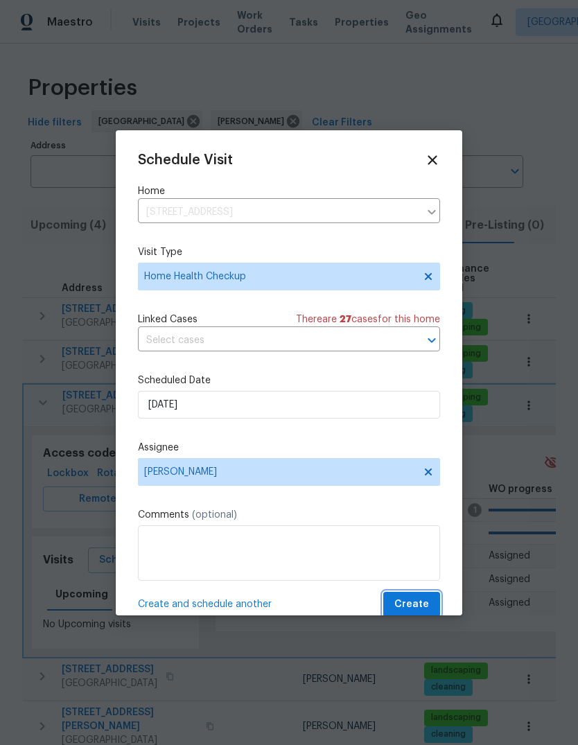
click at [421, 611] on span "Create" at bounding box center [411, 604] width 35 height 17
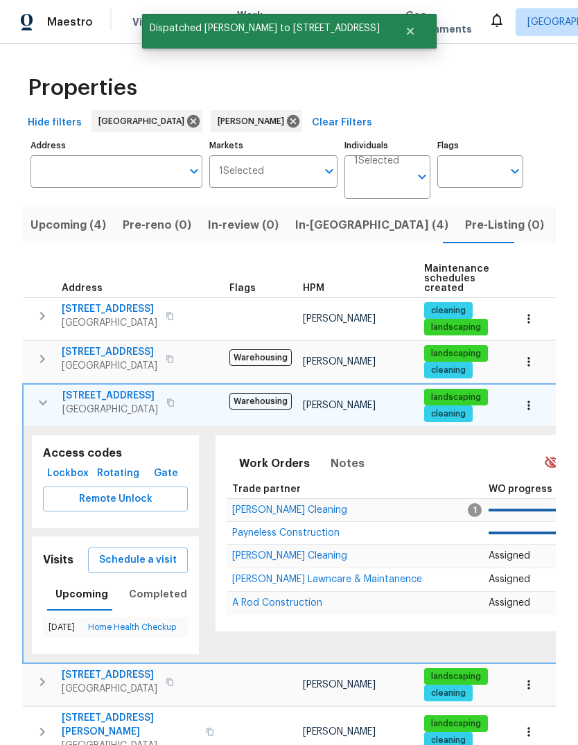
click at [37, 389] on button "button" at bounding box center [43, 403] width 28 height 28
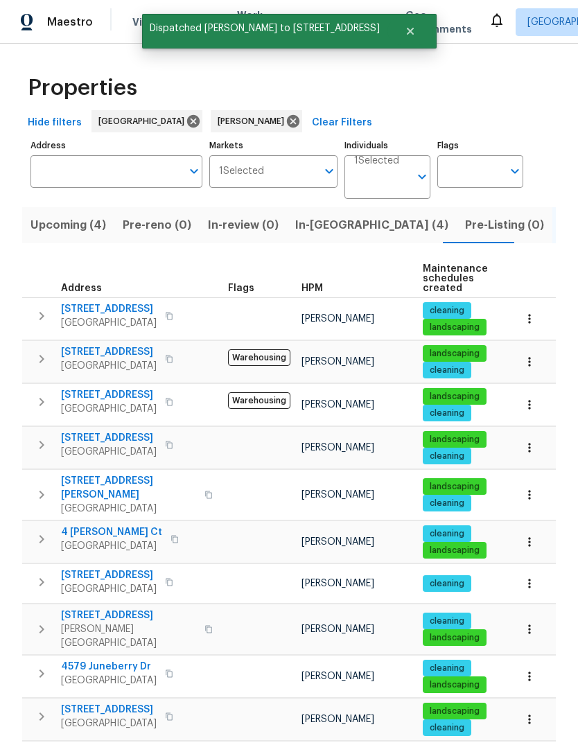
scroll to position [0, -1]
click at [315, 216] on span "In-[GEOGRAPHIC_DATA] (4)" at bounding box center [371, 225] width 153 height 19
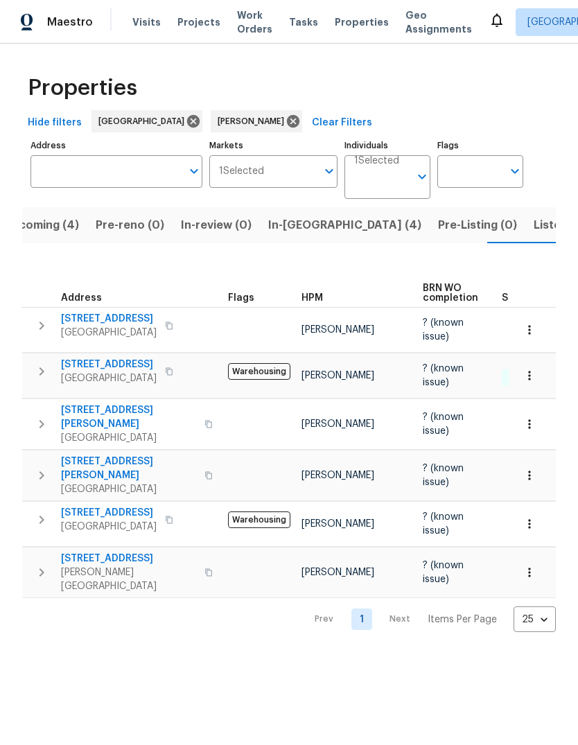
click at [78, 293] on span "Address" at bounding box center [81, 298] width 41 height 10
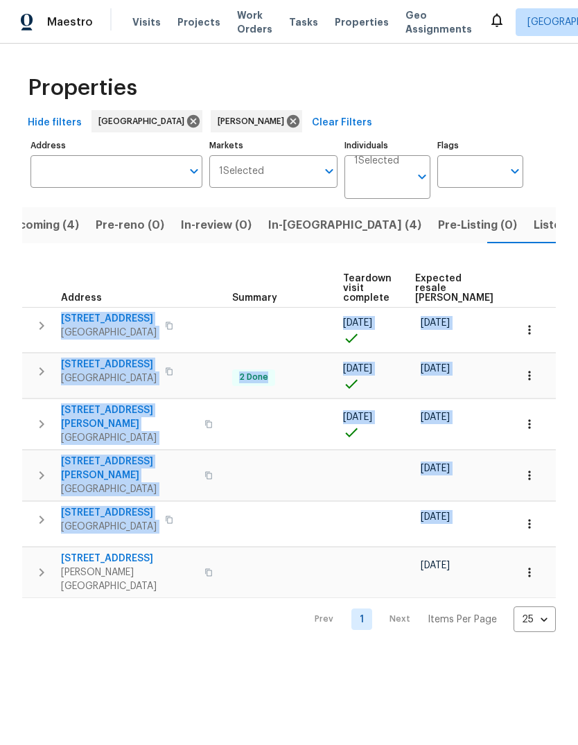
scroll to position [0, 303]
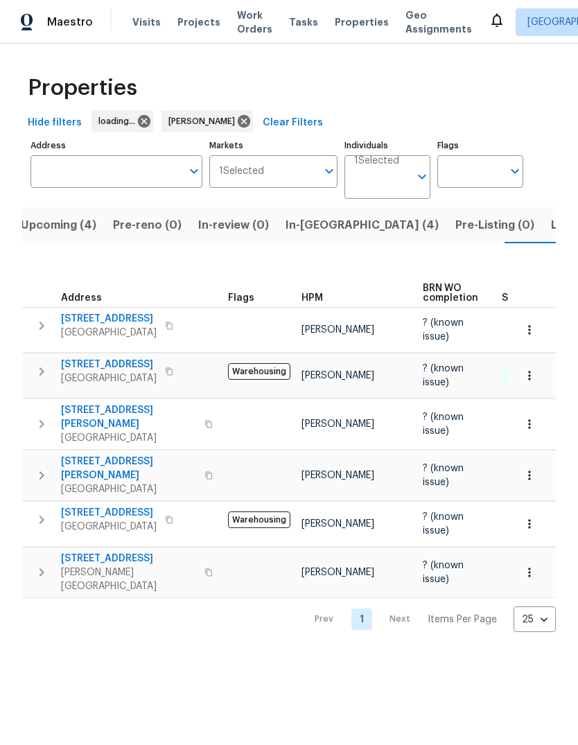
scroll to position [0, 27]
click at [139, 19] on span "Visits" at bounding box center [146, 22] width 28 height 14
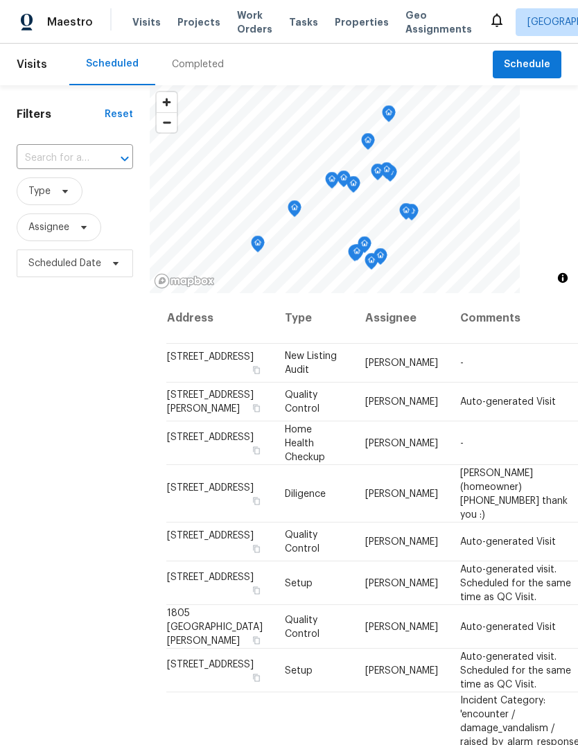
click at [86, 150] on input "text" at bounding box center [56, 158] width 78 height 21
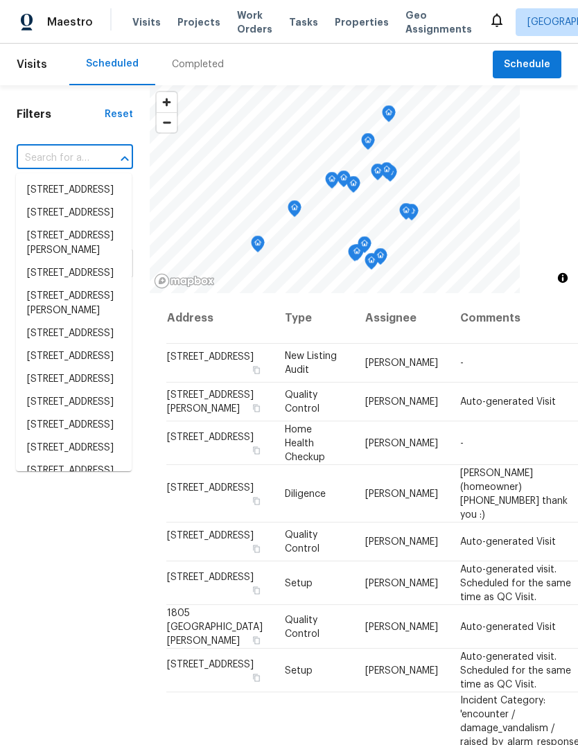
click at [72, 165] on input "text" at bounding box center [56, 158] width 78 height 21
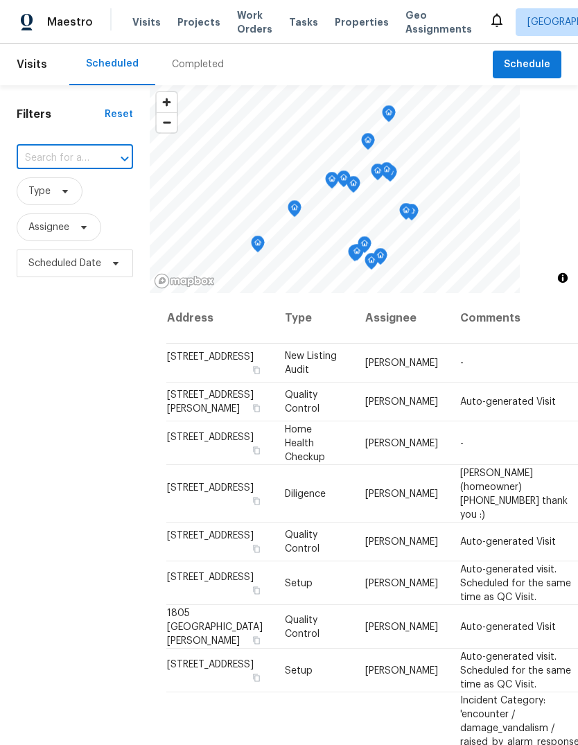
click at [68, 152] on input "text" at bounding box center [56, 158] width 78 height 21
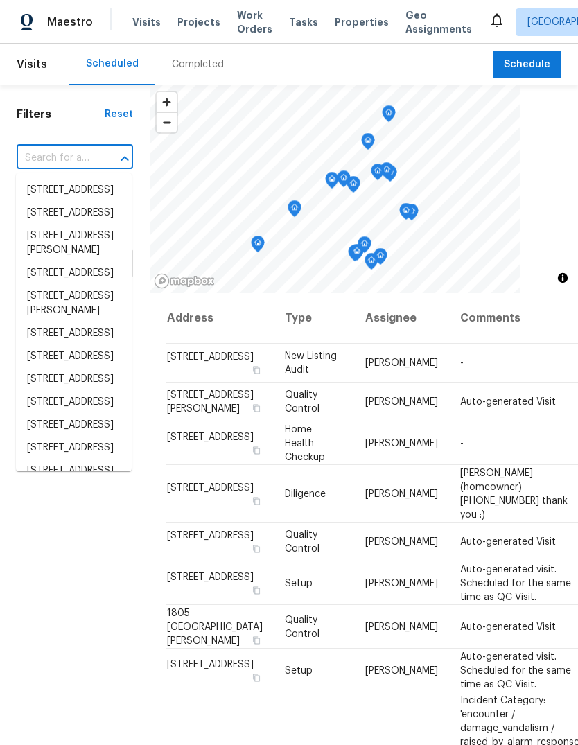
click at [66, 159] on input "text" at bounding box center [56, 158] width 78 height 21
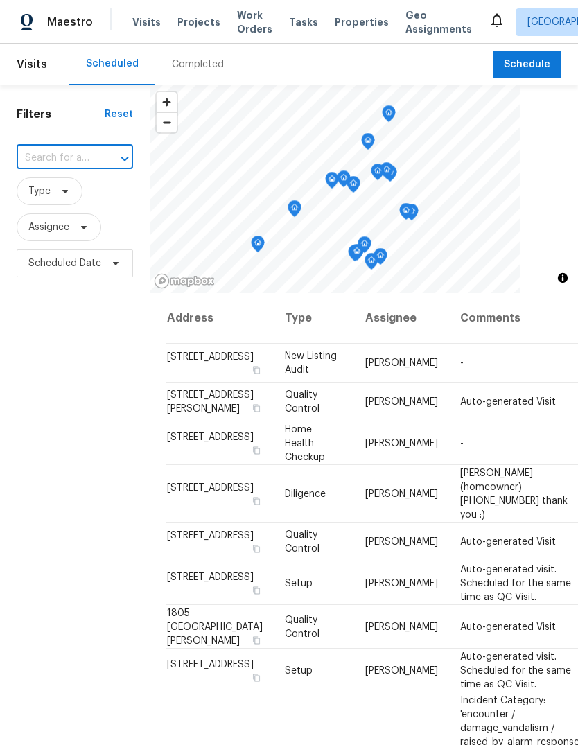
paste input "[STREET_ADDRESS][PERSON_NAME]"
type input "[STREET_ADDRESS][PERSON_NAME]"
click at [35, 209] on li "[STREET_ADDRESS][PERSON_NAME]" at bounding box center [74, 197] width 116 height 37
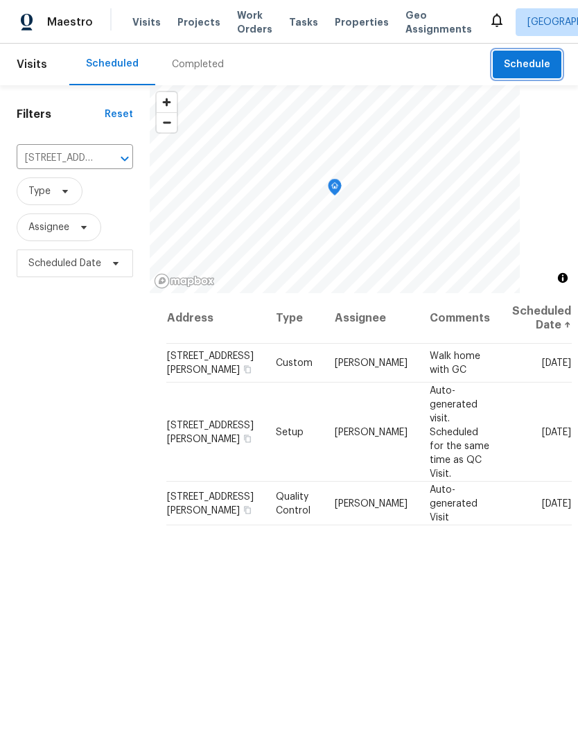
click at [516, 64] on span "Schedule" at bounding box center [527, 64] width 46 height 17
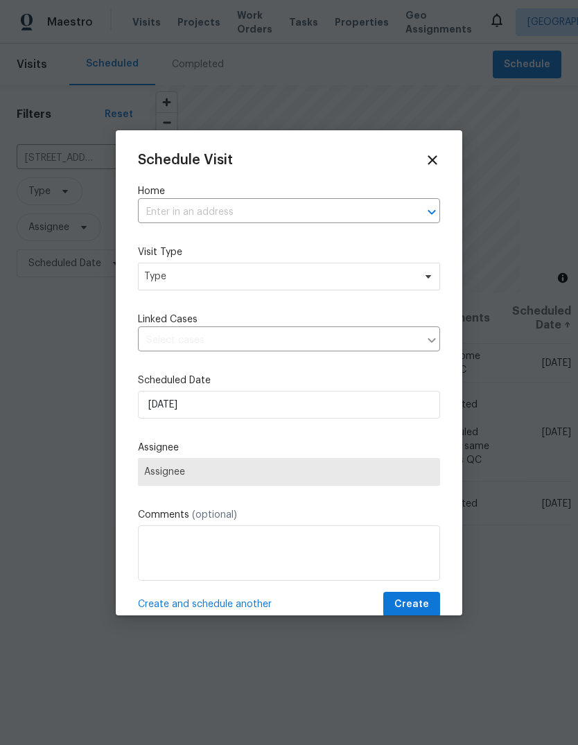
click at [247, 207] on input "text" at bounding box center [269, 212] width 263 height 21
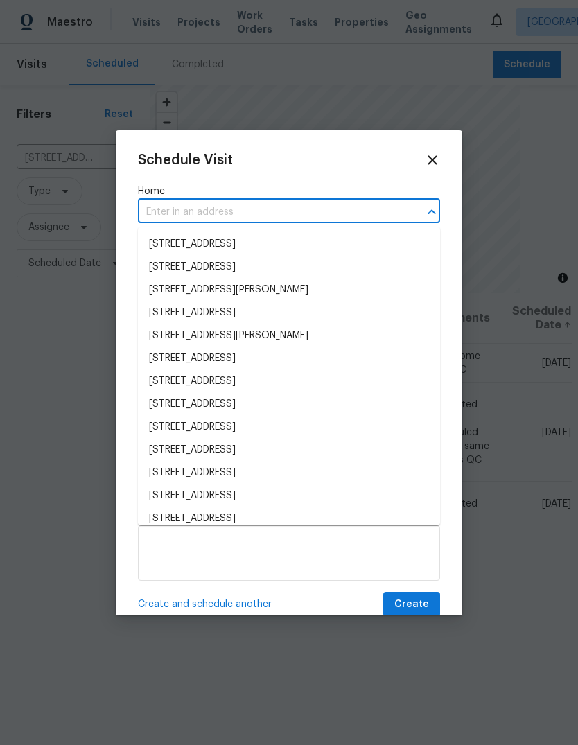
click at [244, 209] on input "text" at bounding box center [269, 212] width 263 height 21
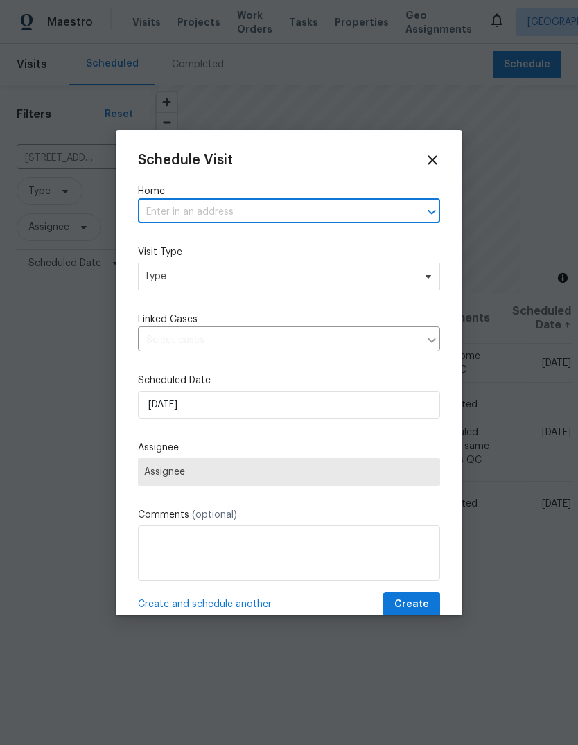
paste input "[STREET_ADDRESS][PERSON_NAME]"
type input "[STREET_ADDRESS][PERSON_NAME]"
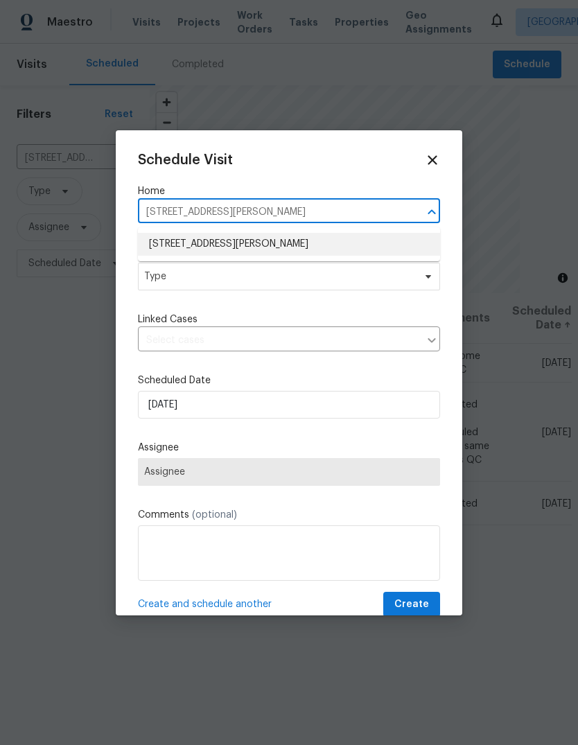
click at [330, 248] on li "[STREET_ADDRESS][PERSON_NAME]" at bounding box center [289, 244] width 302 height 23
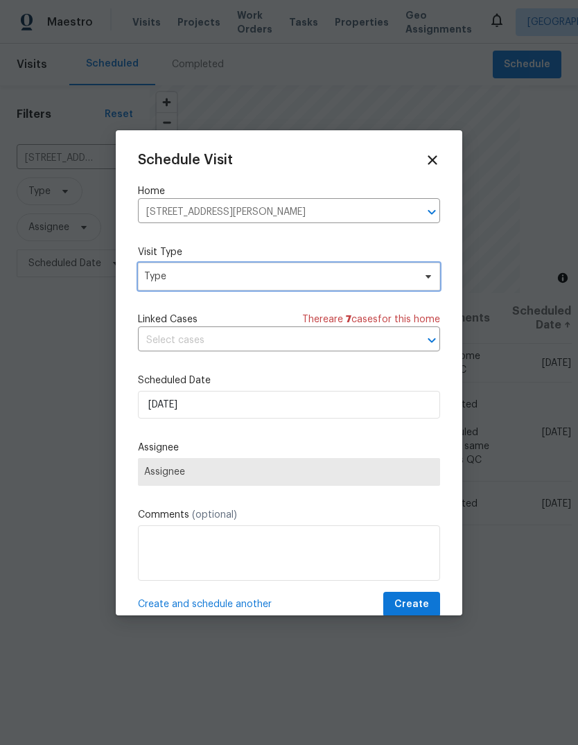
click at [334, 285] on span "Type" at bounding box center [289, 277] width 302 height 28
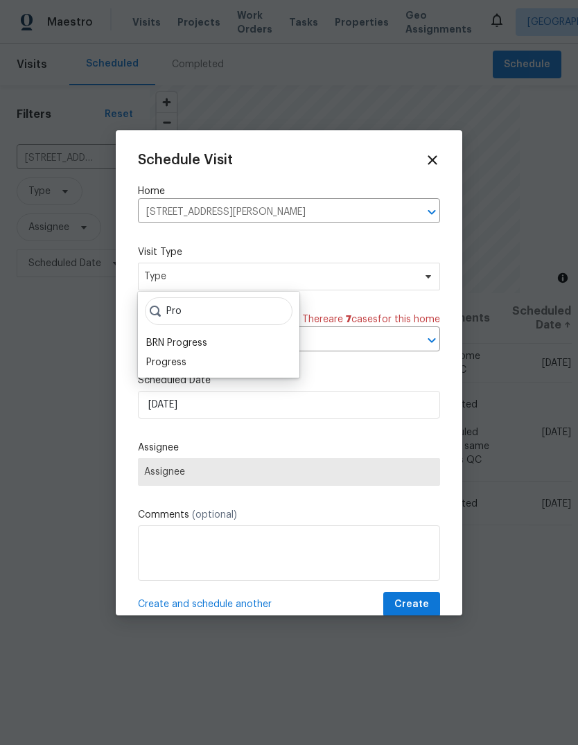
type input "Pro"
click at [193, 364] on div "Progress" at bounding box center [218, 362] width 153 height 19
click at [147, 367] on div "Progress" at bounding box center [166, 363] width 40 height 14
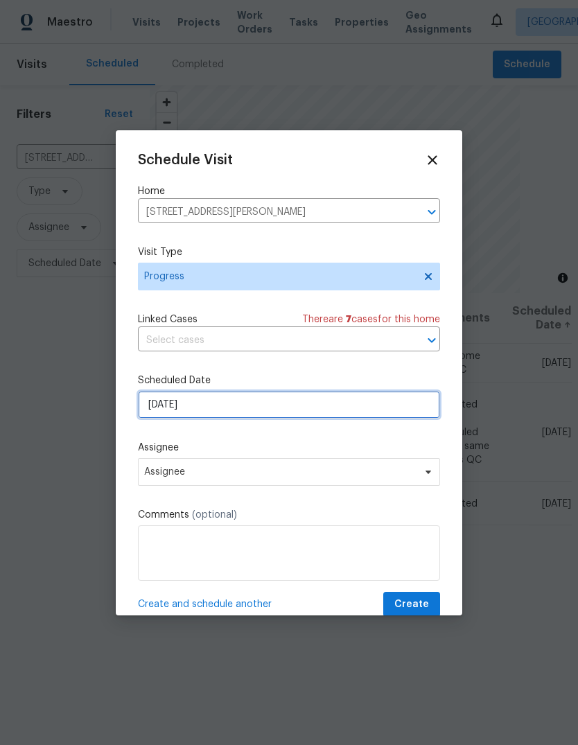
click at [370, 414] on input "[DATE]" at bounding box center [289, 405] width 302 height 28
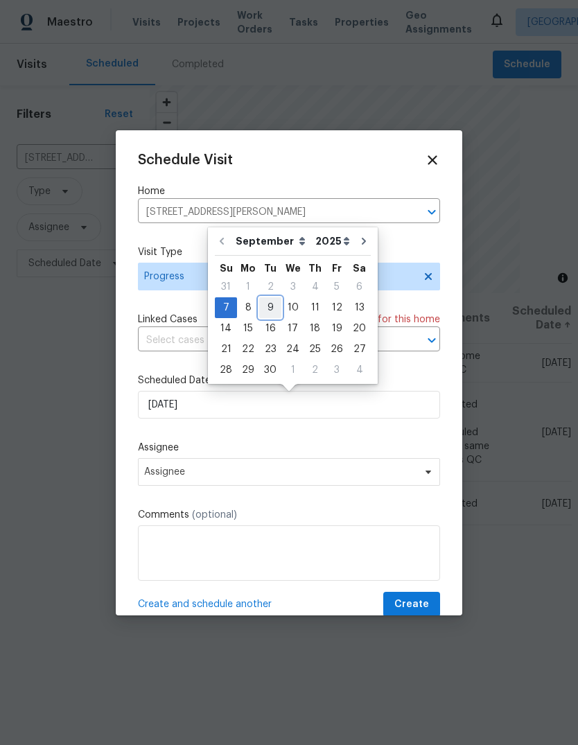
click at [274, 308] on div "9" at bounding box center [270, 307] width 22 height 19
type input "[DATE]"
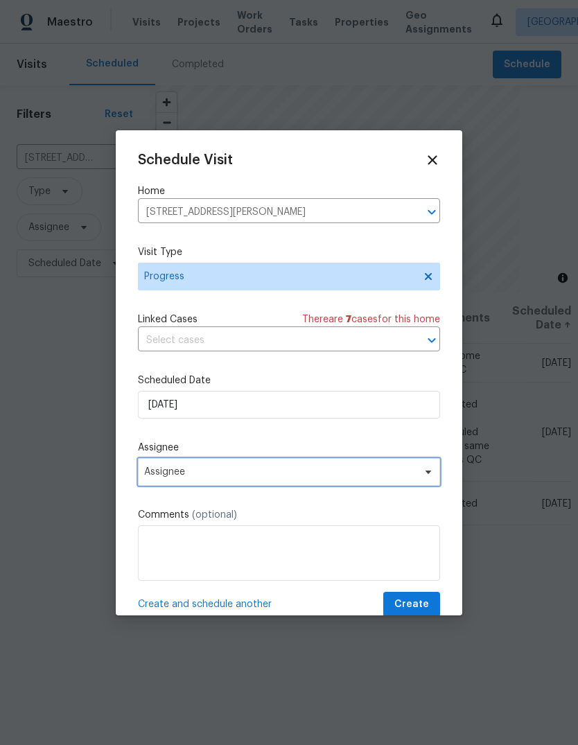
click at [428, 484] on span "Assignee" at bounding box center [289, 472] width 302 height 28
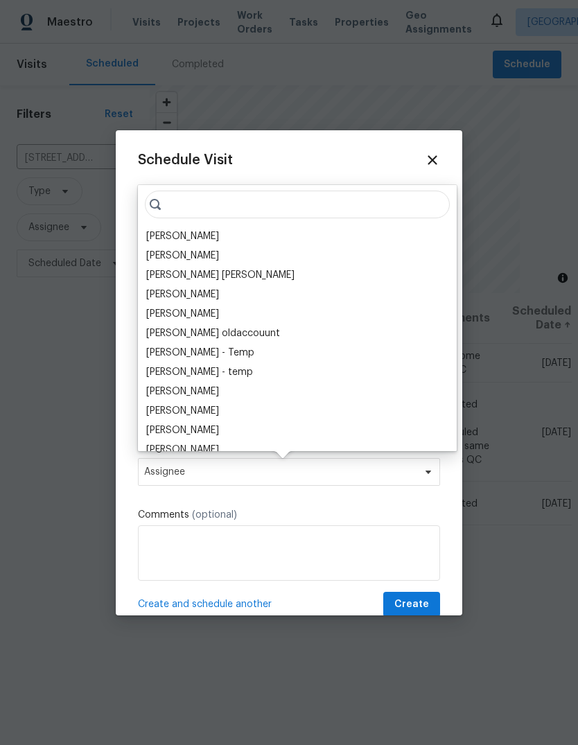
click at [238, 234] on div "[PERSON_NAME]" at bounding box center [297, 236] width 310 height 19
click at [161, 237] on div "[PERSON_NAME]" at bounding box center [182, 236] width 73 height 14
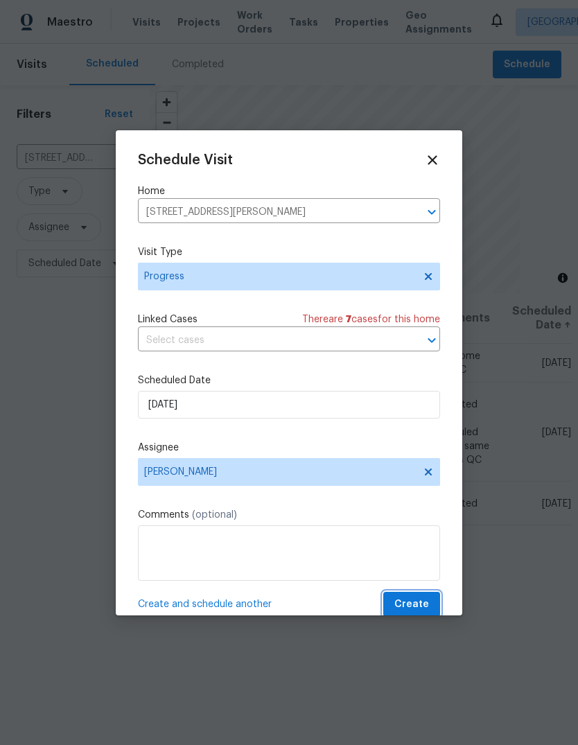
click at [421, 613] on span "Create" at bounding box center [411, 604] width 35 height 17
